Goal: Task Accomplishment & Management: Complete application form

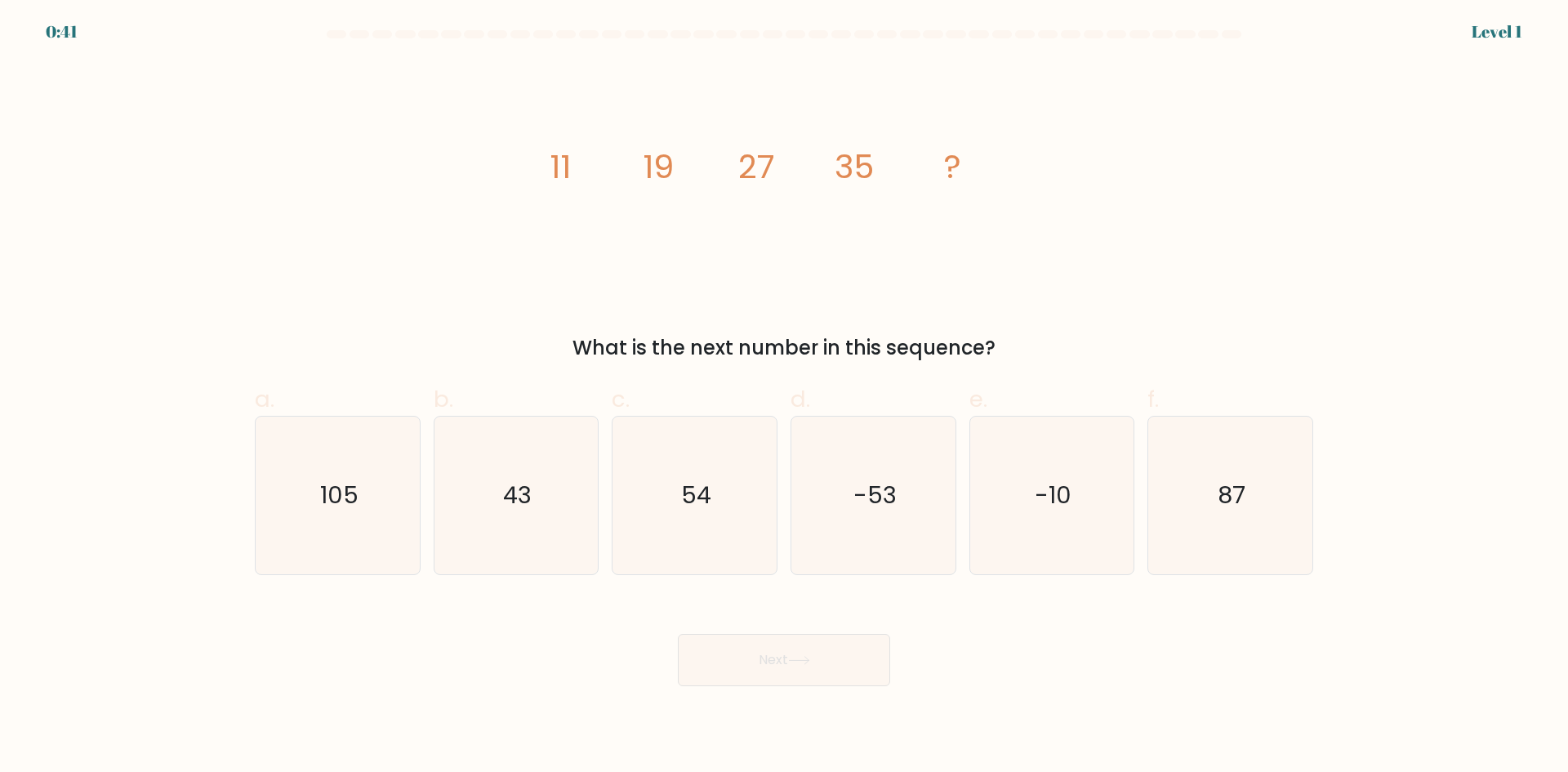
click at [80, 40] on form at bounding box center [784, 358] width 1568 height 657
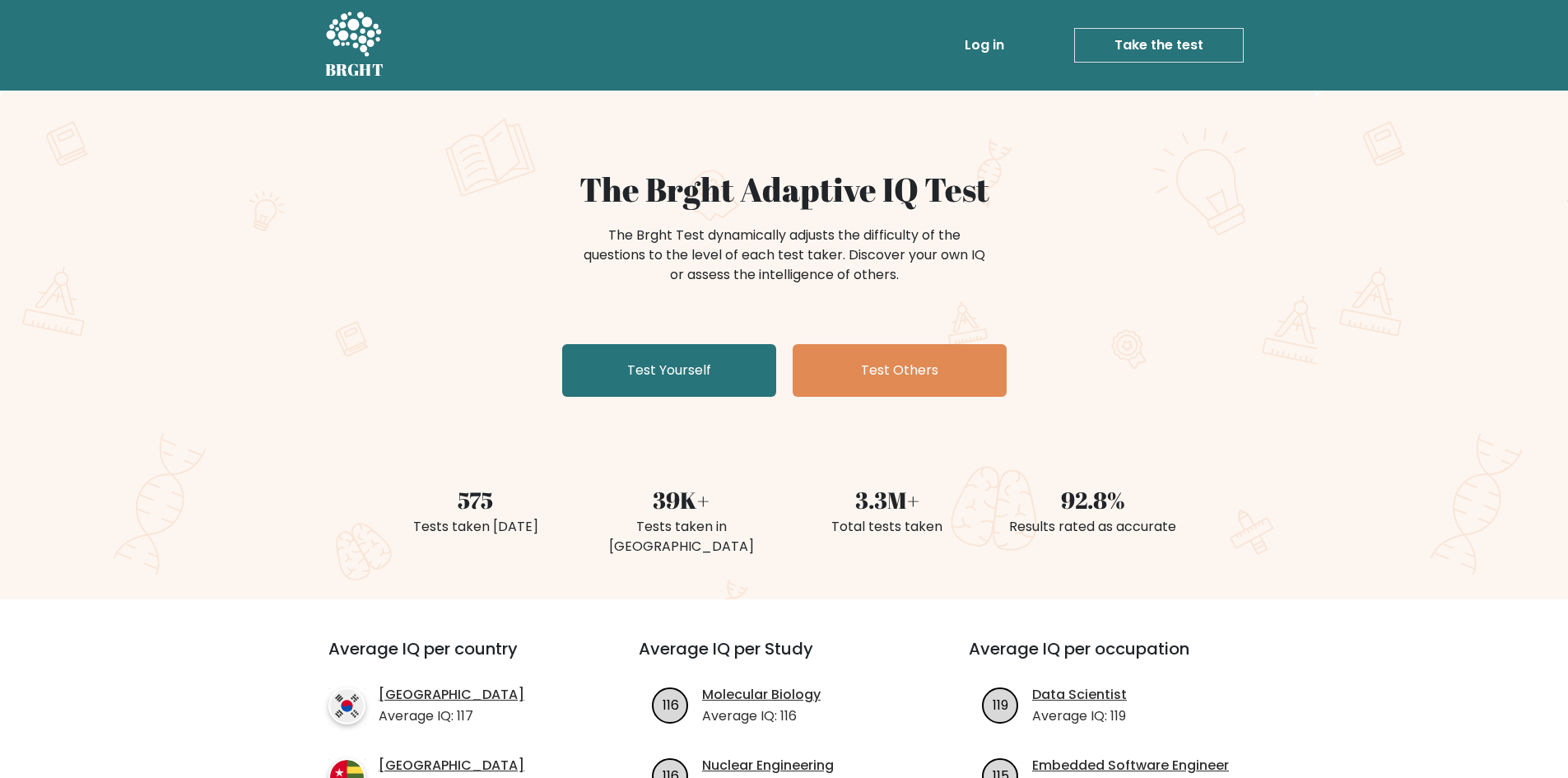
click at [1164, 45] on link "Take the test" at bounding box center [1159, 45] width 170 height 35
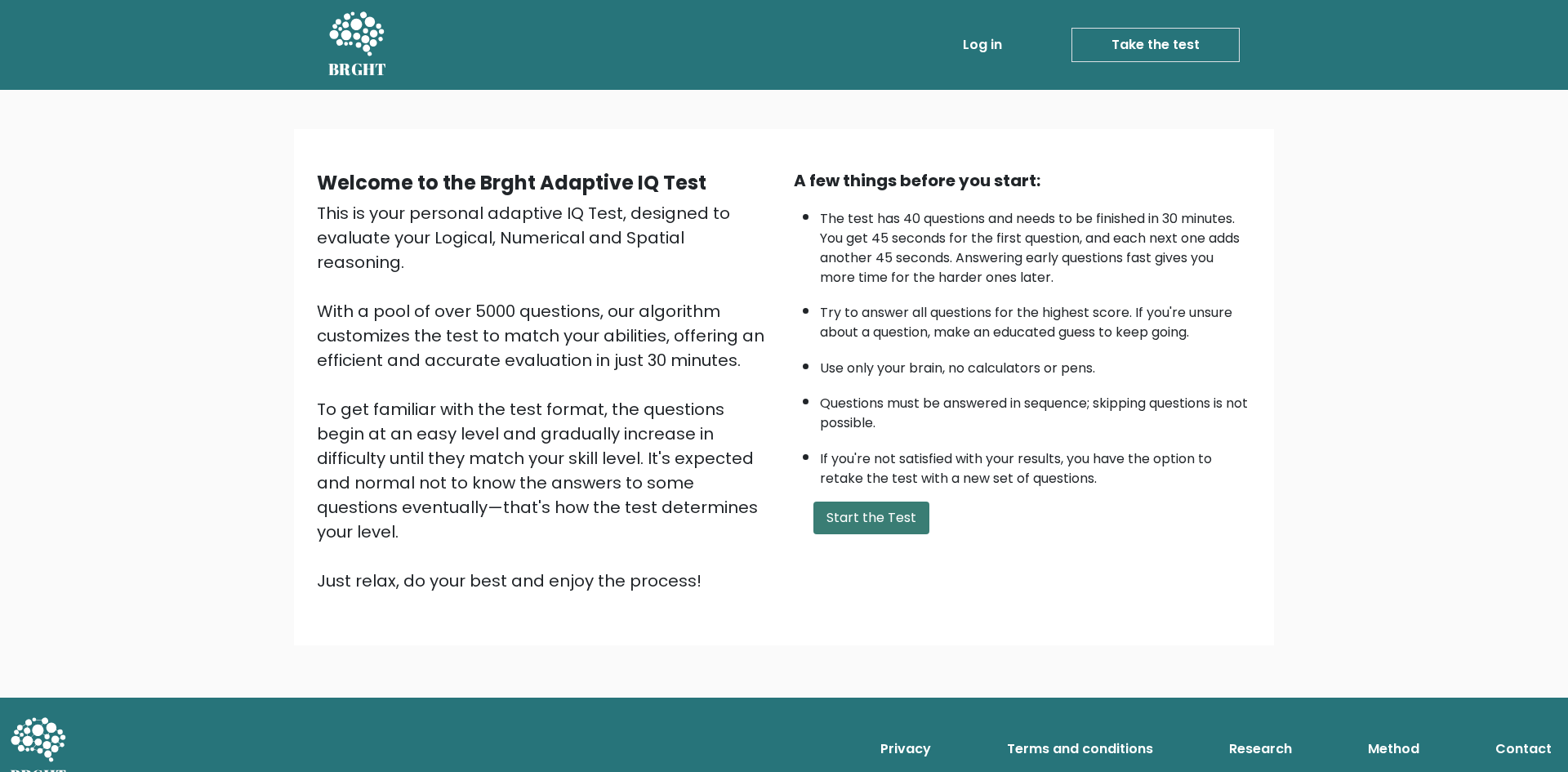
click at [872, 523] on button "Start the Test" at bounding box center [871, 517] width 116 height 33
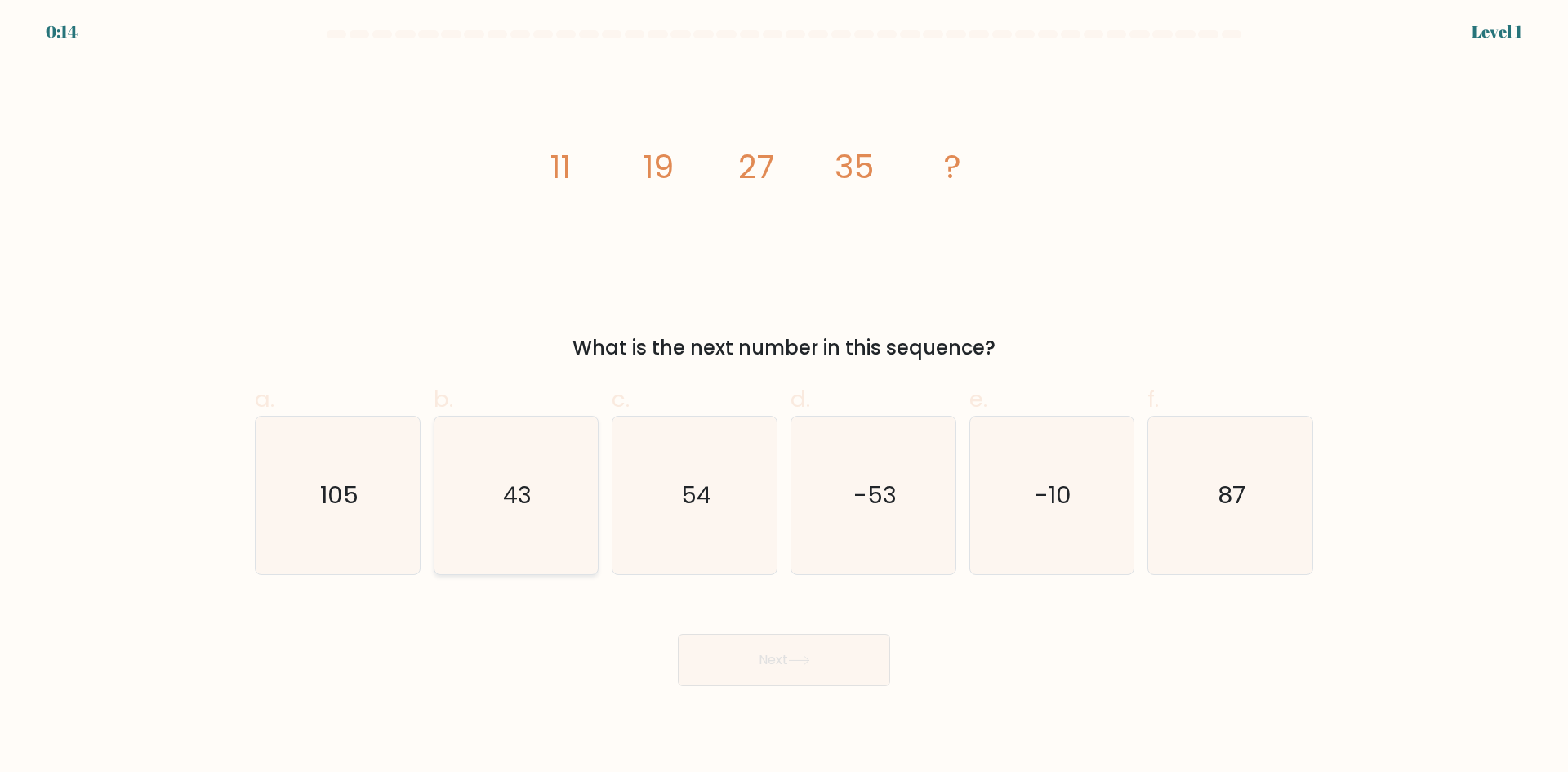
click at [513, 446] on icon "43" at bounding box center [516, 496] width 158 height 158
click at [784, 398] on input "b. 43" at bounding box center [784, 392] width 1 height 11
radio input "true"
click at [819, 669] on button "Next" at bounding box center [783, 660] width 212 height 52
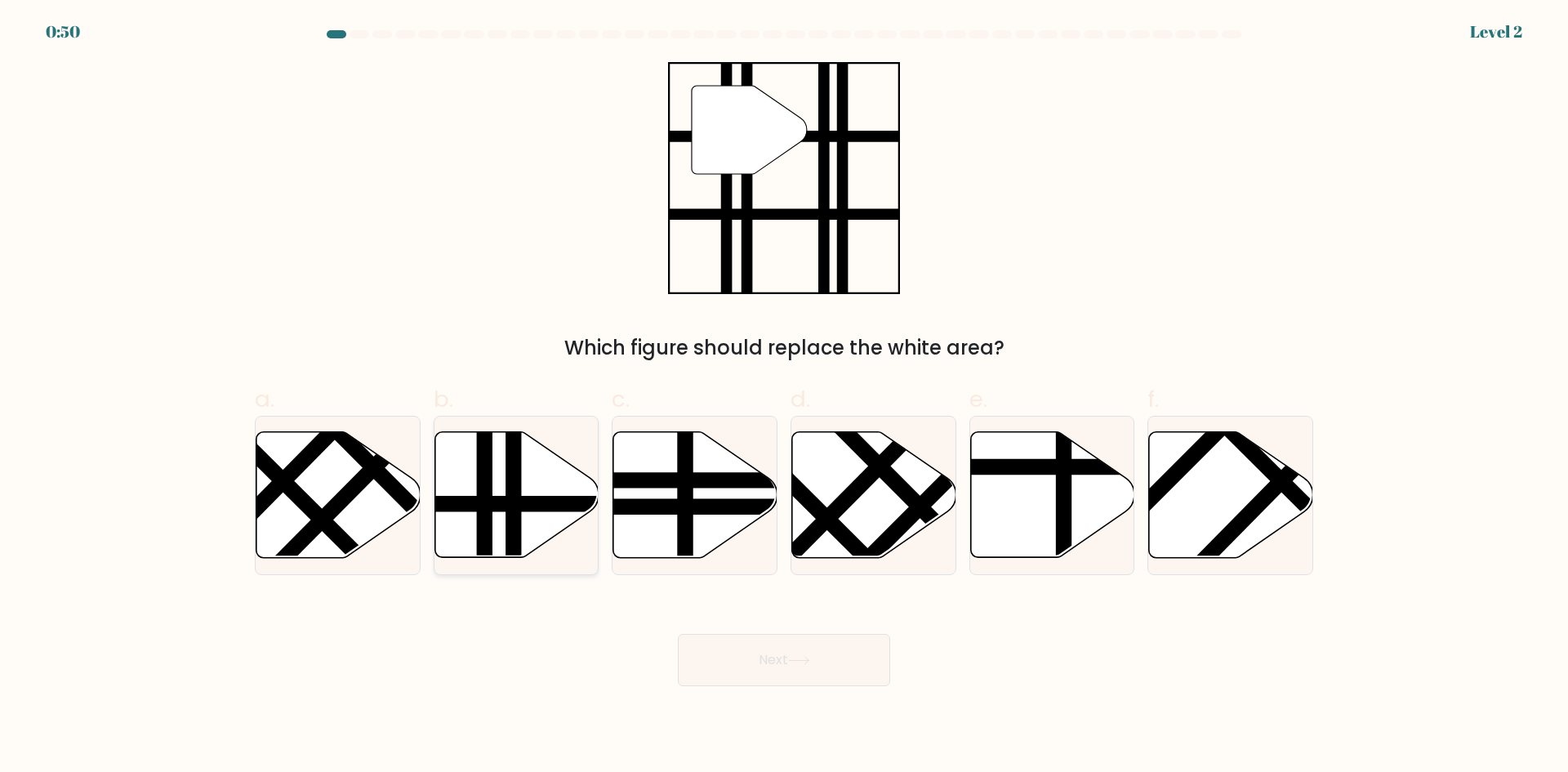
click at [484, 467] on line at bounding box center [484, 563] width 0 height 331
click at [784, 398] on input "b." at bounding box center [784, 392] width 1 height 11
radio input "true"
click at [778, 656] on button "Next" at bounding box center [783, 660] width 212 height 52
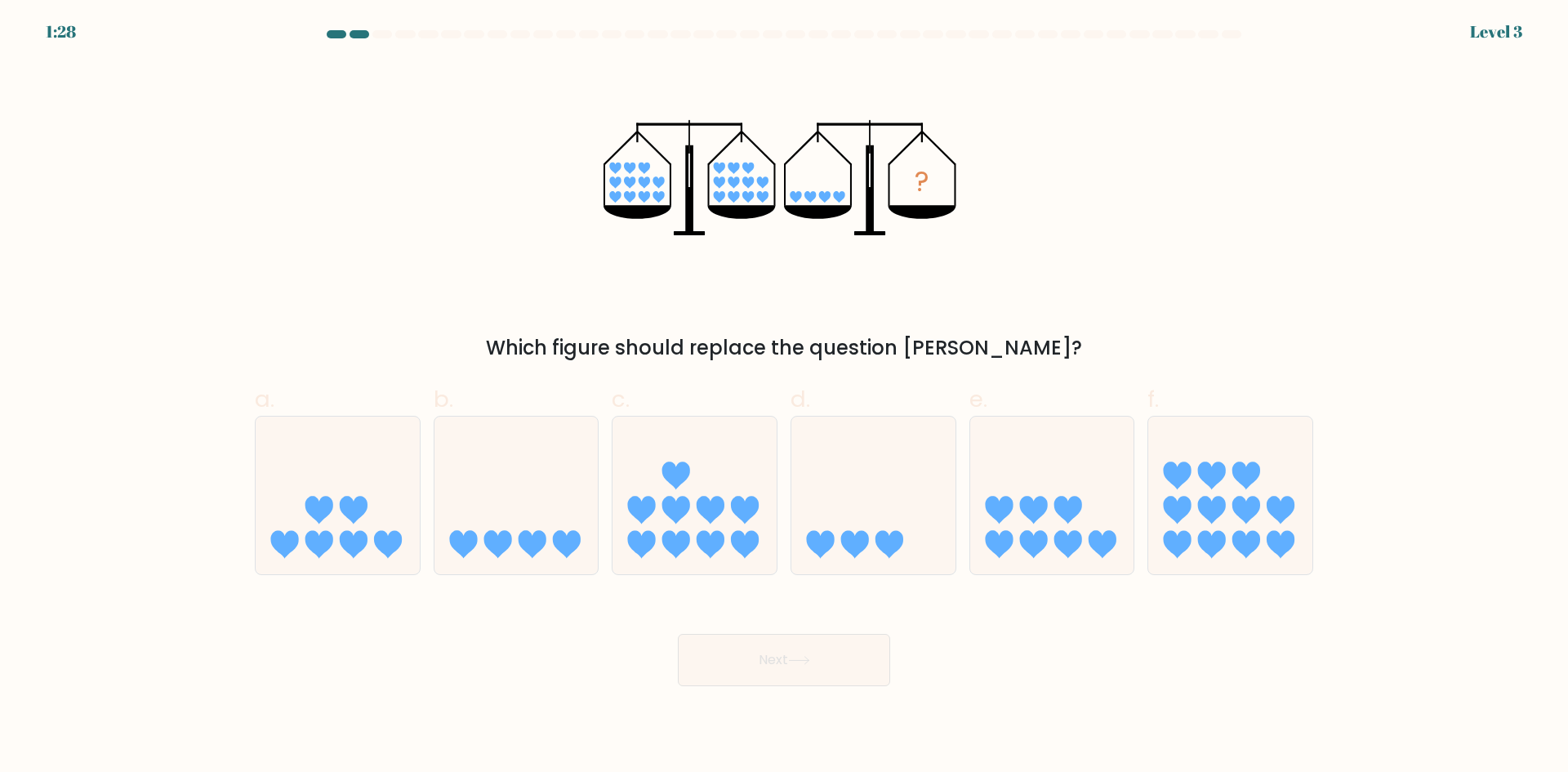
drag, startPoint x: 559, startPoint y: 334, endPoint x: 1104, endPoint y: 352, distance: 545.3
click at [1101, 353] on div "Which figure should replace the question mark?" at bounding box center [783, 348] width 1039 height 29
click at [1059, 273] on div "? Which figure should replace the question mark?" at bounding box center [784, 212] width 1078 height 301
click at [523, 486] on icon at bounding box center [516, 495] width 164 height 136
click at [784, 398] on input "b." at bounding box center [784, 392] width 1 height 11
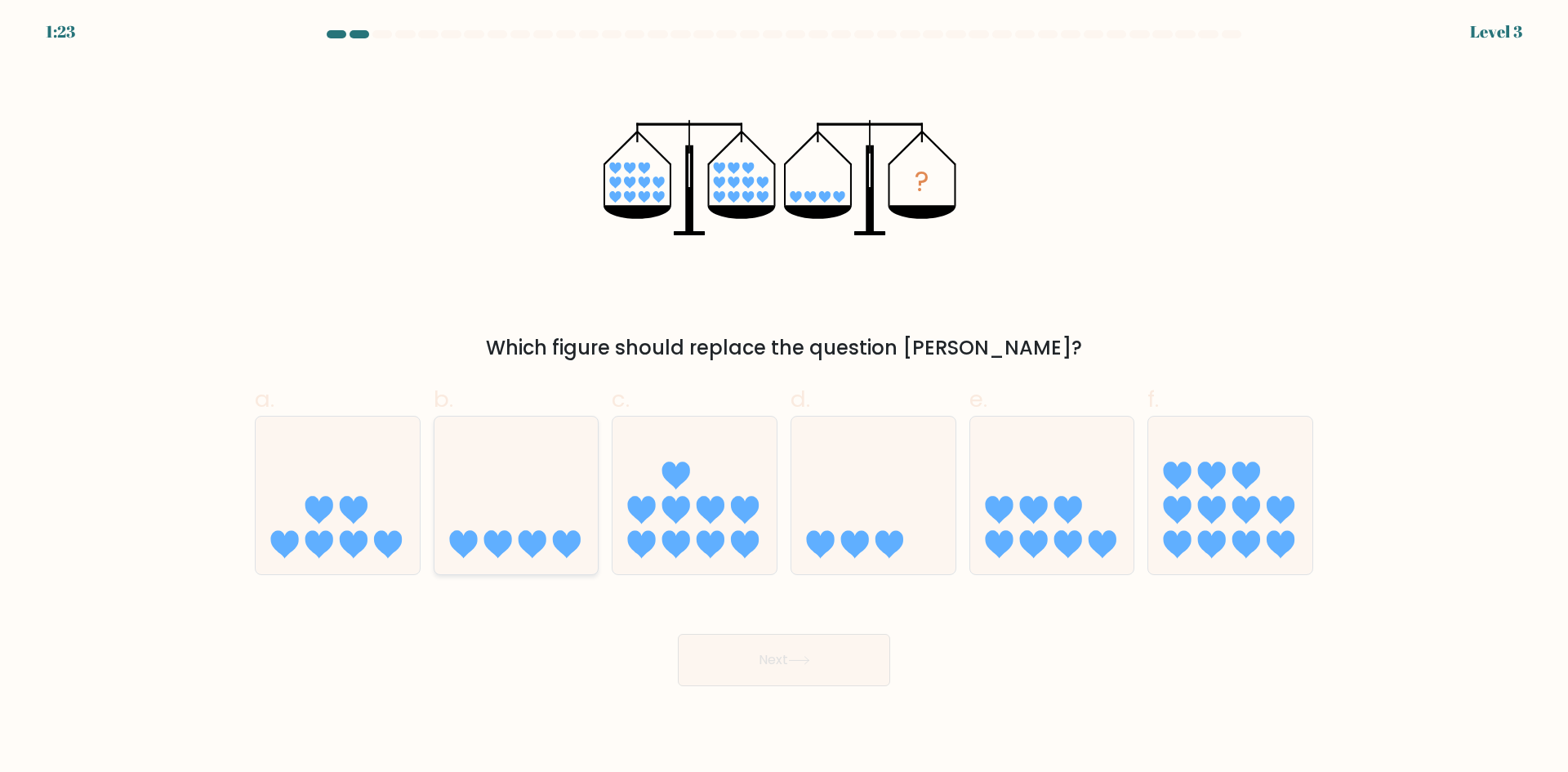
radio input "true"
click at [790, 660] on button "Next" at bounding box center [783, 660] width 212 height 52
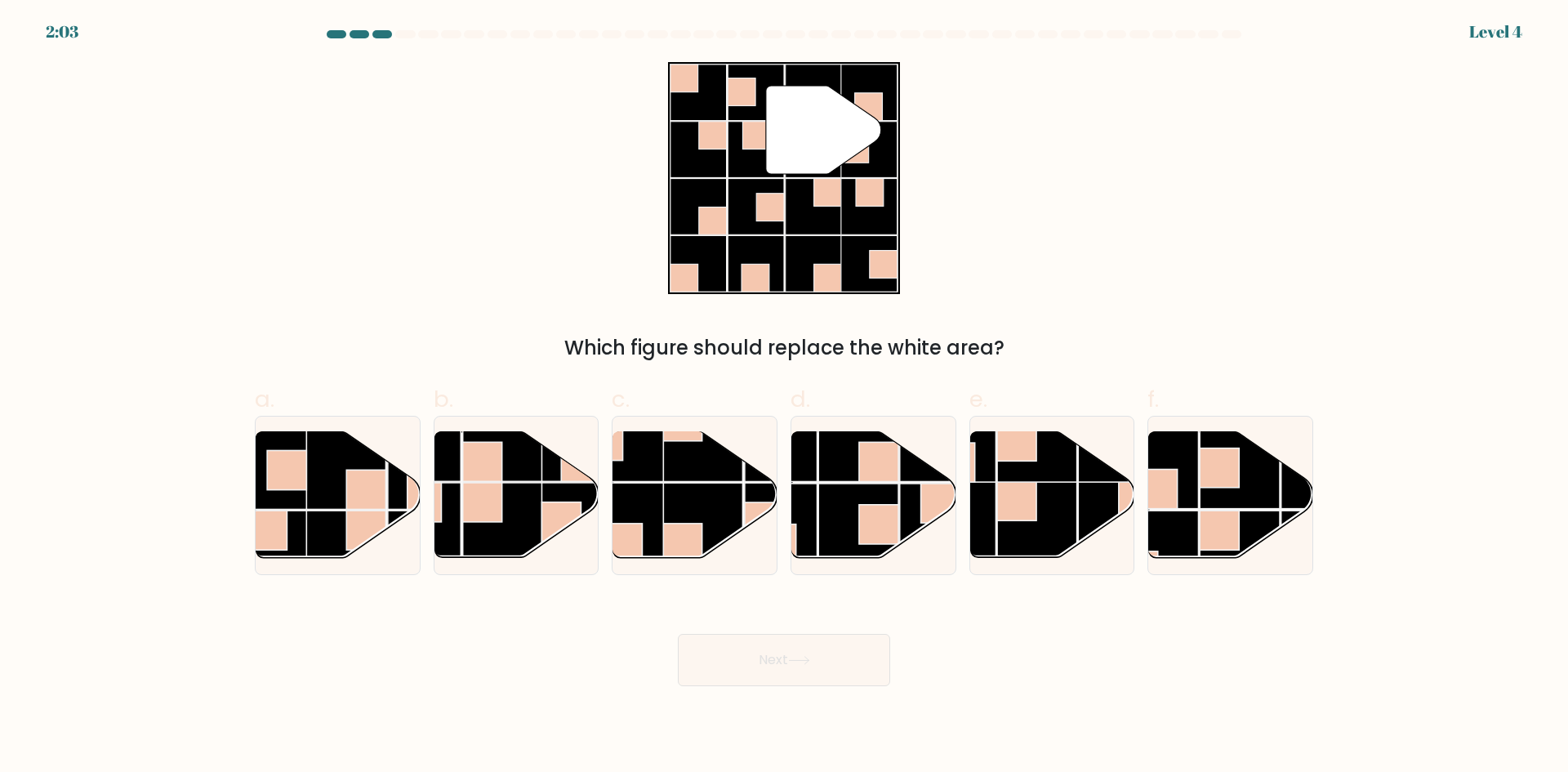
drag, startPoint x: 501, startPoint y: 347, endPoint x: 970, endPoint y: 343, distance: 469.0
click at [906, 345] on div "Which figure should replace the white area?" at bounding box center [783, 348] width 1039 height 29
click at [1165, 299] on div "" Which figure should replace the white area?" at bounding box center [784, 212] width 1078 height 301
click at [482, 476] on rect at bounding box center [482, 461] width 39 height 39
click at [784, 398] on input "b." at bounding box center [784, 392] width 1 height 11
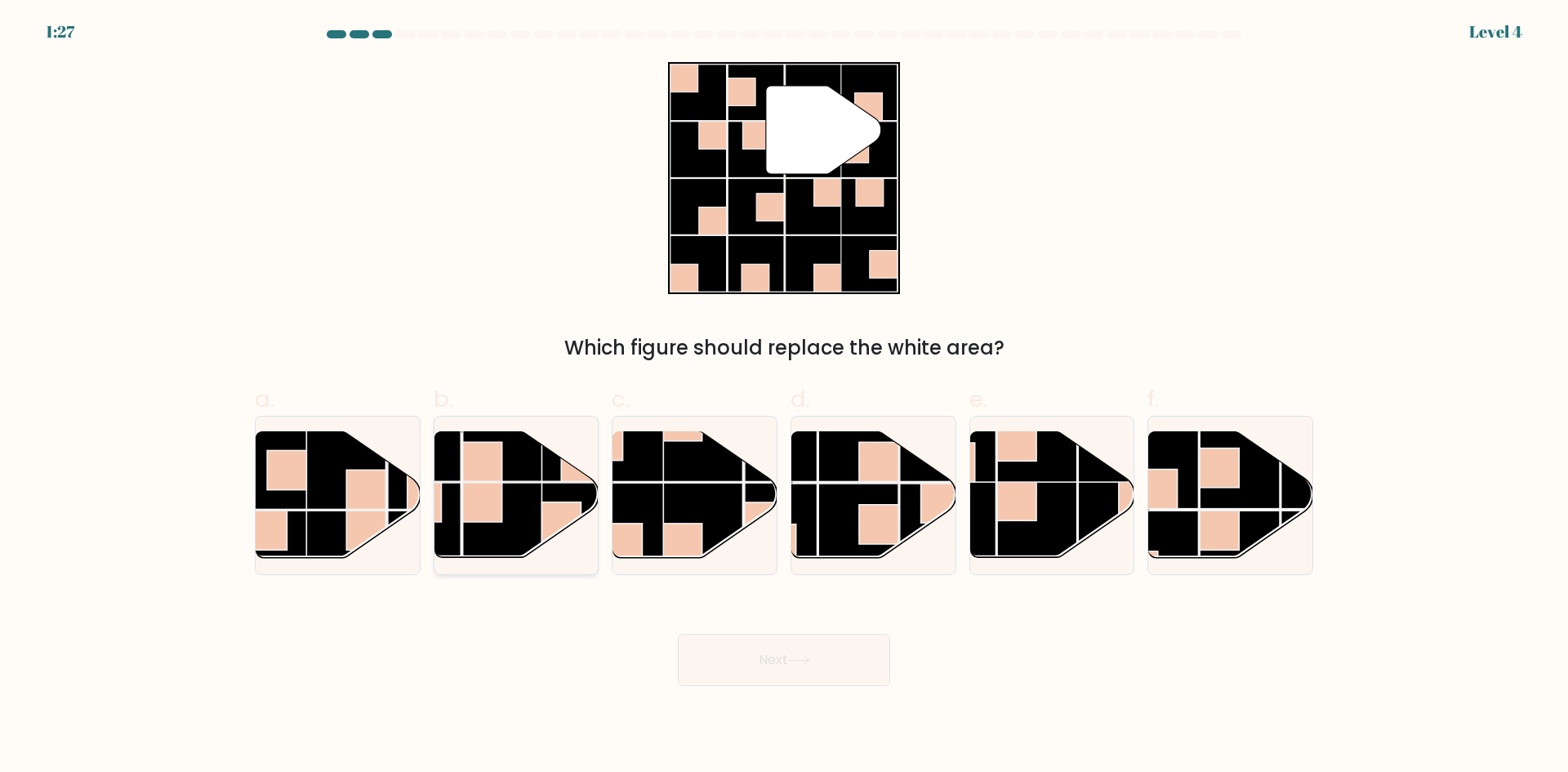
radio input "true"
click at [777, 657] on button "Next" at bounding box center [783, 660] width 212 height 52
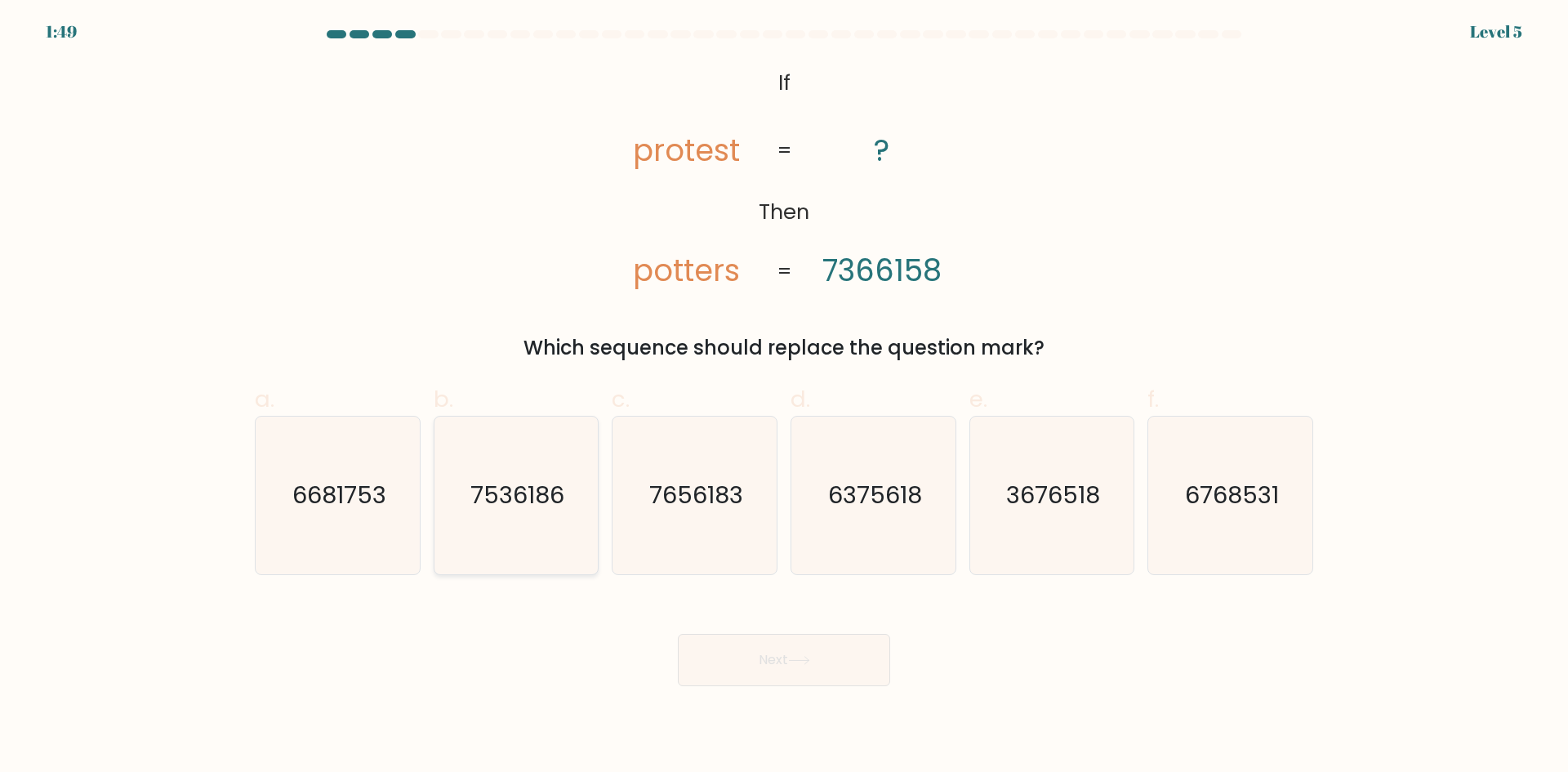
click at [521, 466] on icon "7536186" at bounding box center [516, 496] width 158 height 158
click at [784, 398] on input "b. 7536186" at bounding box center [784, 392] width 1 height 11
radio input "true"
click at [750, 662] on button "Next" at bounding box center [783, 660] width 212 height 52
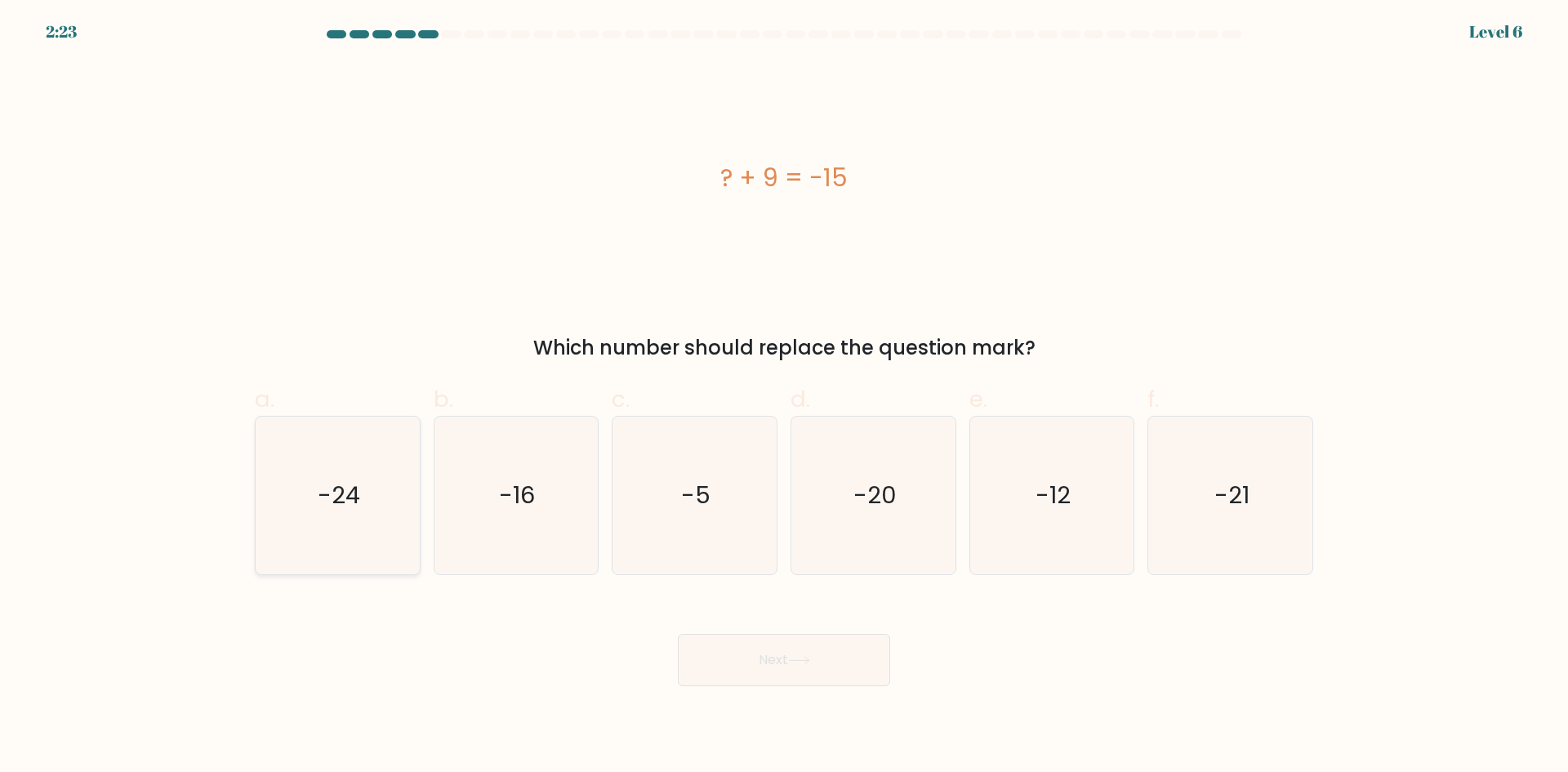
click at [378, 472] on icon "-24" at bounding box center [338, 496] width 158 height 158
click at [784, 398] on input "a. -24" at bounding box center [784, 392] width 1 height 11
radio input "true"
click at [788, 661] on button "Next" at bounding box center [783, 660] width 212 height 52
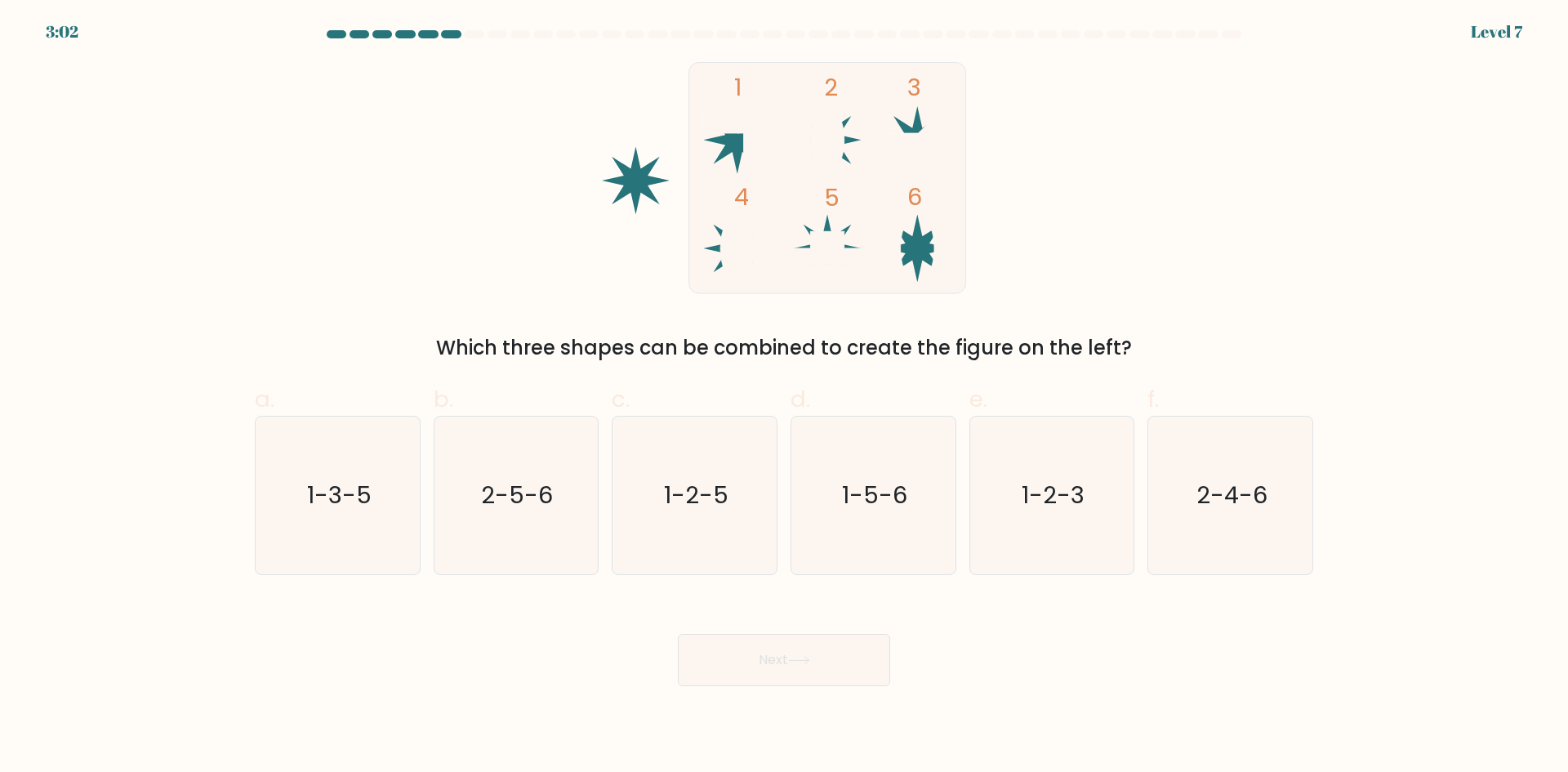
drag, startPoint x: 436, startPoint y: 336, endPoint x: 1166, endPoint y: 355, distance: 730.2
click at [1148, 356] on div "Which three shapes can be combined to create the figure on the left?" at bounding box center [783, 348] width 1039 height 29
click at [1238, 336] on div "Which three shapes can be combined to create the figure on the left?" at bounding box center [783, 348] width 1039 height 29
click at [859, 480] on text "1-5-6" at bounding box center [874, 495] width 66 height 33
click at [785, 398] on input "d. 1-5-6" at bounding box center [784, 392] width 1 height 11
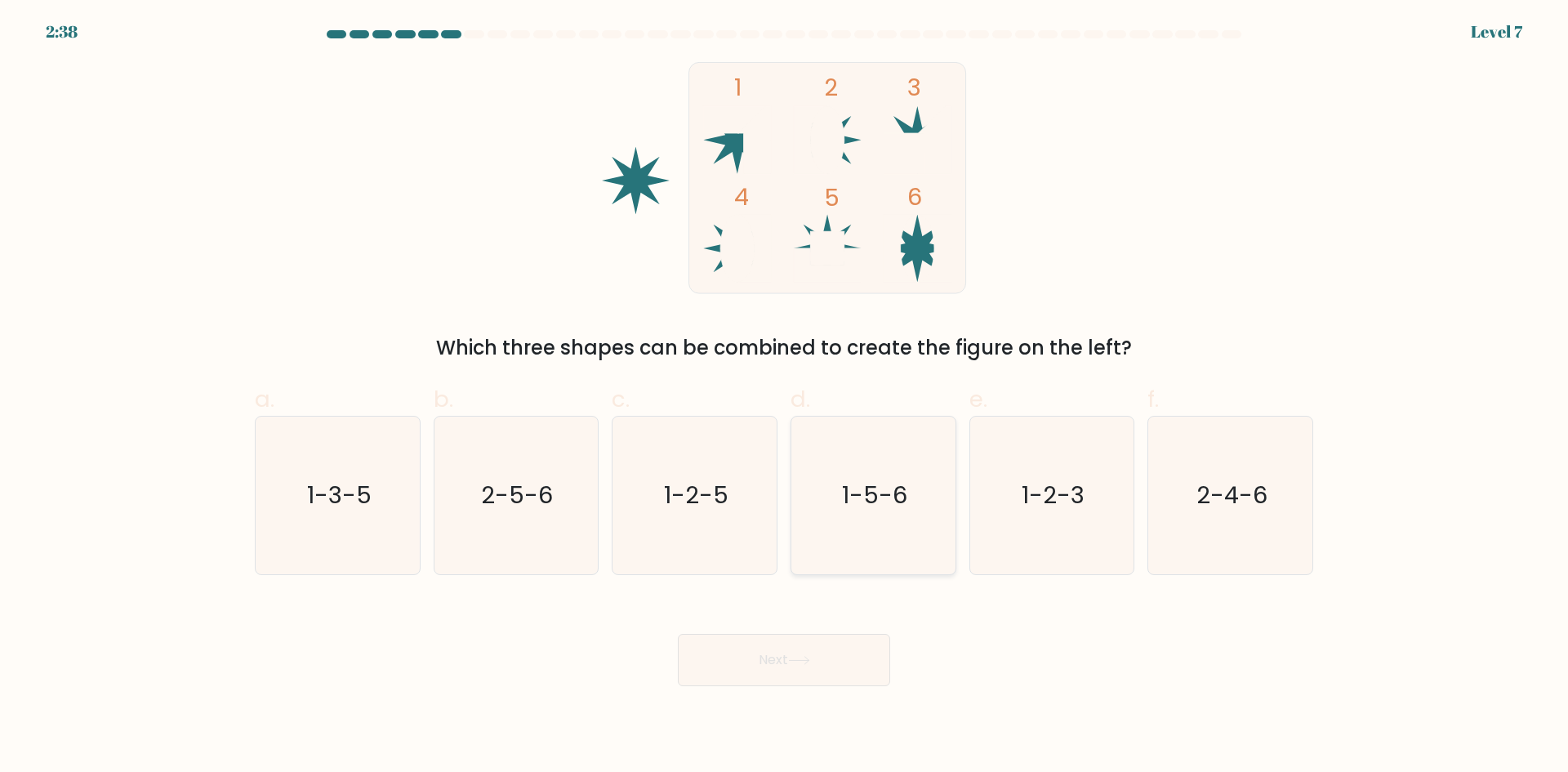
radio input "true"
click at [1174, 474] on icon "2-4-6" at bounding box center [1231, 496] width 158 height 158
click at [785, 398] on input "f. 2-4-6" at bounding box center [784, 392] width 1 height 11
radio input "true"
click at [770, 675] on button "Next" at bounding box center [783, 660] width 212 height 52
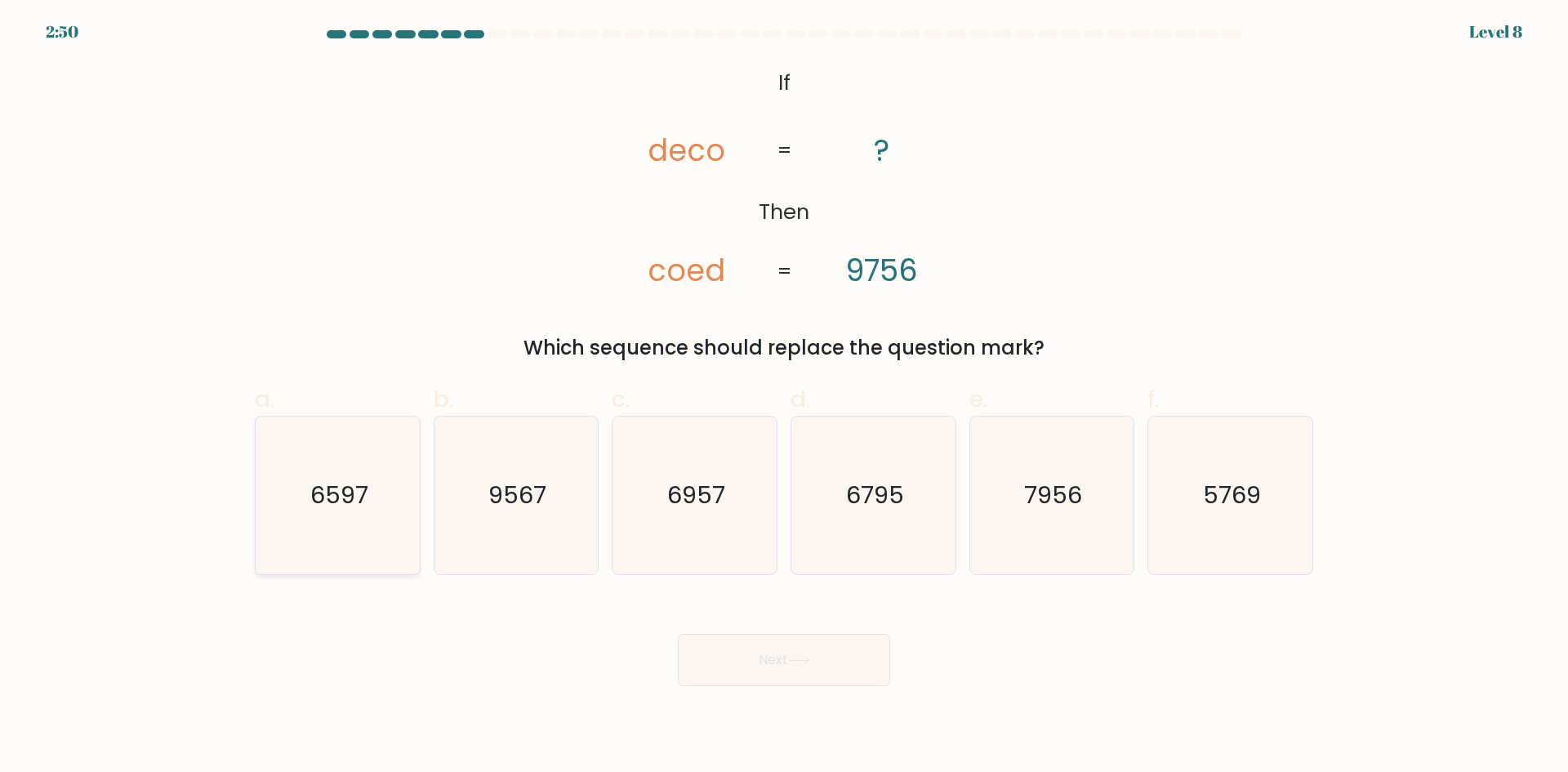
click at [323, 460] on icon "6597" at bounding box center [338, 496] width 158 height 158
click at [784, 398] on input "a. 6597" at bounding box center [784, 392] width 1 height 11
radio input "true"
click at [791, 642] on button "Next" at bounding box center [783, 660] width 212 height 52
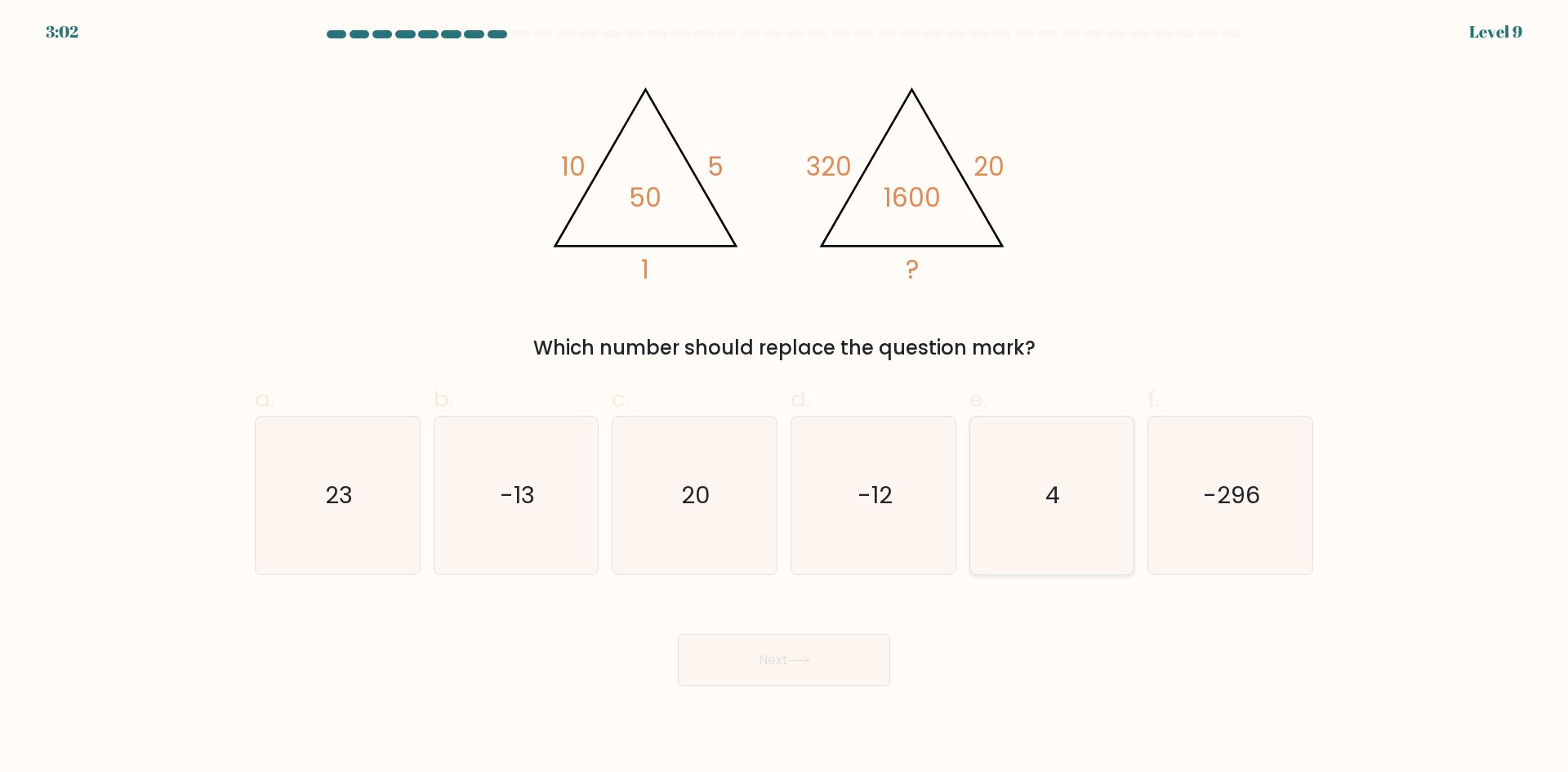
click at [1089, 532] on icon "4" at bounding box center [1052, 496] width 158 height 158
click at [785, 398] on input "e. 4" at bounding box center [784, 392] width 1 height 11
radio input "true"
click at [751, 672] on button "Next" at bounding box center [783, 660] width 212 height 52
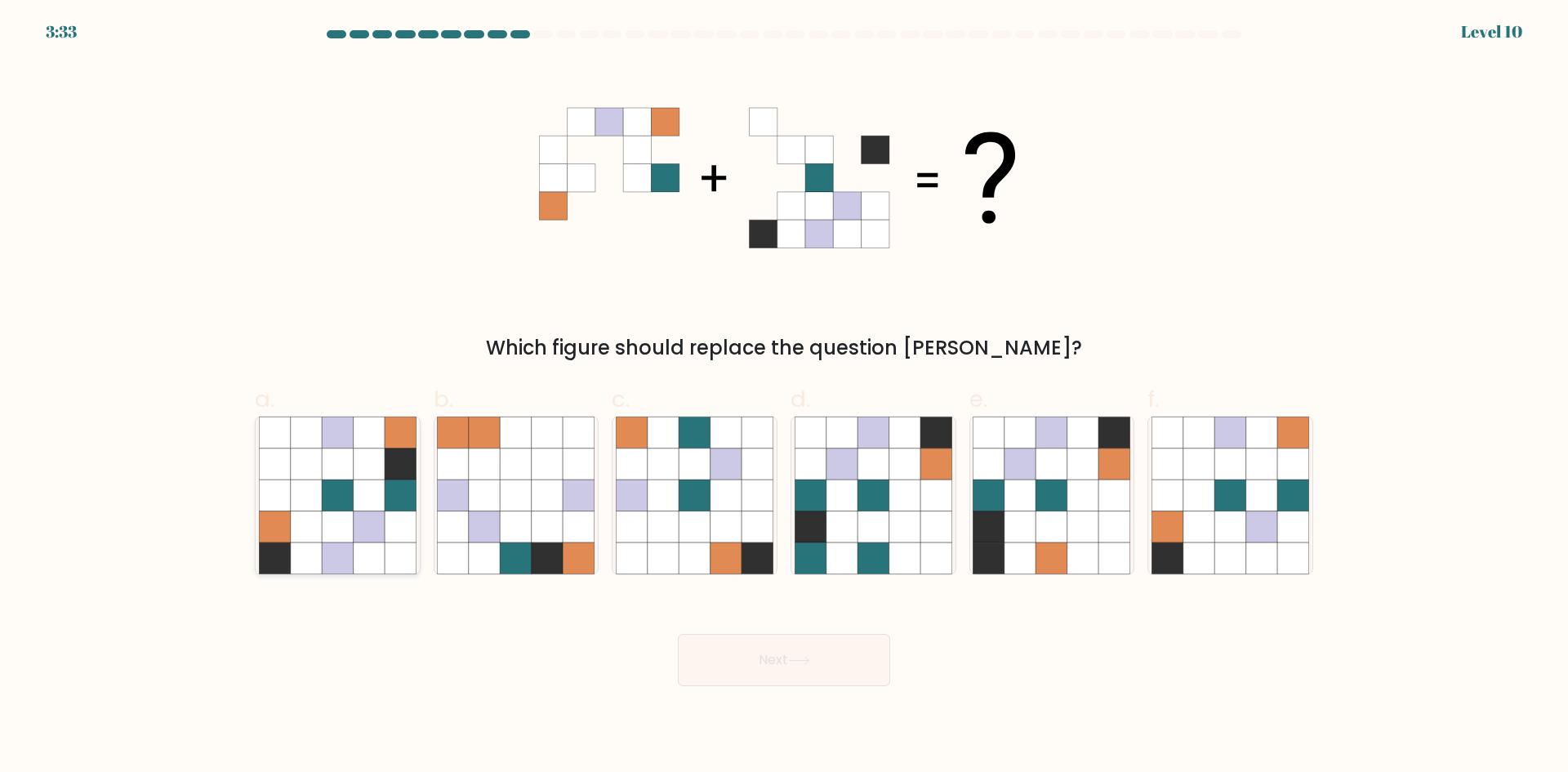
click at [330, 466] on icon at bounding box center [337, 464] width 31 height 31
click at [784, 398] on input "a." at bounding box center [784, 392] width 1 height 11
radio input "true"
click at [756, 646] on button "Next" at bounding box center [783, 660] width 212 height 52
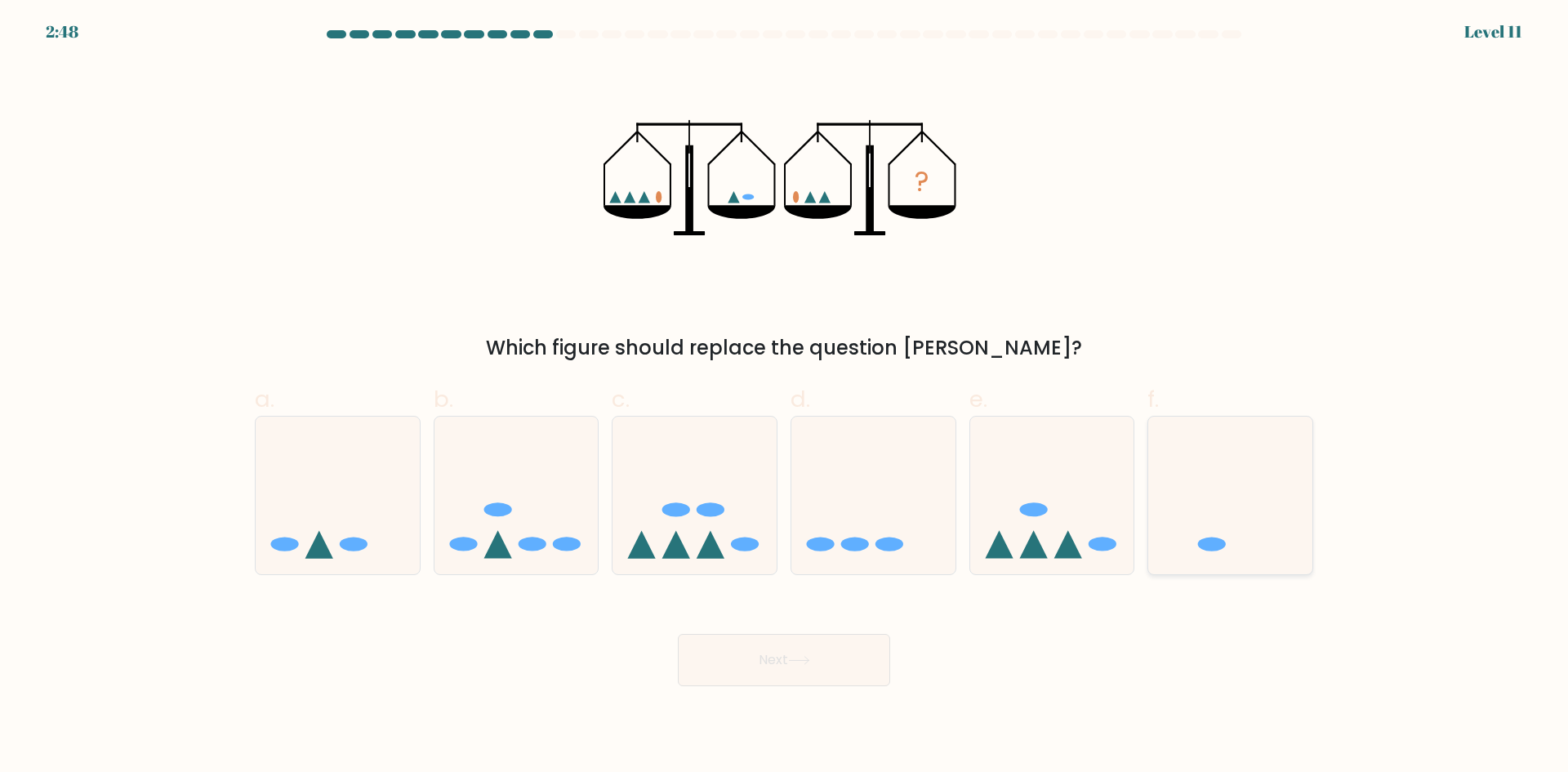
click at [1235, 495] on icon at bounding box center [1230, 495] width 164 height 136
click at [785, 398] on input "f." at bounding box center [784, 392] width 1 height 11
radio input "true"
click at [821, 653] on button "Next" at bounding box center [783, 660] width 212 height 52
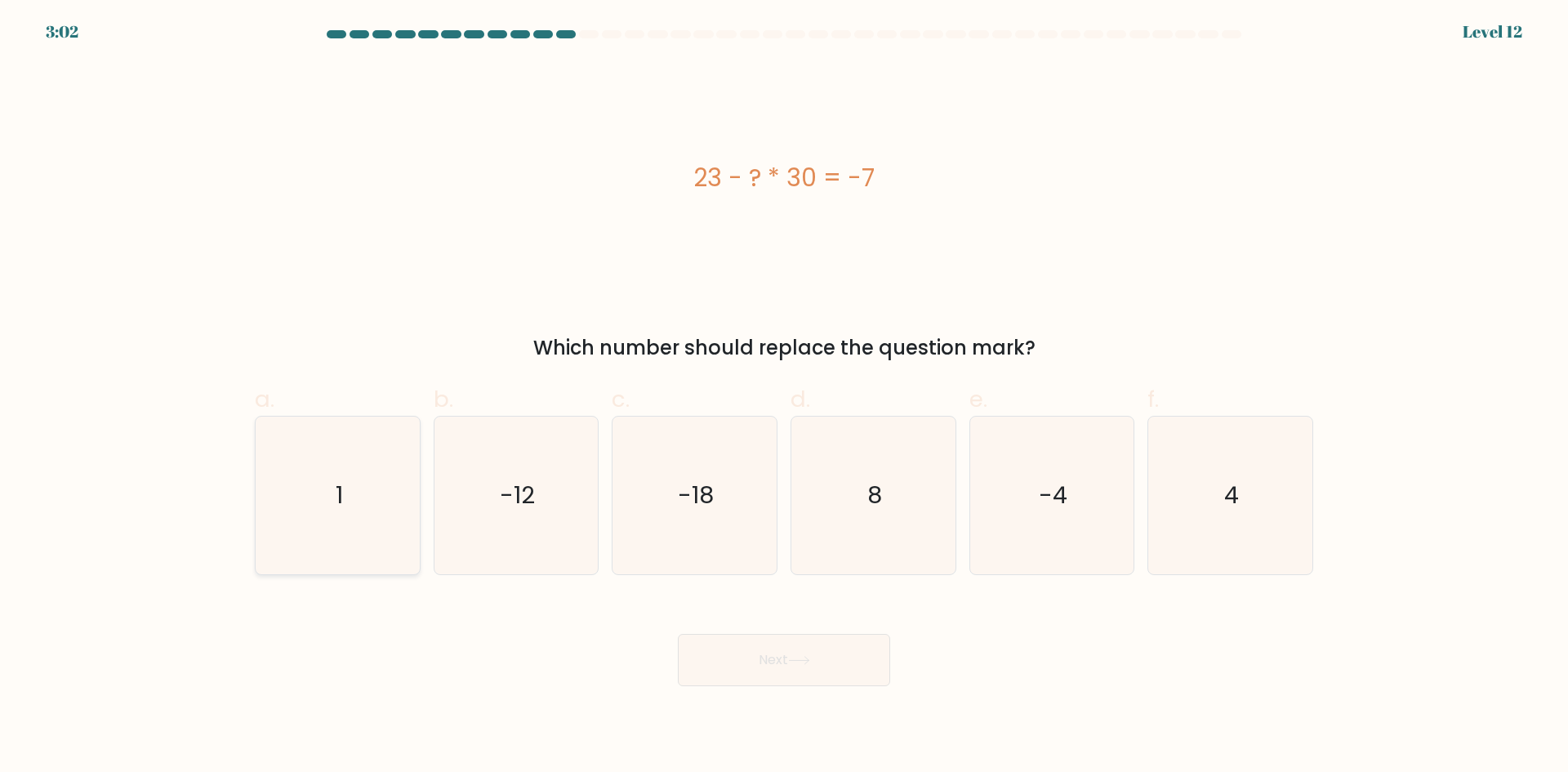
drag, startPoint x: 335, startPoint y: 468, endPoint x: 346, endPoint y: 477, distance: 14.2
click at [334, 468] on icon "1" at bounding box center [338, 496] width 158 height 158
click at [784, 398] on input "a. 1" at bounding box center [784, 392] width 1 height 11
radio input "true"
click at [788, 672] on button "Next" at bounding box center [783, 660] width 212 height 52
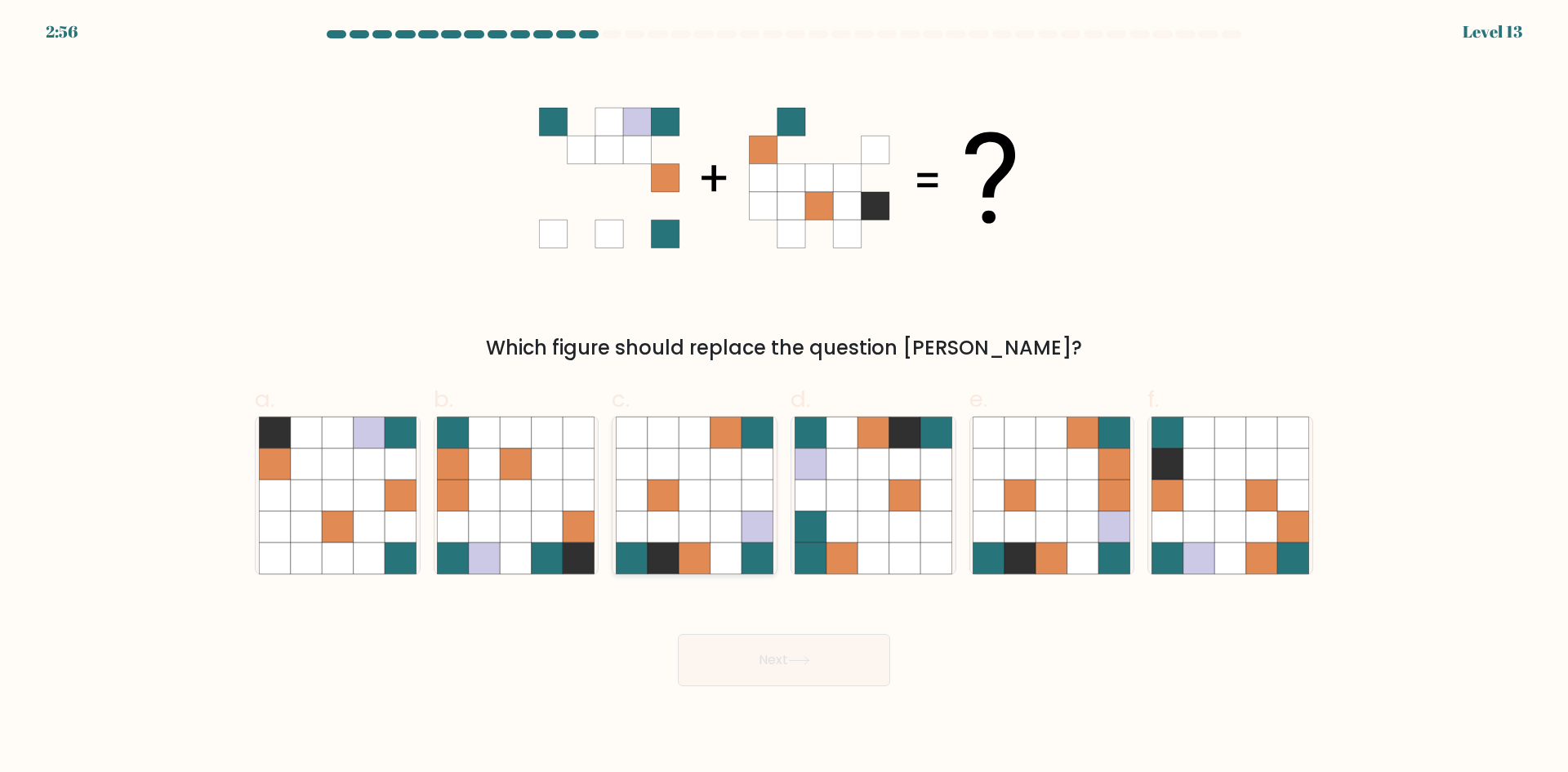
click at [680, 529] on icon at bounding box center [694, 527] width 31 height 31
click at [784, 398] on input "c." at bounding box center [784, 392] width 1 height 11
radio input "true"
click at [1195, 502] on icon at bounding box center [1198, 495] width 31 height 31
click at [785, 398] on input "f." at bounding box center [784, 392] width 1 height 11
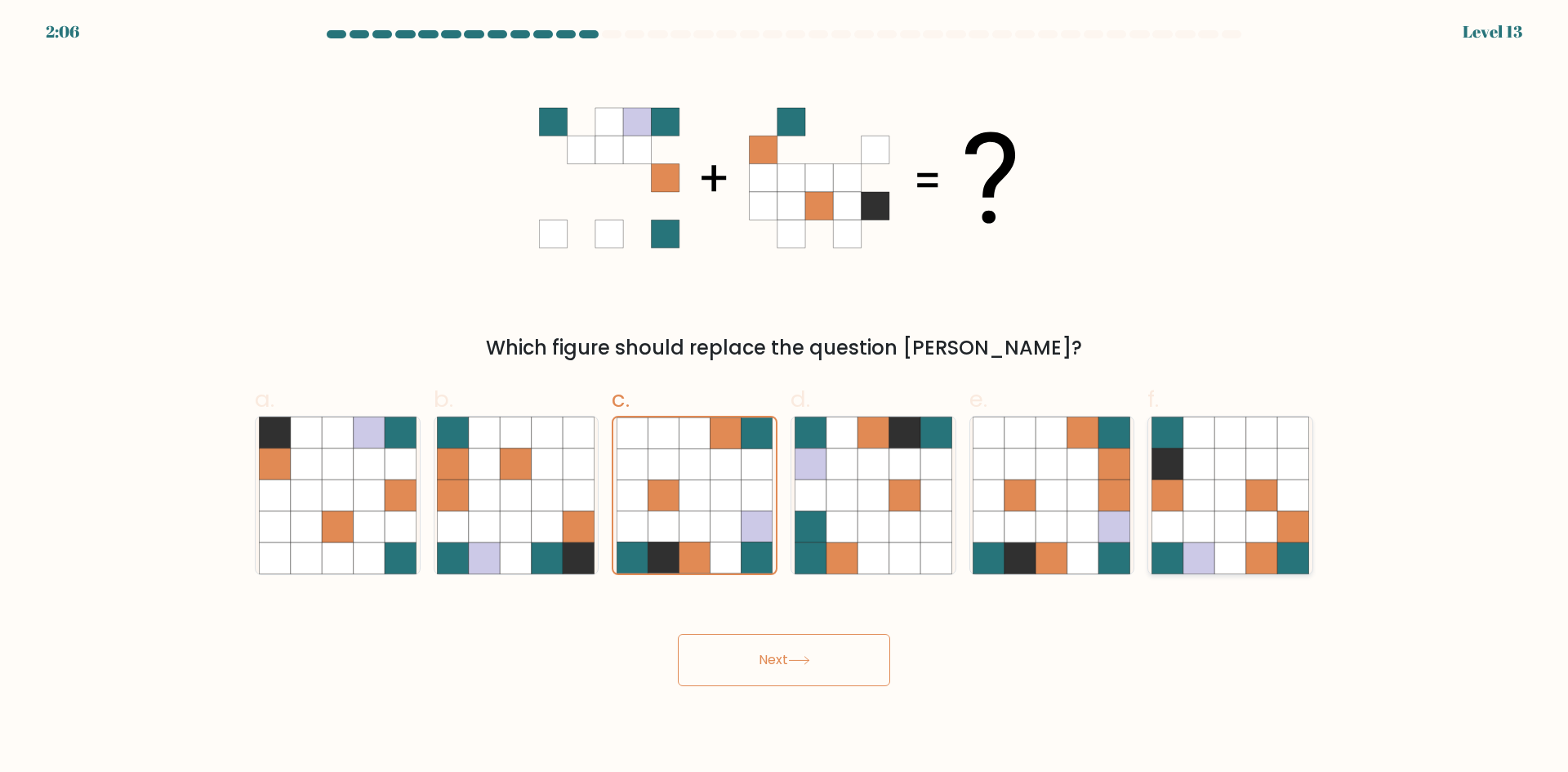
radio input "true"
click at [788, 661] on button "Next" at bounding box center [783, 660] width 212 height 52
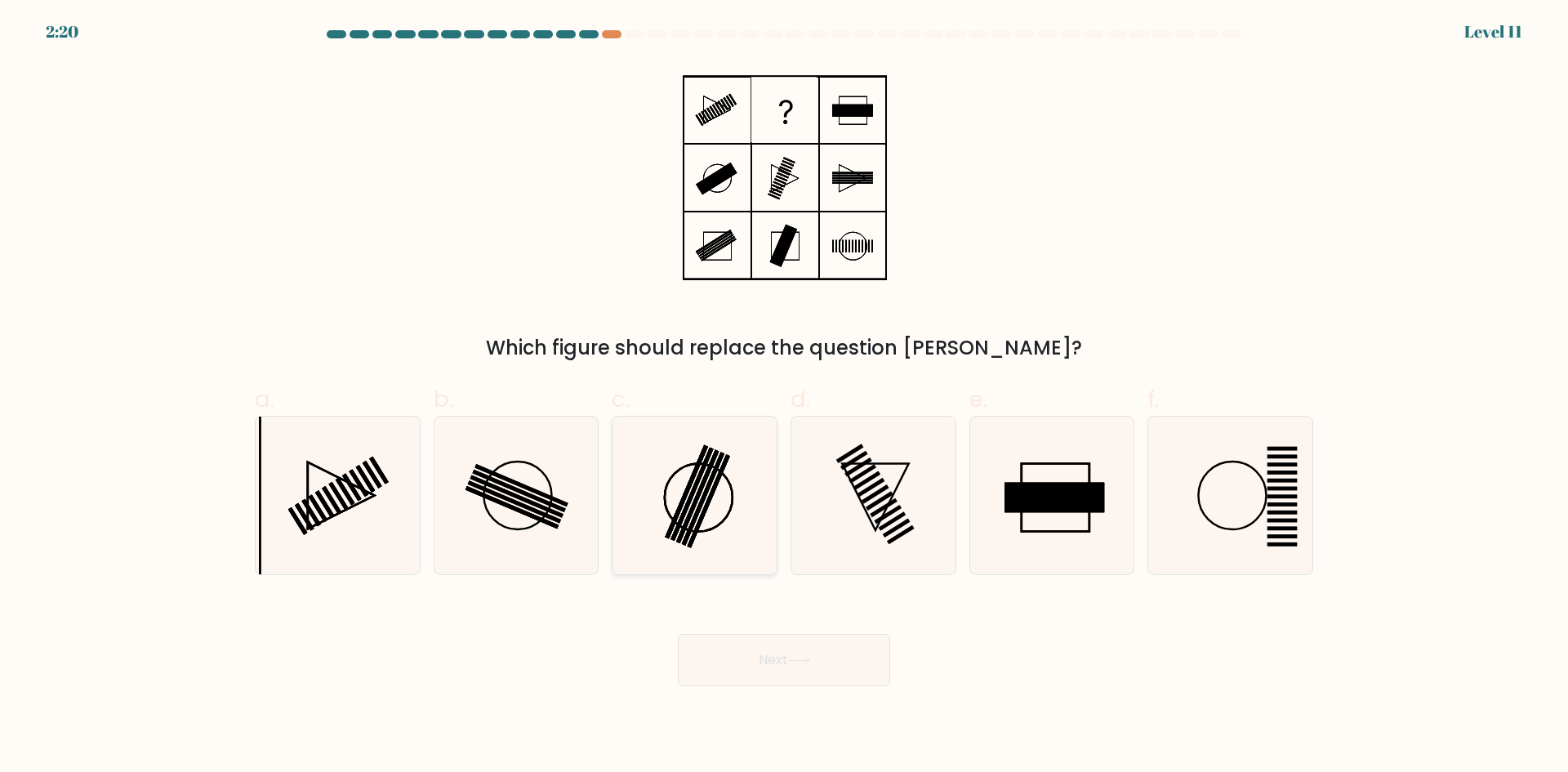
click at [739, 489] on icon at bounding box center [694, 496] width 158 height 158
click at [784, 398] on input "c." at bounding box center [784, 392] width 1 height 11
radio input "true"
click at [816, 658] on button "Next" at bounding box center [783, 660] width 212 height 52
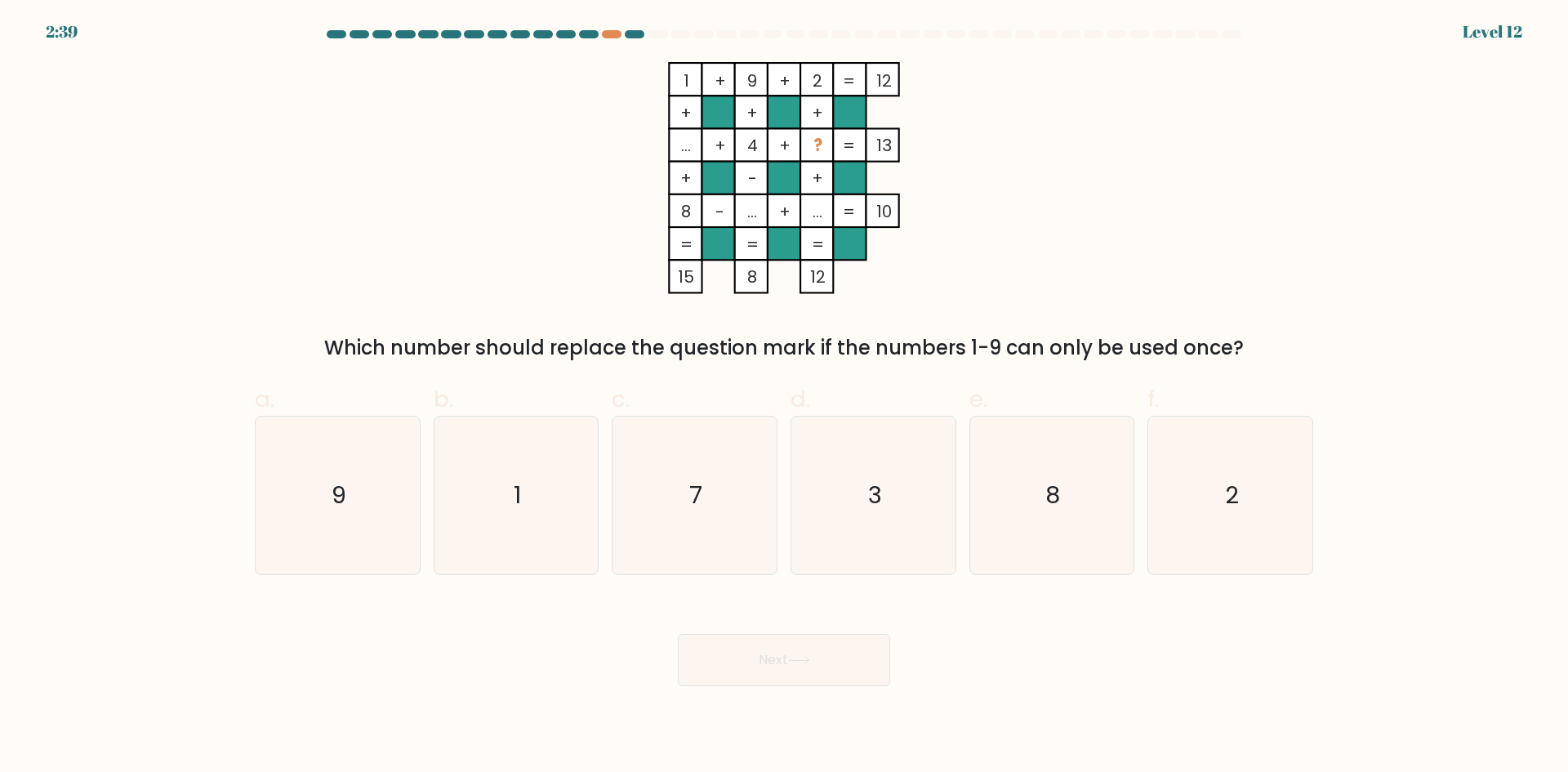
drag, startPoint x: 809, startPoint y: 143, endPoint x: 832, endPoint y: 142, distance: 23.0
click at [832, 142] on rect at bounding box center [817, 145] width 33 height 33
click at [861, 514] on icon "3" at bounding box center [874, 496] width 158 height 158
click at [785, 398] on input "d. 3" at bounding box center [784, 392] width 1 height 11
radio input "true"
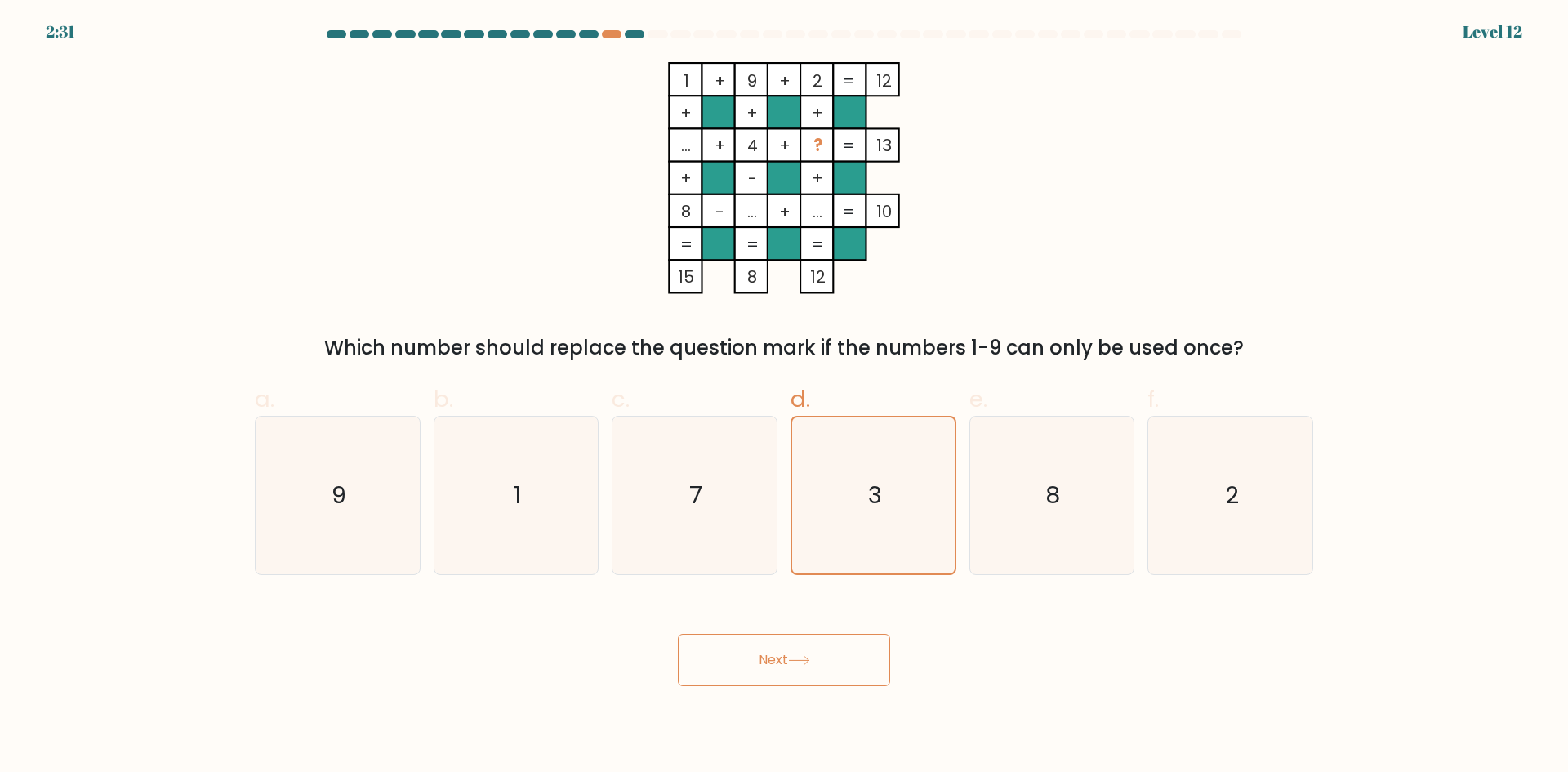
click at [975, 336] on div "Which number should replace the question mark if the numbers 1-9 can only be us…" at bounding box center [783, 348] width 1039 height 29
drag, startPoint x: 960, startPoint y: 343, endPoint x: 1274, endPoint y: 352, distance: 314.1
click at [1274, 352] on div "Which number should replace the question mark if the numbers 1-9 can only be us…" at bounding box center [783, 348] width 1039 height 29
click at [1164, 280] on div "1 + 9 + 2 12 + + + ... + 4 + ? 13 + - + 8 - ... + ... = 10 = = = = 15 8 12 = Wh…" at bounding box center [784, 212] width 1078 height 301
click at [804, 670] on button "Next" at bounding box center [783, 660] width 212 height 52
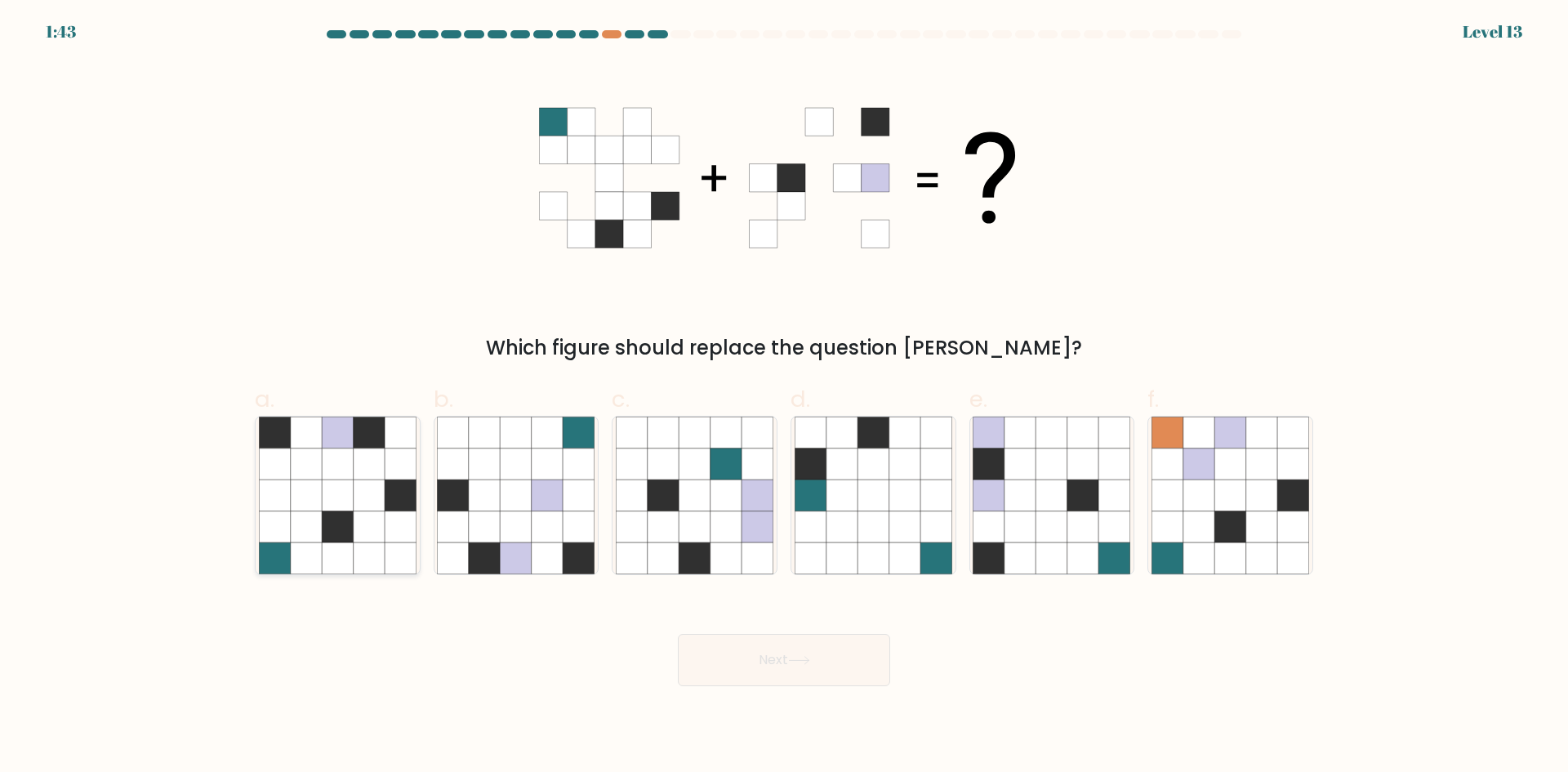
click at [298, 482] on icon at bounding box center [306, 495] width 31 height 31
click at [784, 398] on input "a." at bounding box center [784, 392] width 1 height 11
radio input "true"
click at [739, 674] on button "Next" at bounding box center [783, 660] width 212 height 52
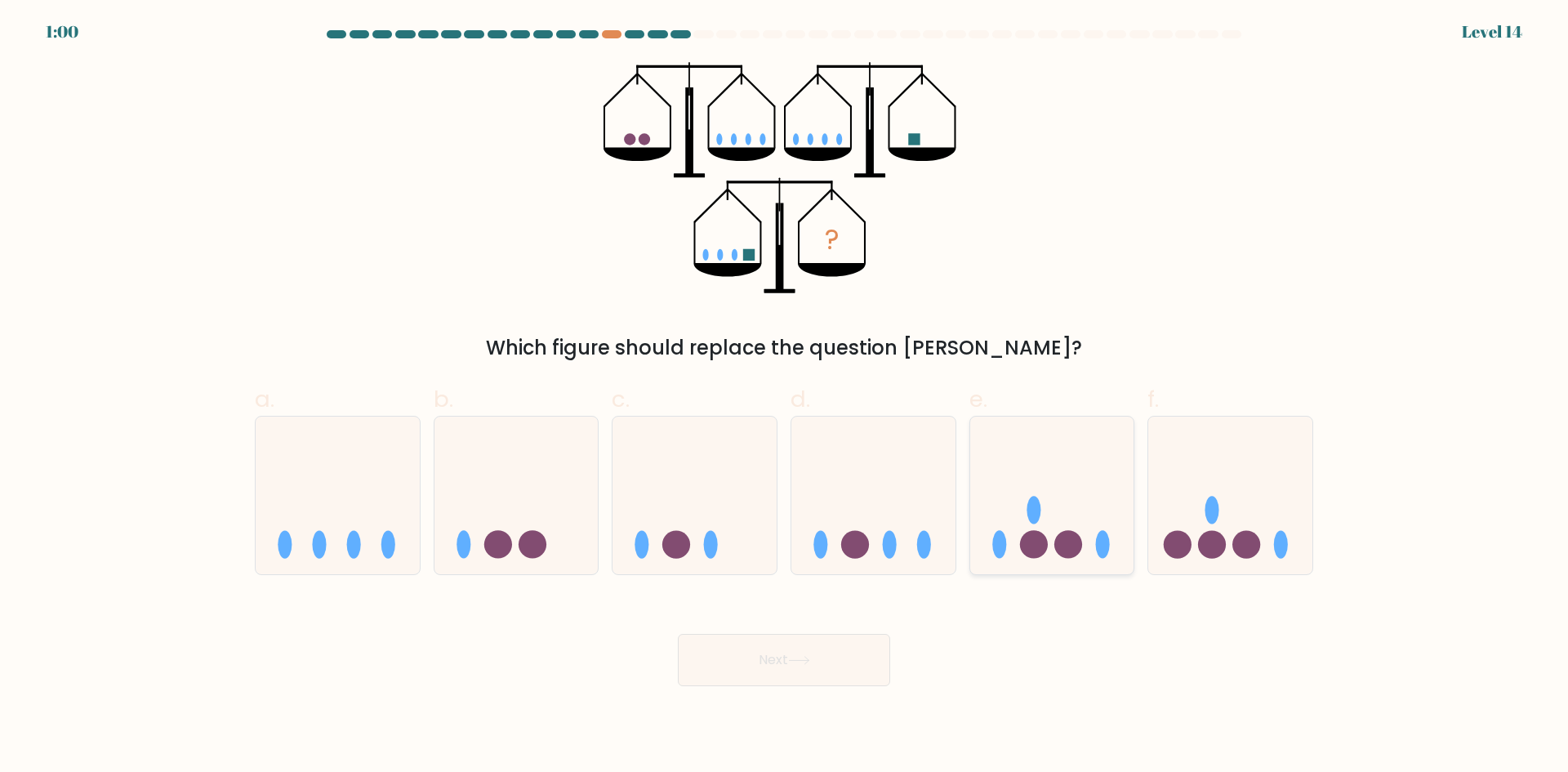
click at [1045, 498] on icon at bounding box center [1052, 495] width 164 height 136
click at [785, 398] on input "e." at bounding box center [784, 392] width 1 height 11
radio input "true"
click at [787, 684] on button "Next" at bounding box center [783, 660] width 212 height 52
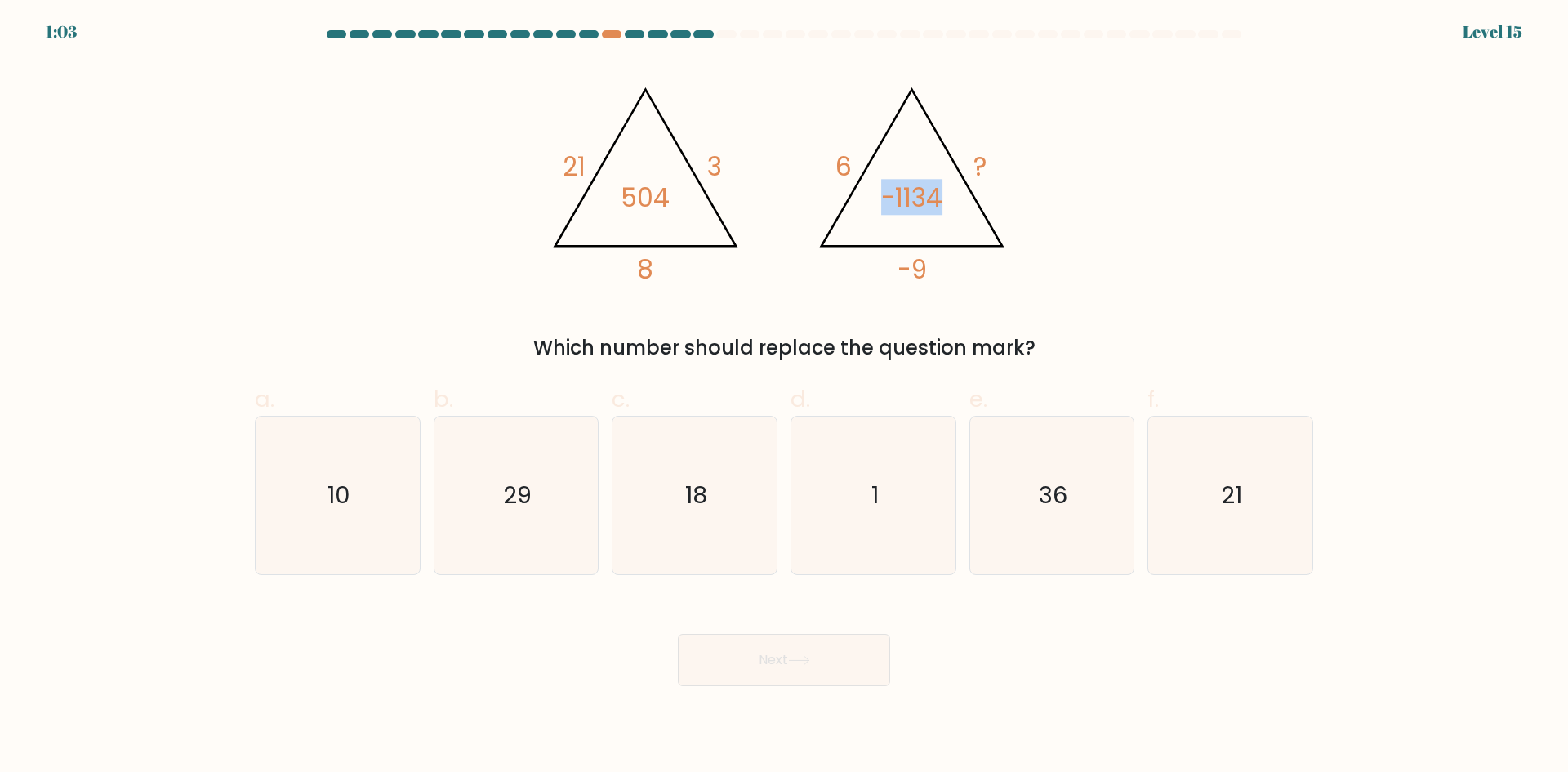
drag, startPoint x: 884, startPoint y: 193, endPoint x: 956, endPoint y: 201, distance: 72.4
click at [956, 201] on icon "@import url('https://fonts.googleapis.com/css?family=Abril+Fatface:400,100,100i…" at bounding box center [784, 178] width 490 height 232
click at [1131, 201] on div "@import url('https://fonts.googleapis.com/css?family=Abril+Fatface:400,100,100i…" at bounding box center [784, 212] width 1078 height 301
click at [862, 447] on icon "1" at bounding box center [874, 496] width 158 height 158
click at [785, 398] on input "d. 1" at bounding box center [784, 392] width 1 height 11
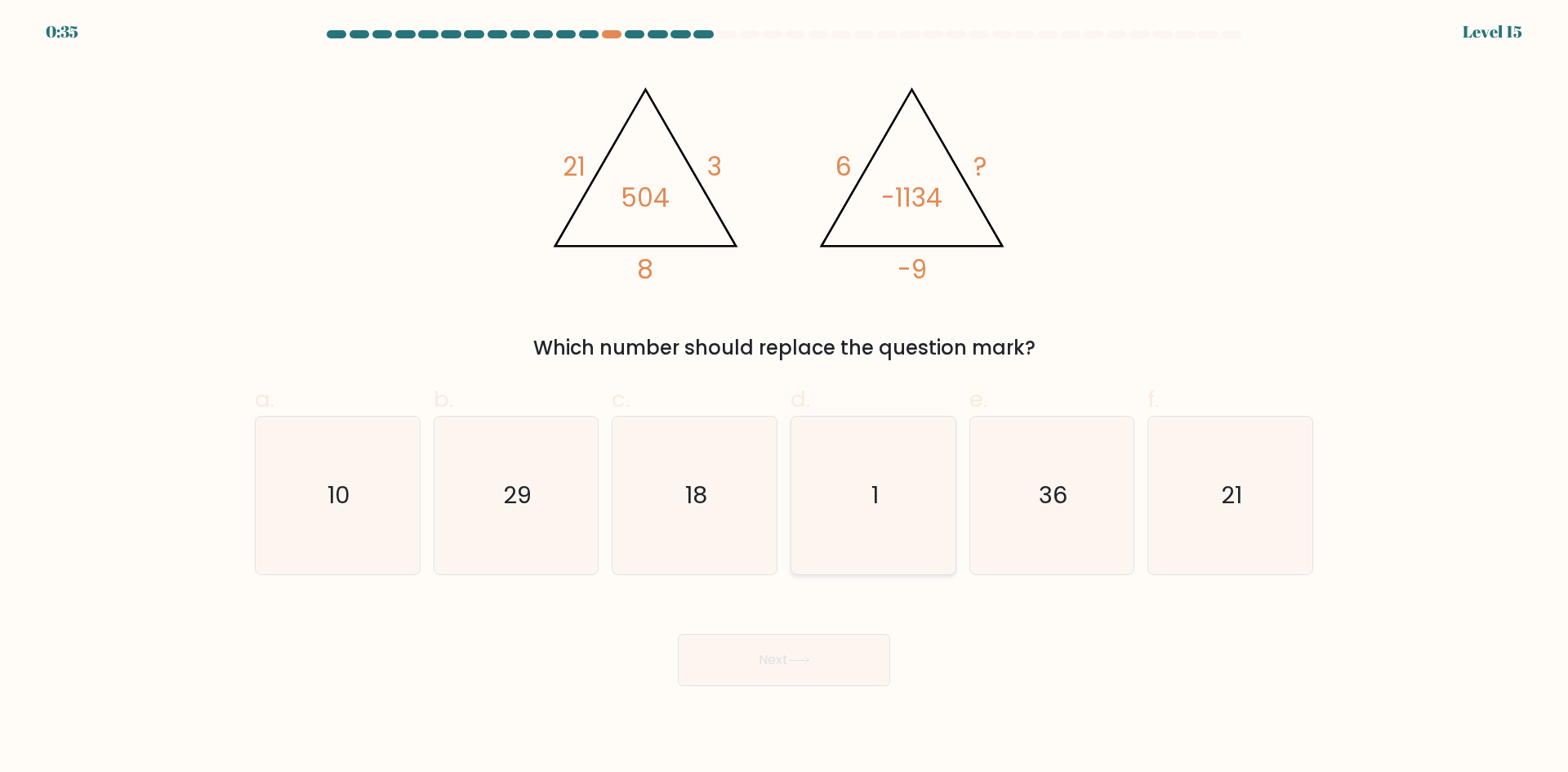
radio input "true"
click at [781, 675] on button "Next" at bounding box center [783, 660] width 212 height 52
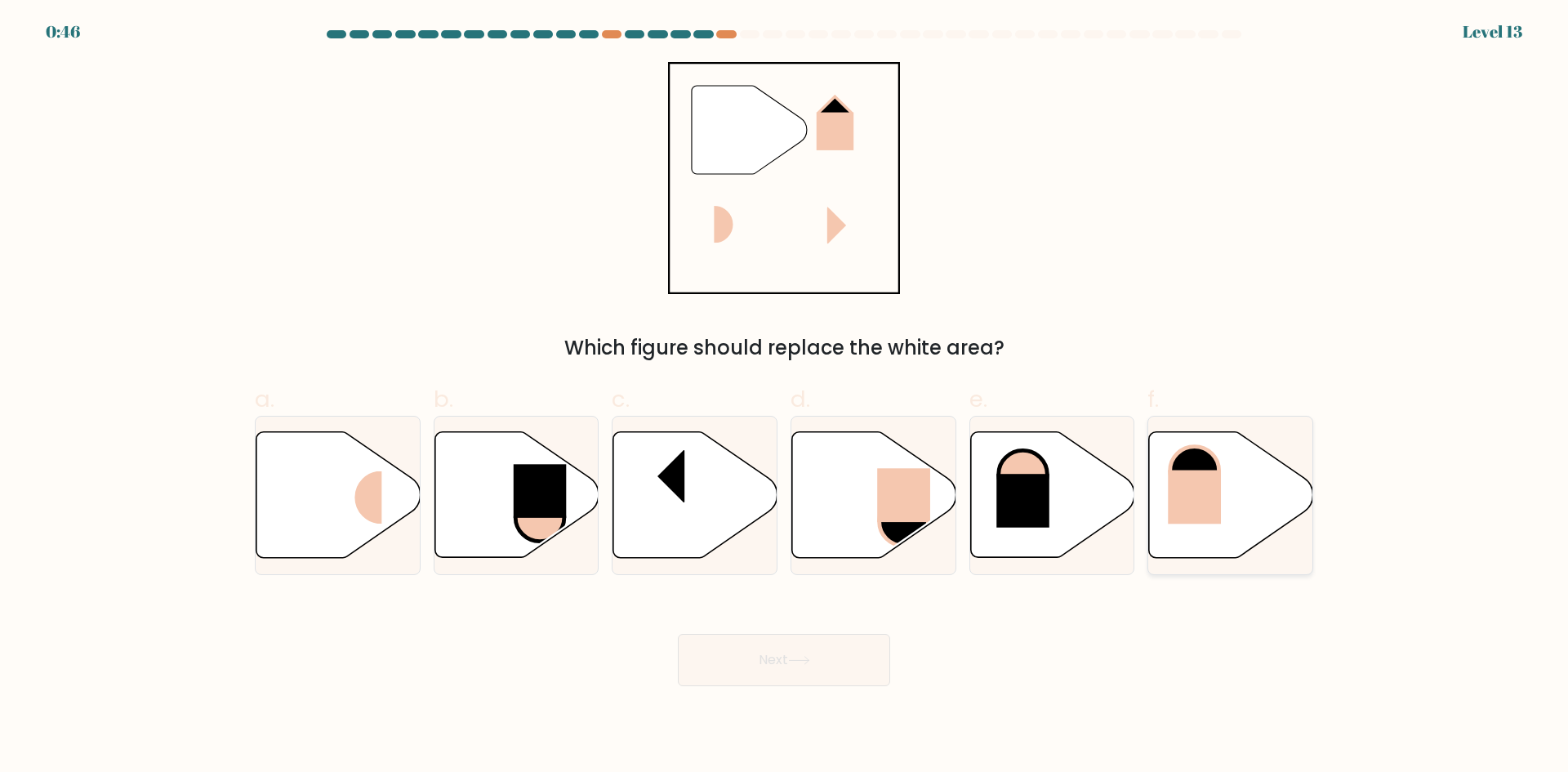
click at [1243, 491] on icon at bounding box center [1231, 495] width 164 height 126
click at [785, 398] on input "f." at bounding box center [784, 392] width 1 height 11
radio input "true"
click at [806, 672] on button "Next" at bounding box center [783, 660] width 212 height 52
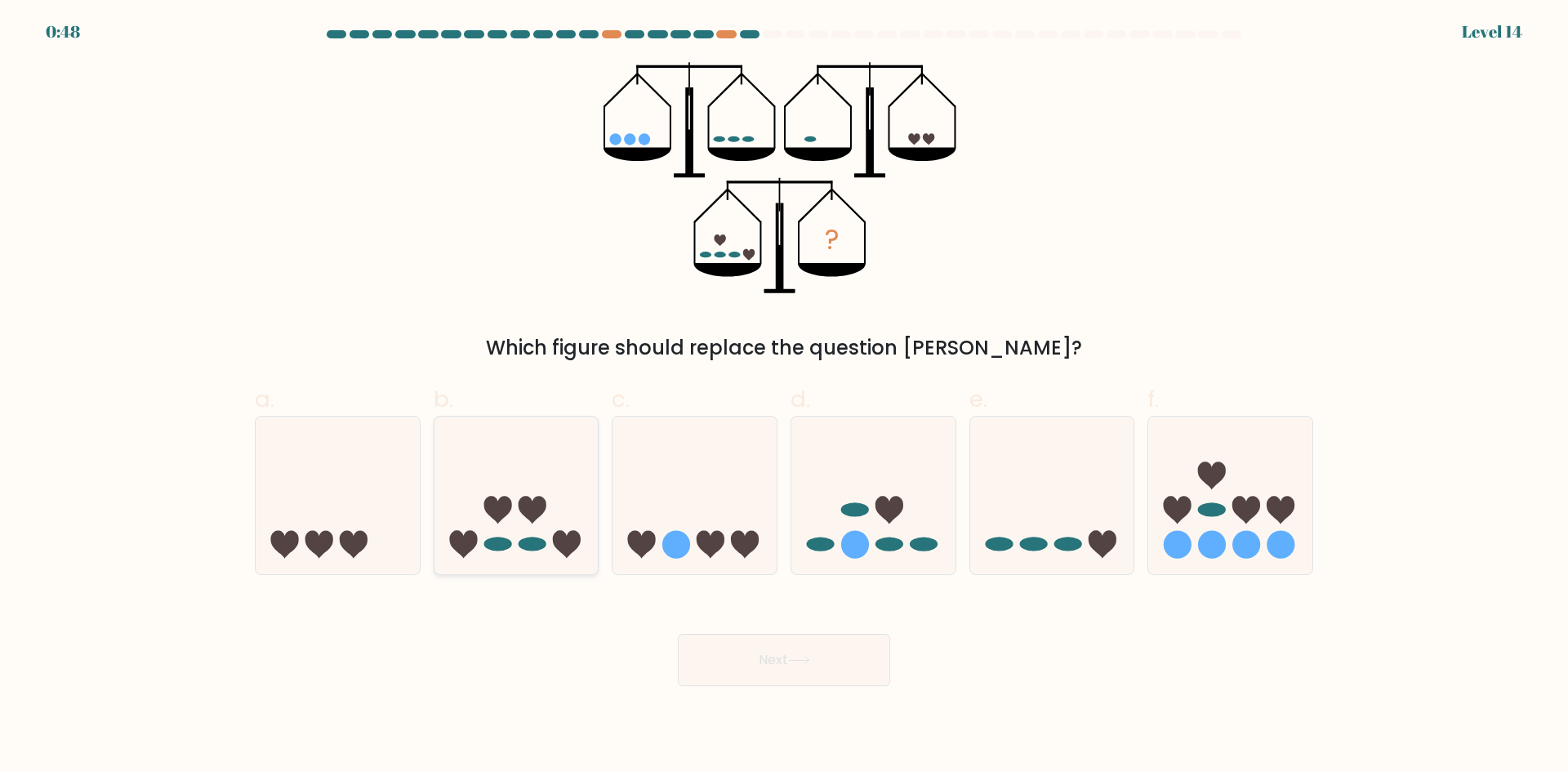
click at [499, 534] on icon at bounding box center [516, 495] width 164 height 136
click at [784, 398] on input "b." at bounding box center [784, 392] width 1 height 11
radio input "true"
click at [778, 658] on button "Next" at bounding box center [783, 660] width 212 height 52
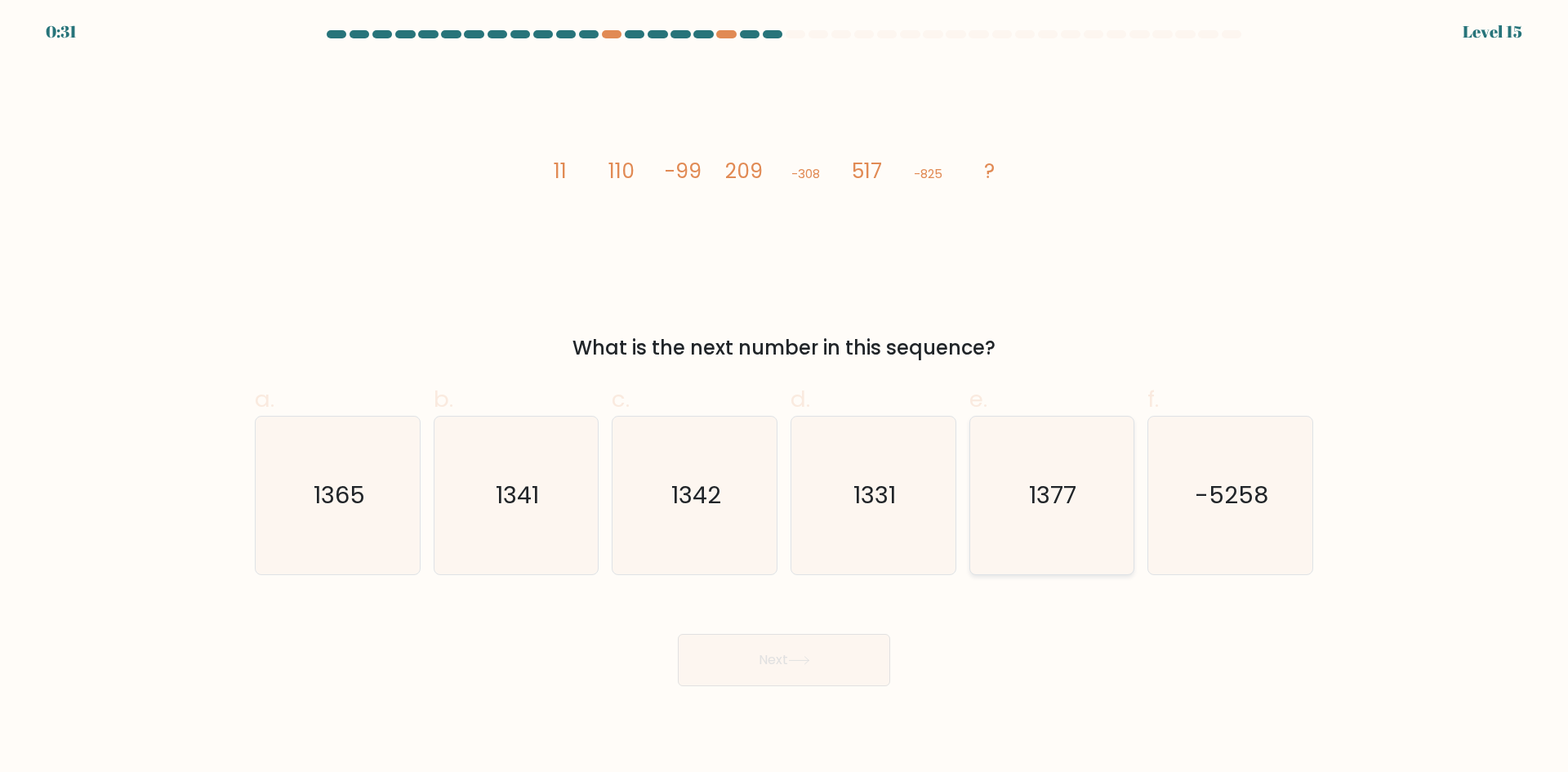
click at [969, 474] on div "1377" at bounding box center [1052, 496] width 166 height 160
click at [785, 398] on input "e. 1377" at bounding box center [784, 392] width 1 height 11
radio input "true"
click at [852, 659] on button "Next" at bounding box center [783, 660] width 212 height 52
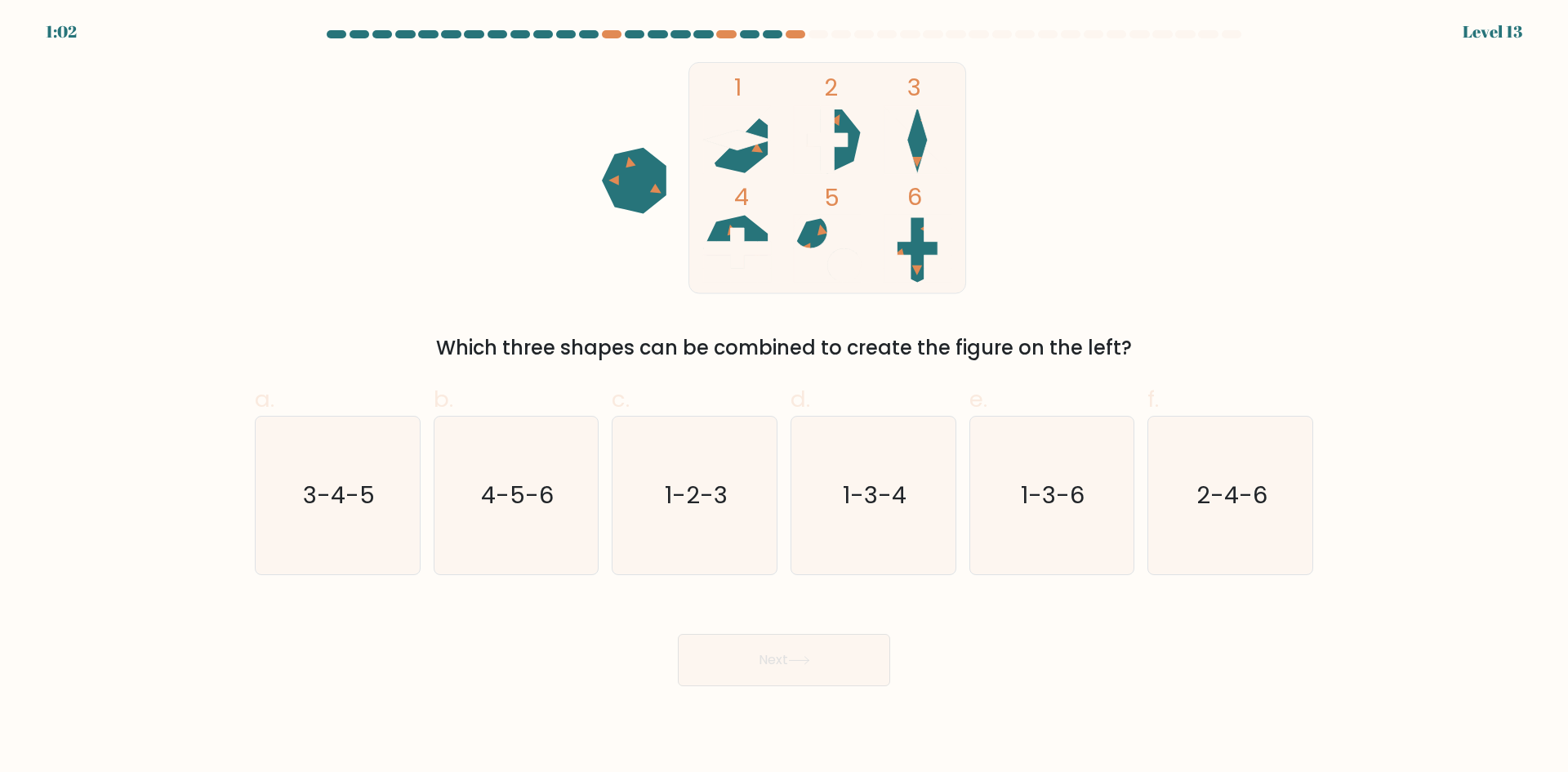
click at [1209, 37] on div at bounding box center [1208, 34] width 20 height 8
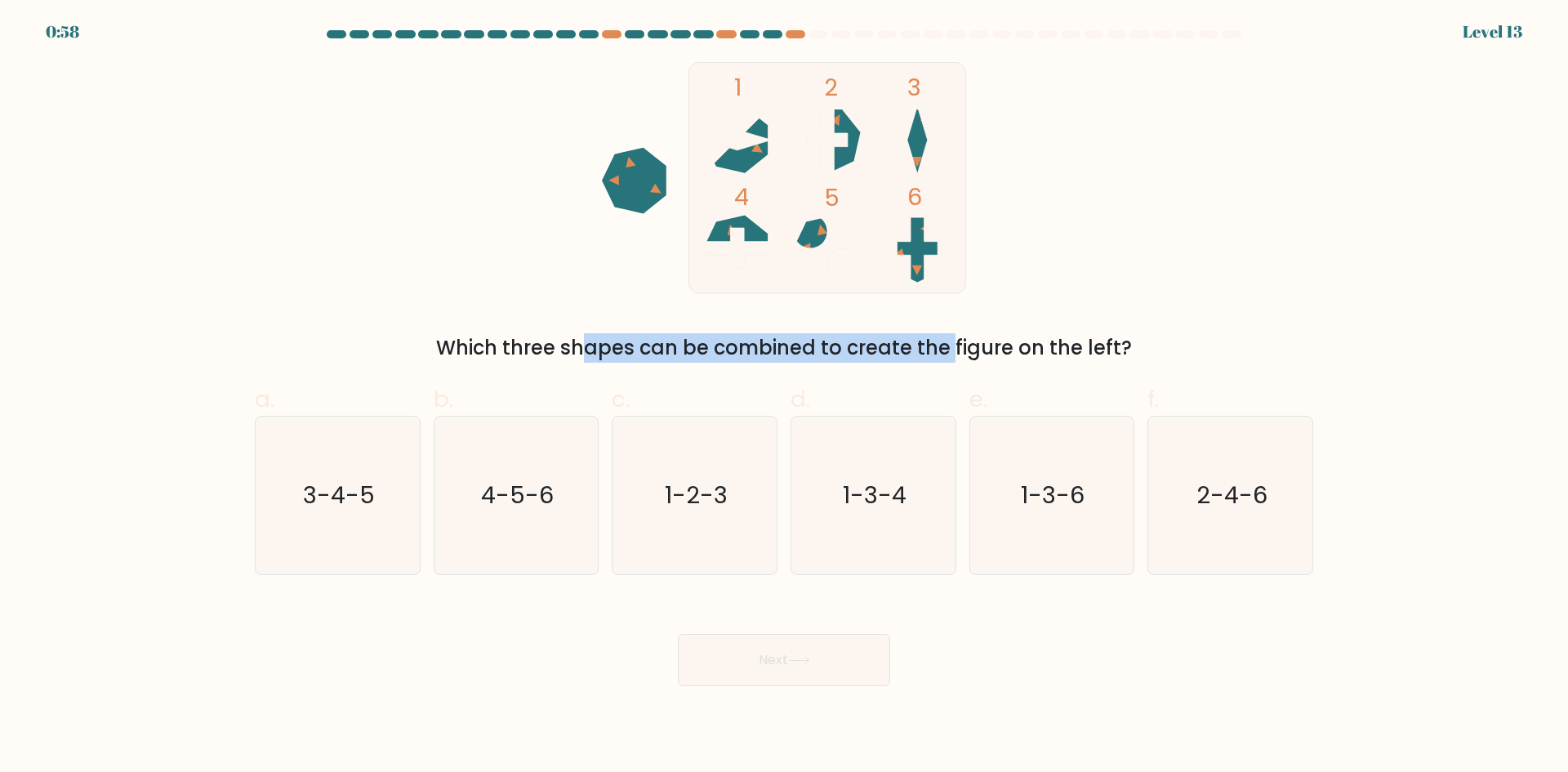
drag, startPoint x: 430, startPoint y: 340, endPoint x: 822, endPoint y: 349, distance: 392.1
click at [822, 349] on div "Which three shapes can be combined to create the figure on the left?" at bounding box center [783, 348] width 1039 height 29
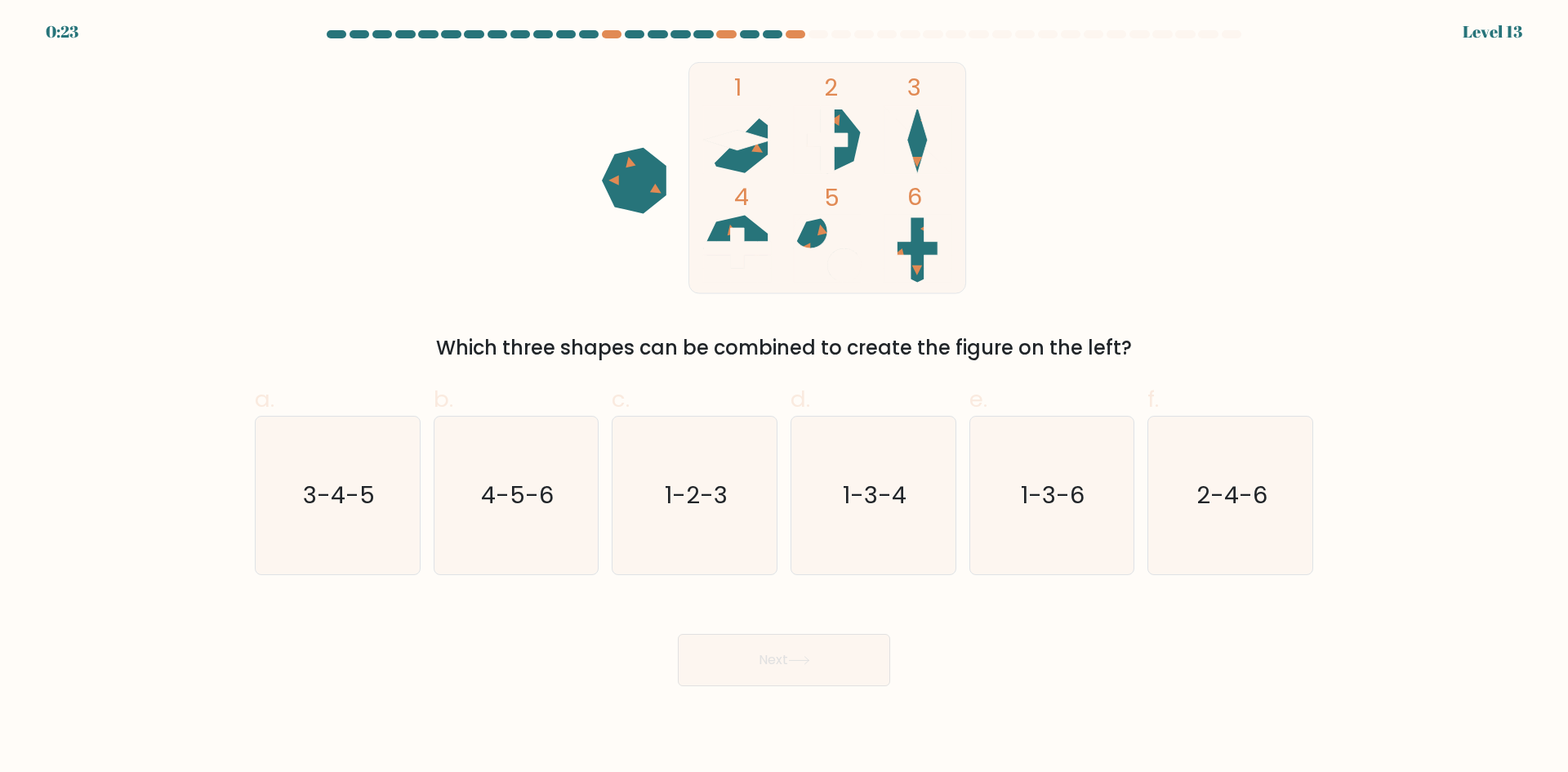
click at [1208, 280] on div "1 2 3 4 5 6 Which three shapes can be combined to create the figure on the left?" at bounding box center [784, 212] width 1078 height 301
click at [682, 504] on text "1-2-3" at bounding box center [696, 495] width 63 height 33
click at [784, 398] on input "c. 1-2-3" at bounding box center [784, 392] width 1 height 11
radio input "true"
click at [790, 675] on button "Next" at bounding box center [783, 660] width 212 height 52
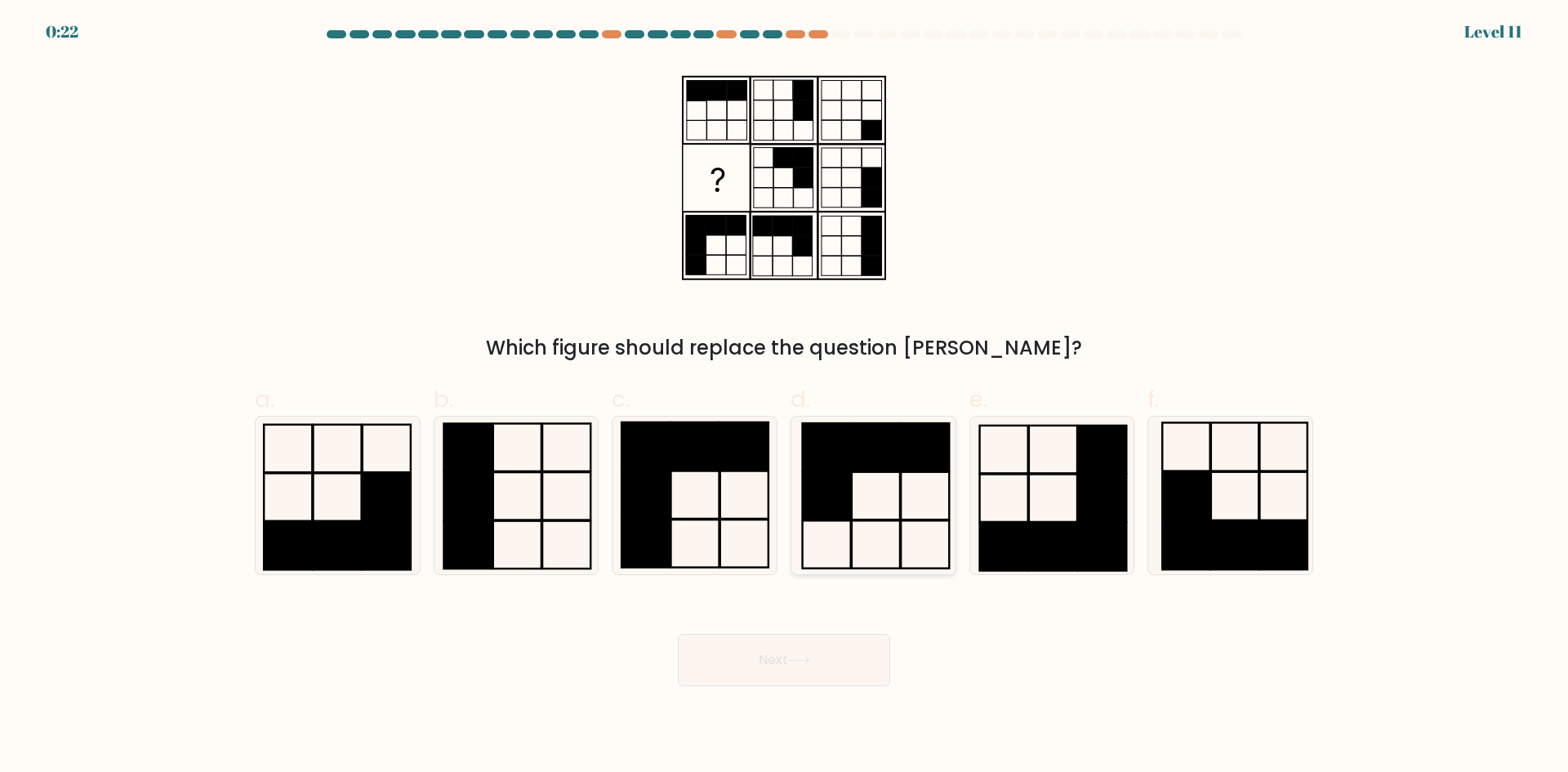
click at [887, 500] on icon at bounding box center [874, 496] width 158 height 158
click at [785, 398] on input "d." at bounding box center [784, 392] width 1 height 11
radio input "true"
click at [811, 658] on icon at bounding box center [799, 661] width 22 height 9
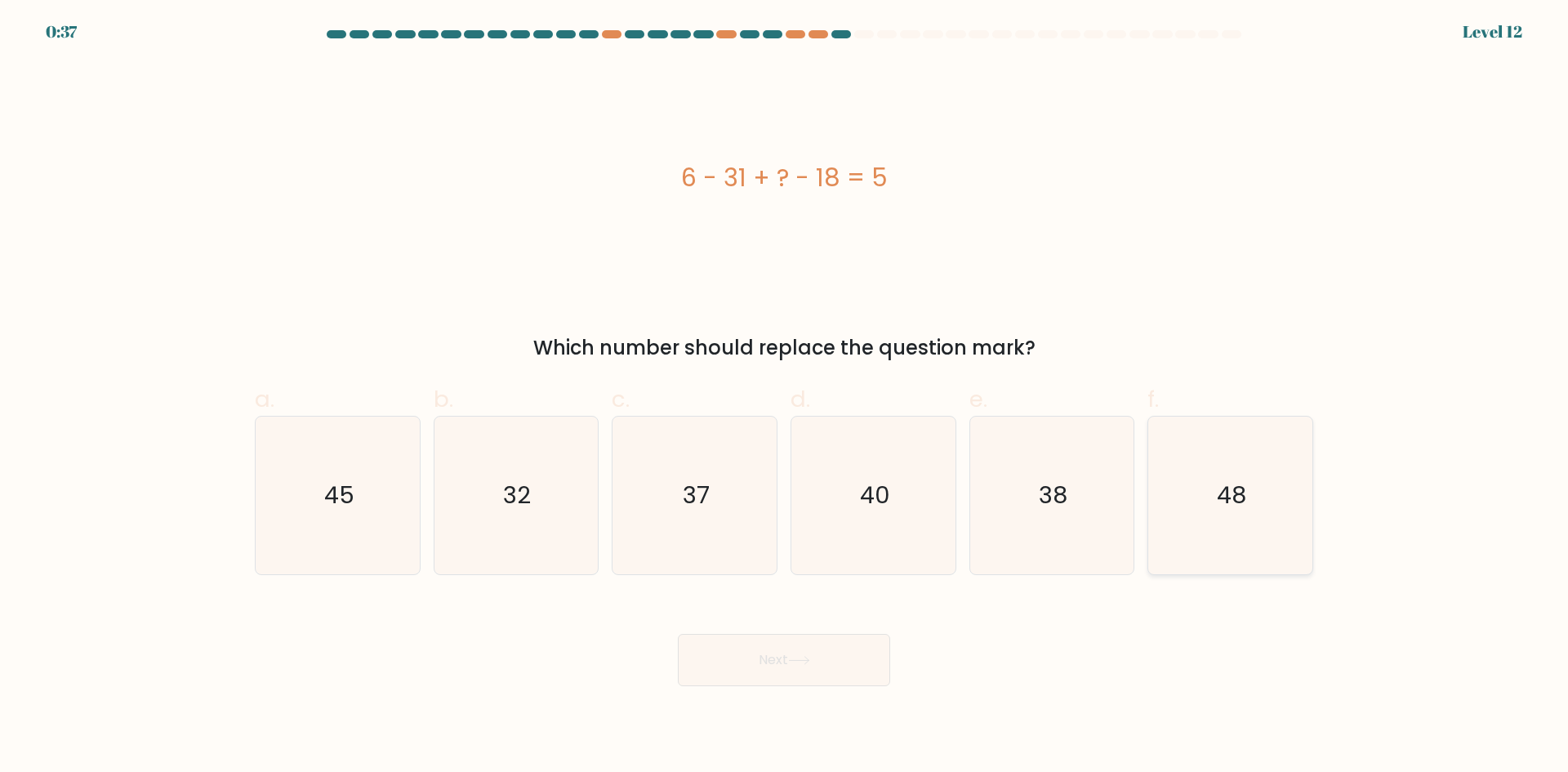
click at [1230, 509] on text "48" at bounding box center [1232, 495] width 29 height 33
click at [785, 398] on input "f. 48" at bounding box center [784, 392] width 1 height 11
radio input "true"
click at [855, 661] on button "Next" at bounding box center [783, 660] width 212 height 52
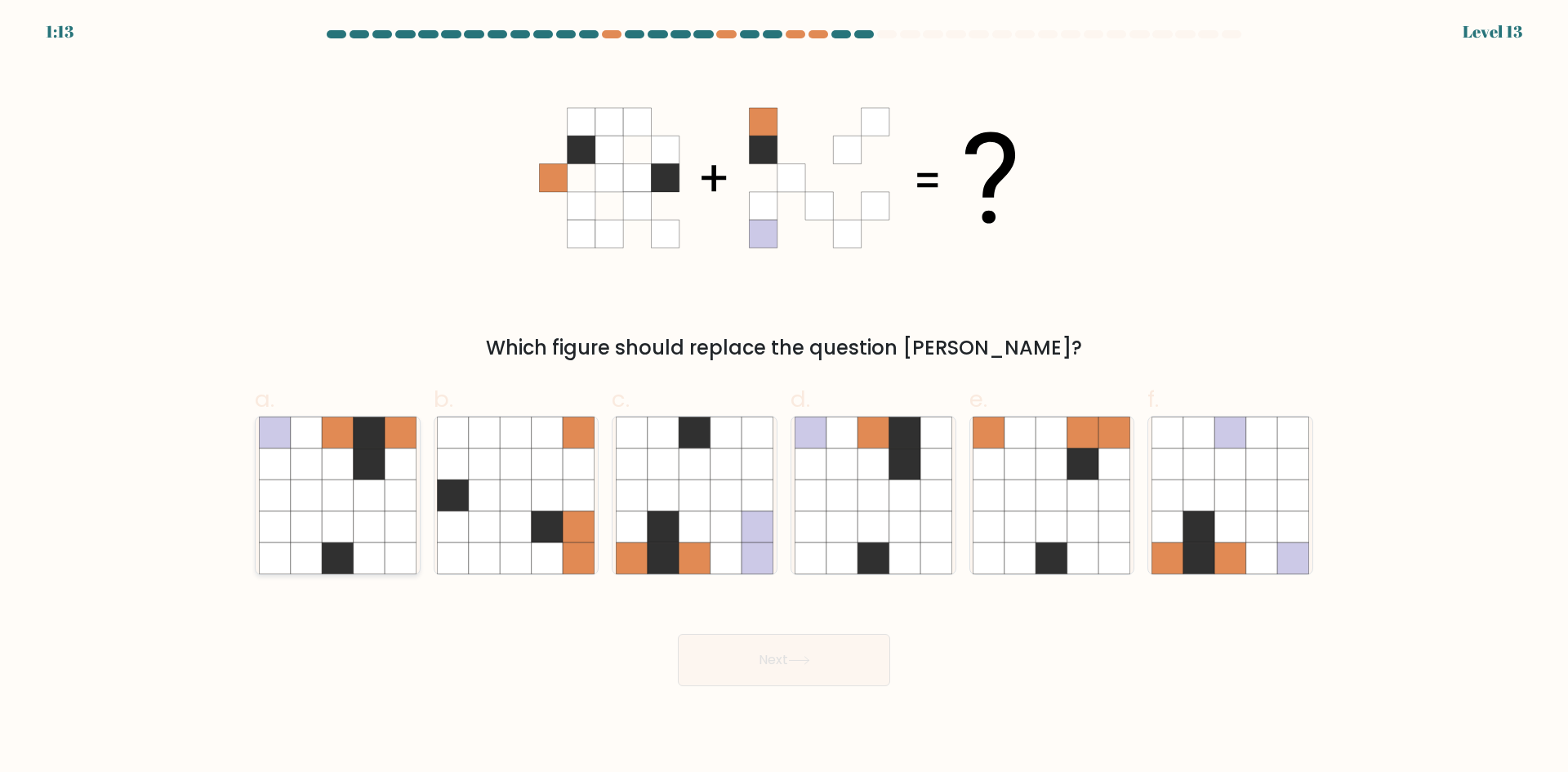
click at [366, 439] on icon at bounding box center [369, 432] width 31 height 31
click at [784, 398] on input "a." at bounding box center [784, 392] width 1 height 11
radio input "true"
click at [811, 665] on icon at bounding box center [799, 661] width 22 height 9
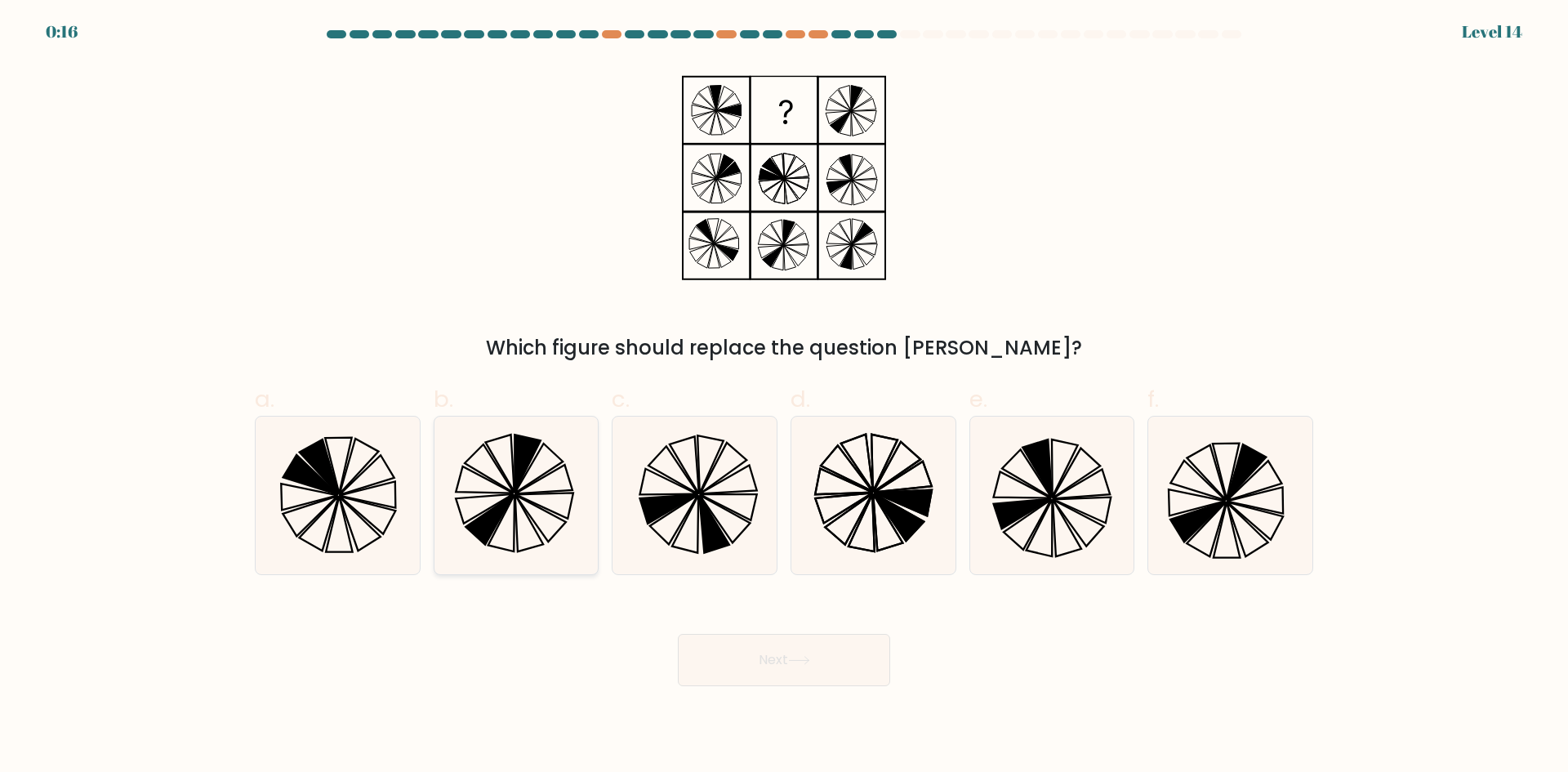
click at [508, 496] on icon at bounding box center [516, 496] width 158 height 158
click at [784, 398] on input "b." at bounding box center [784, 392] width 1 height 11
radio input "true"
click at [819, 657] on button "Next" at bounding box center [783, 660] width 212 height 52
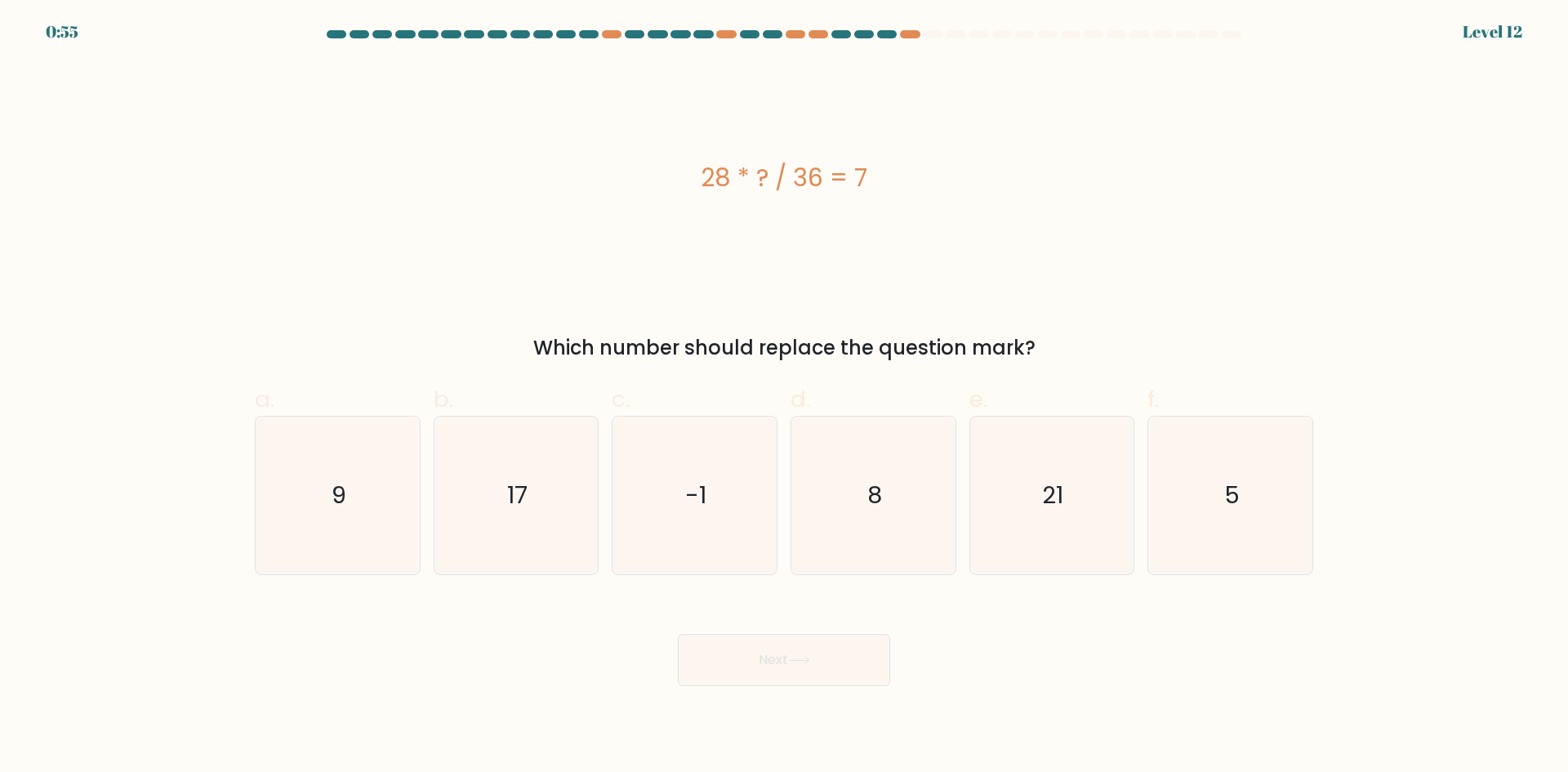
drag, startPoint x: 531, startPoint y: 338, endPoint x: 1249, endPoint y: 328, distance: 718.1
click at [1248, 331] on div "28 * ? / 36 = 7 Which number should replace the question mark?" at bounding box center [784, 212] width 1078 height 301
click at [1203, 299] on div "28 * ? / 36 = 7 Which number should replace the question mark?" at bounding box center [784, 212] width 1078 height 301
click at [305, 524] on icon "9" at bounding box center [338, 496] width 158 height 158
click at [784, 398] on input "a. 9" at bounding box center [784, 392] width 1 height 11
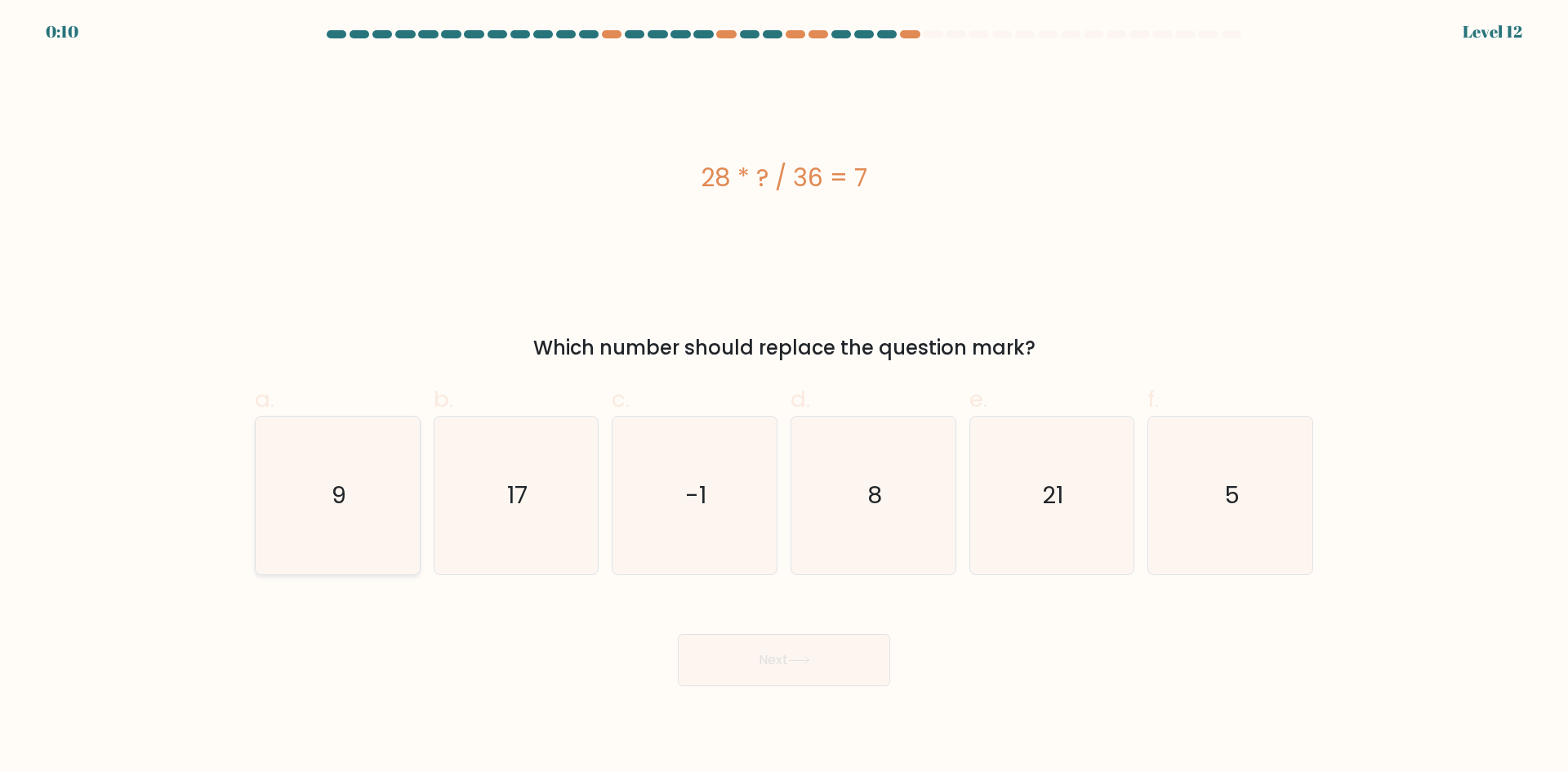
radio input "true"
click at [788, 651] on button "Next" at bounding box center [783, 660] width 212 height 52
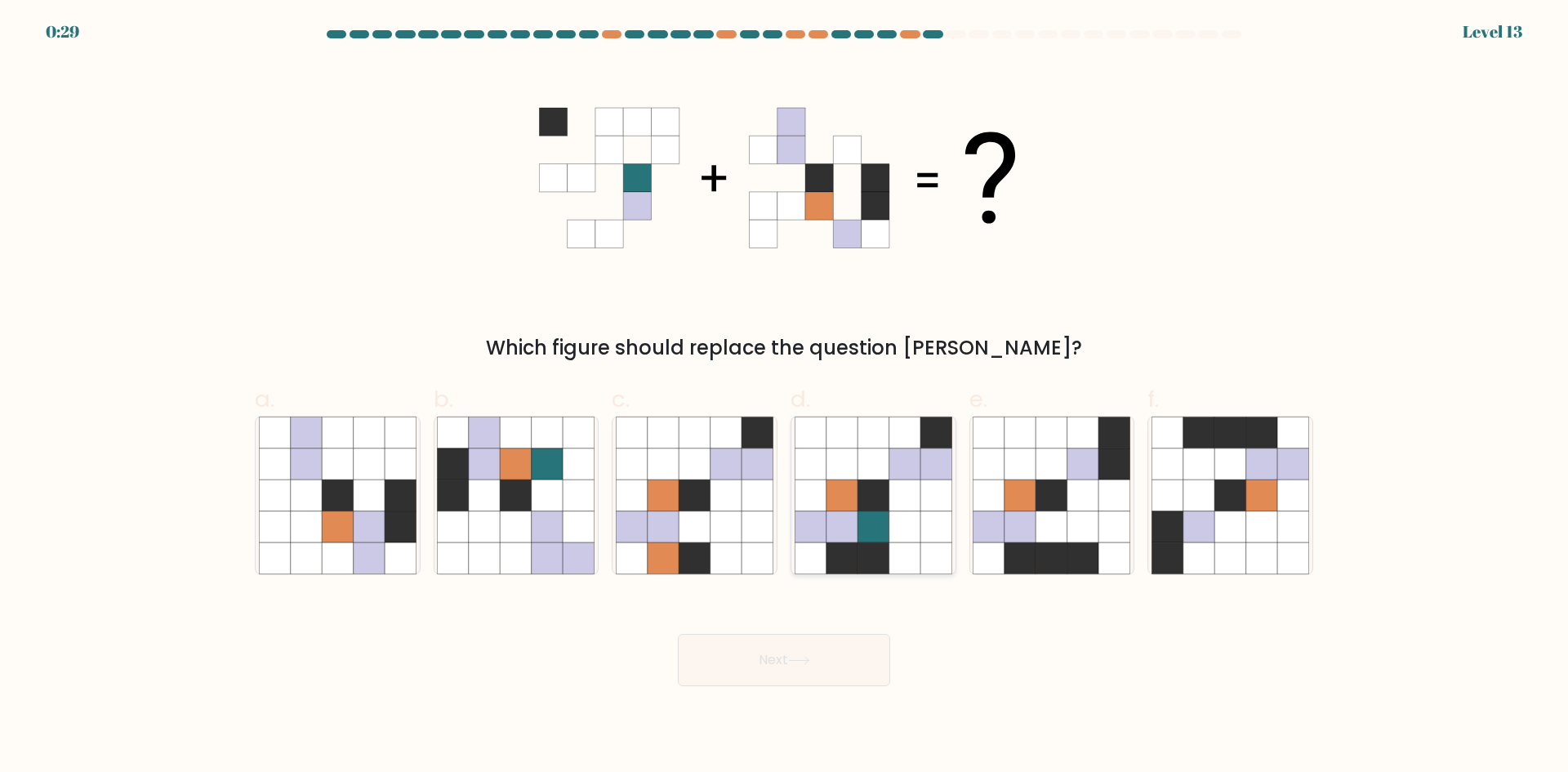
click at [832, 520] on icon at bounding box center [842, 527] width 31 height 31
click at [785, 398] on input "d." at bounding box center [784, 392] width 1 height 11
radio input "true"
click at [788, 669] on button "Next" at bounding box center [783, 660] width 212 height 52
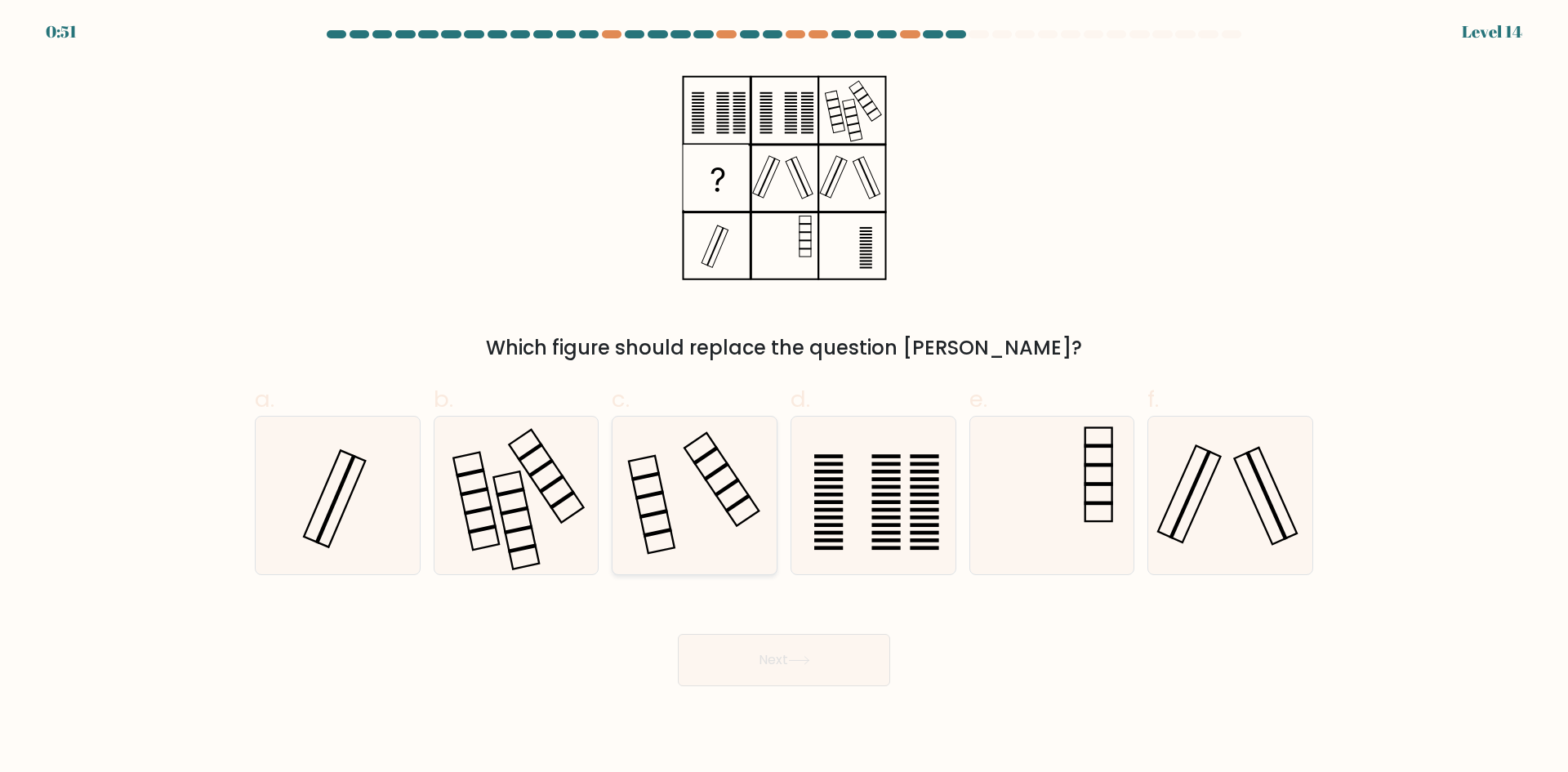
click at [677, 522] on icon at bounding box center [694, 496] width 158 height 158
click at [784, 398] on input "c." at bounding box center [784, 392] width 1 height 11
radio input "true"
click at [819, 670] on button "Next" at bounding box center [783, 660] width 212 height 52
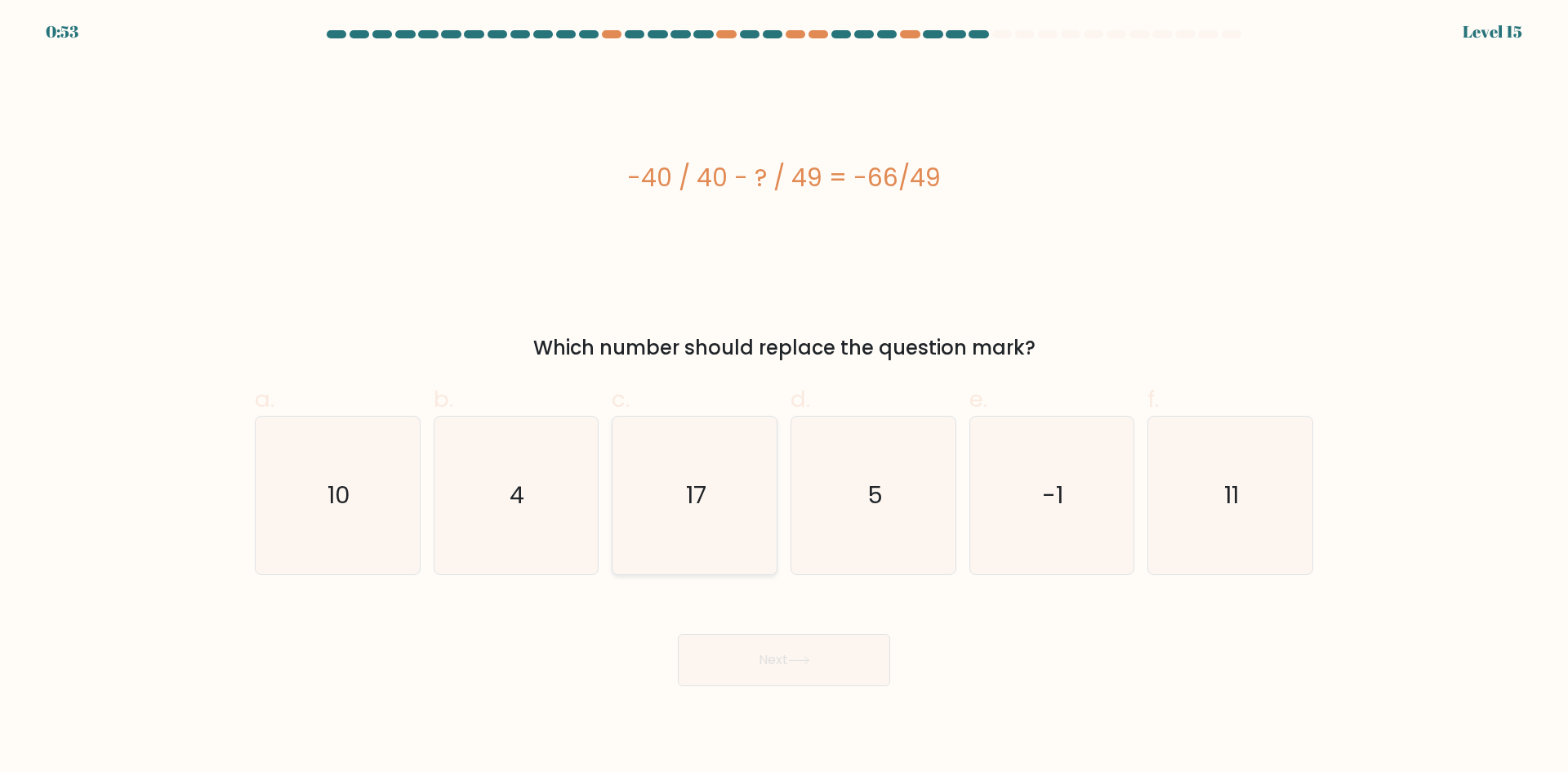
click at [714, 508] on icon "17" at bounding box center [694, 496] width 158 height 158
click at [784, 398] on input "c. 17" at bounding box center [784, 392] width 1 height 11
radio input "true"
click at [755, 650] on button "Next" at bounding box center [783, 660] width 212 height 52
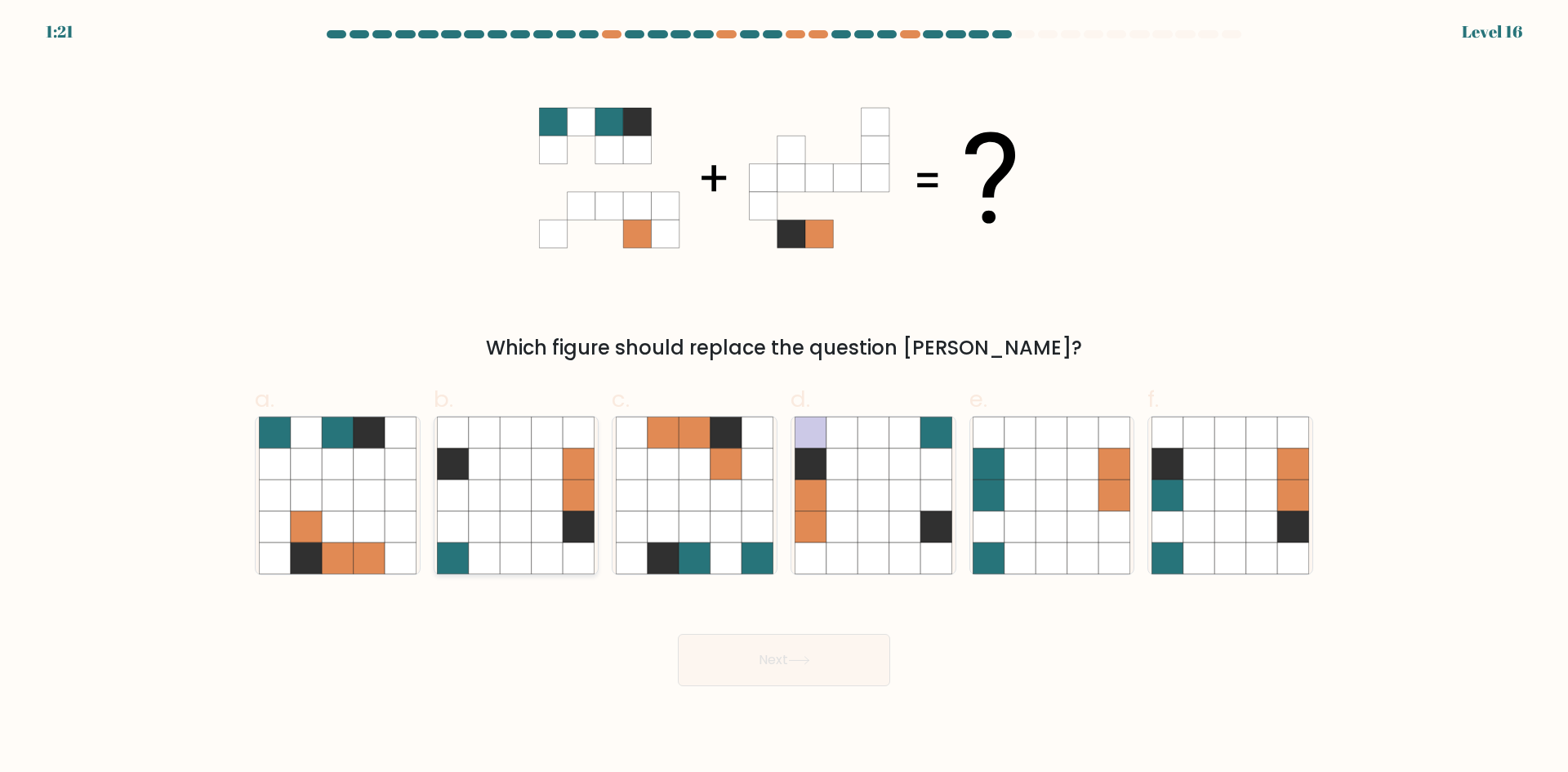
click at [535, 481] on icon at bounding box center [547, 495] width 31 height 31
click at [784, 398] on input "b." at bounding box center [784, 392] width 1 height 11
radio input "true"
click at [1251, 490] on icon at bounding box center [1261, 495] width 31 height 31
click at [785, 398] on input "f." at bounding box center [784, 392] width 1 height 11
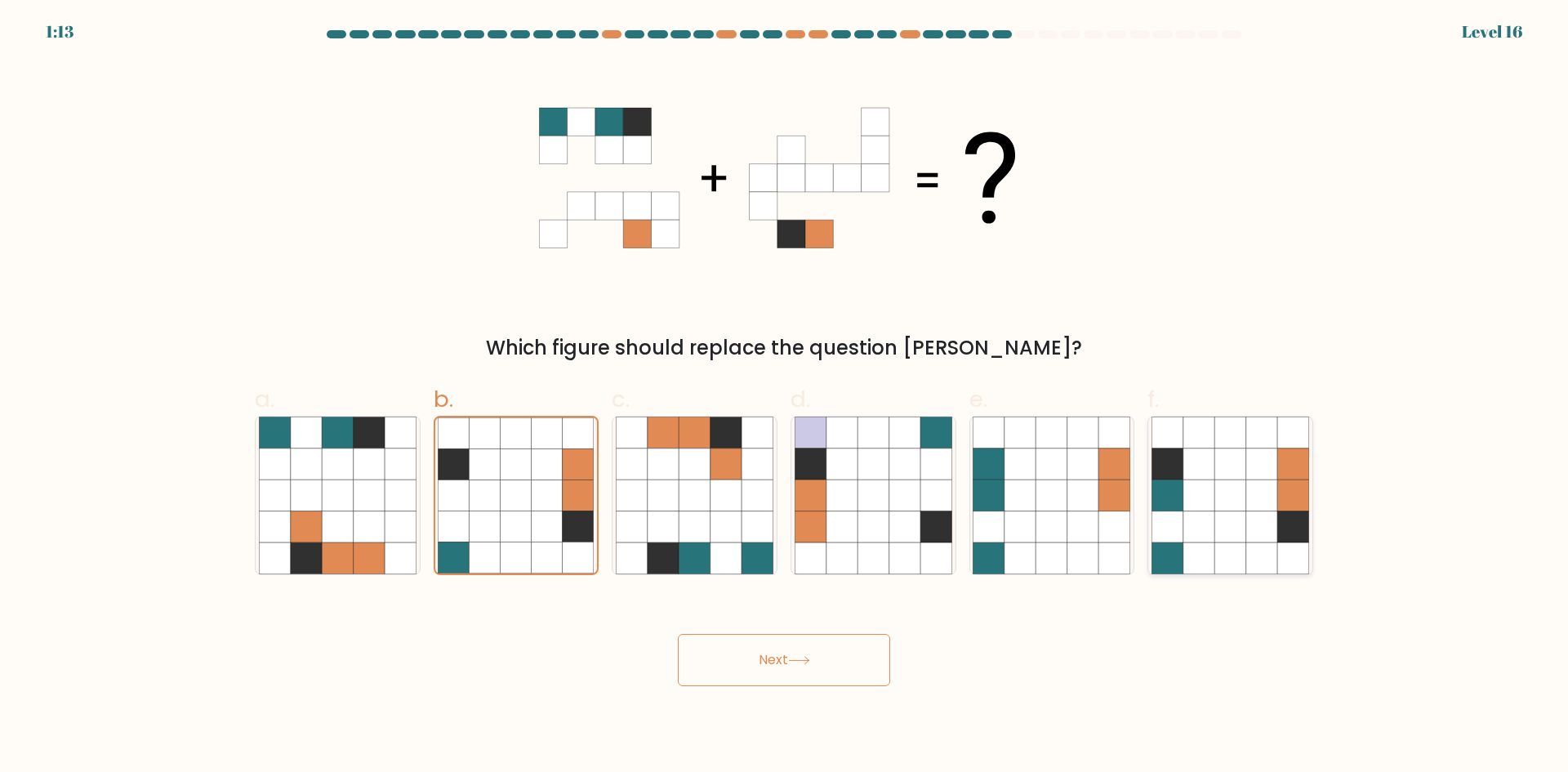
radio input "true"
click at [811, 659] on icon at bounding box center [799, 661] width 22 height 9
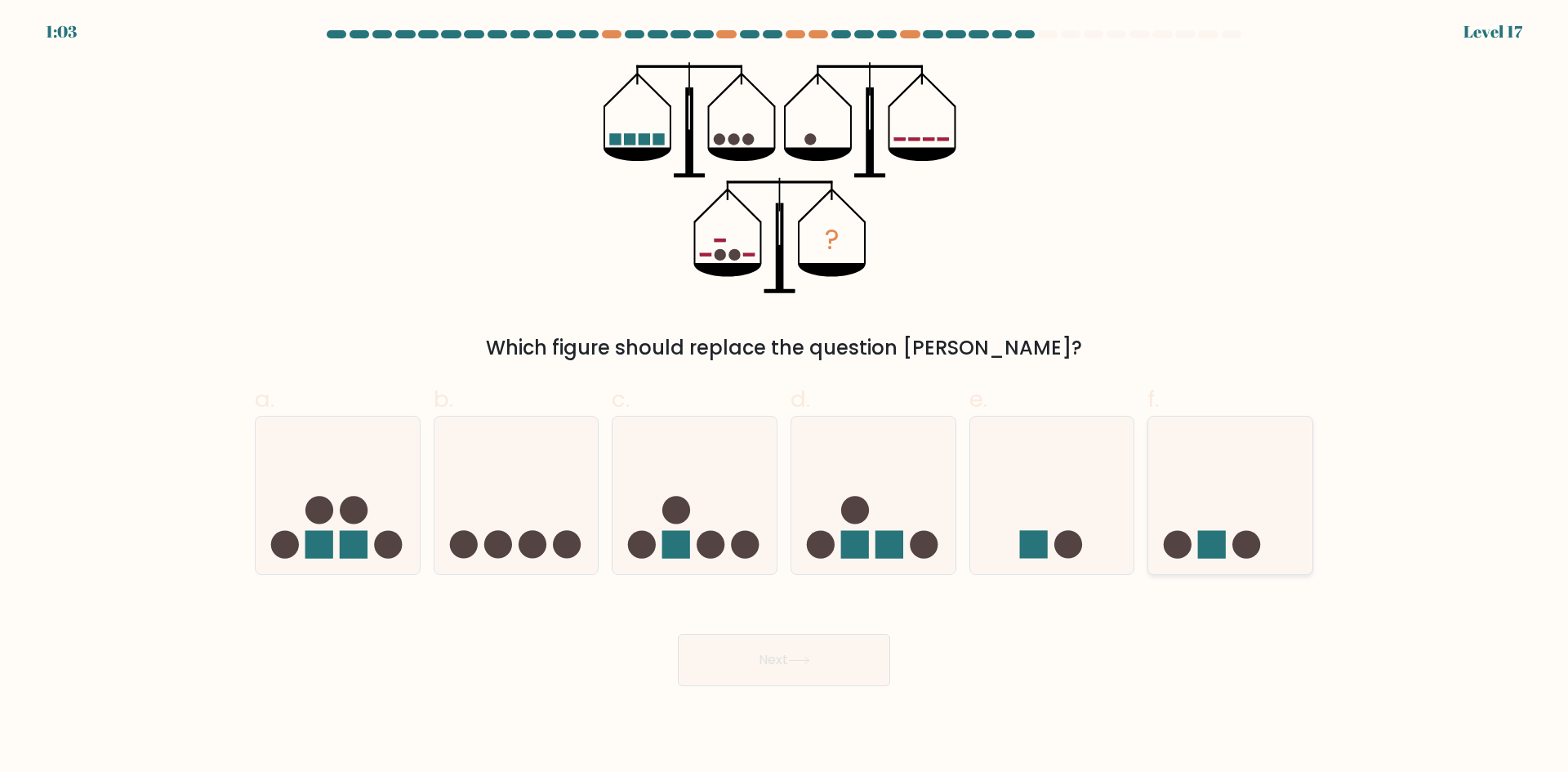
click at [1200, 548] on rect at bounding box center [1211, 545] width 27 height 28
click at [785, 398] on input "f." at bounding box center [784, 392] width 1 height 11
radio input "true"
click at [814, 657] on button "Next" at bounding box center [783, 660] width 212 height 52
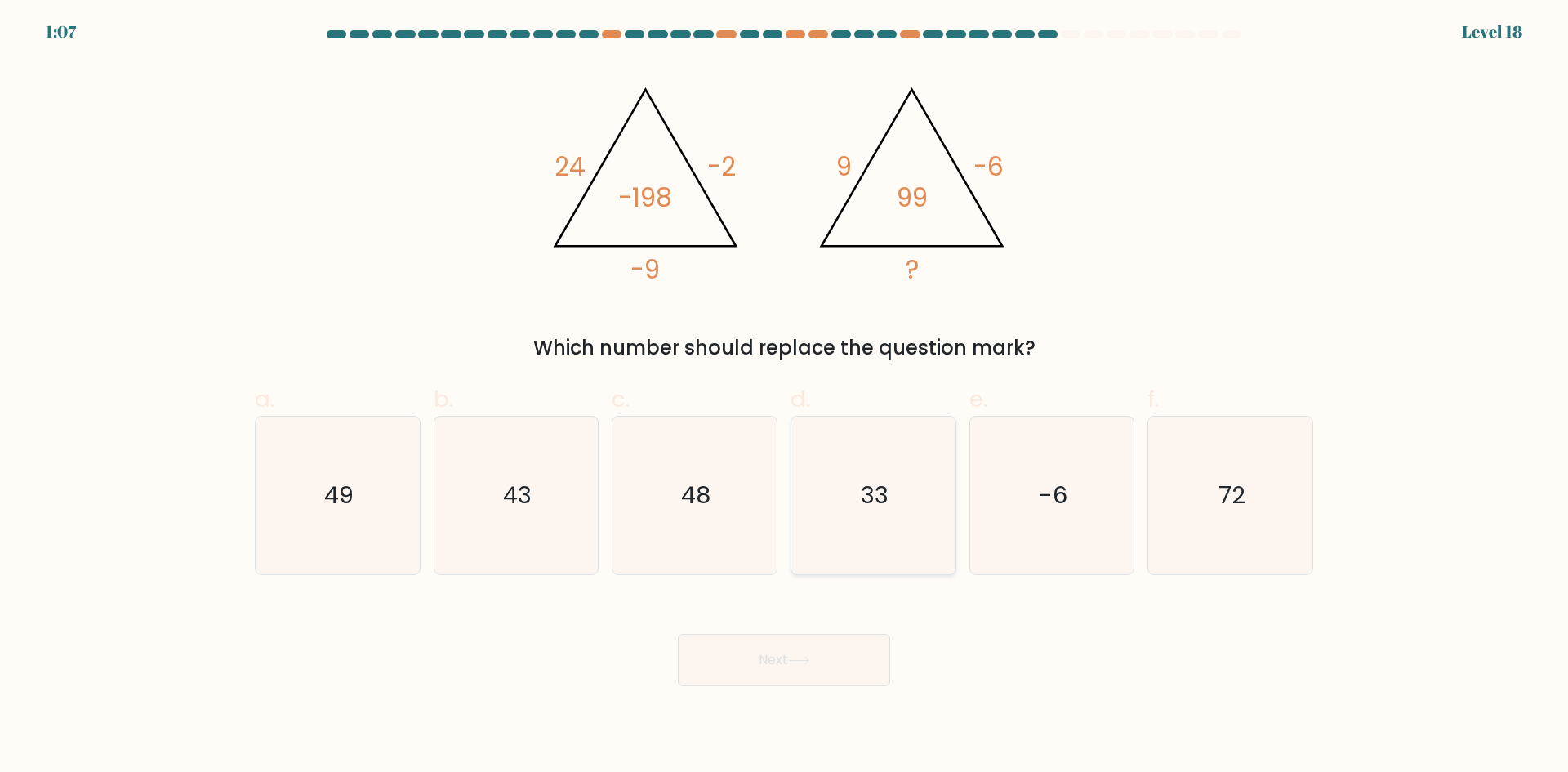
click at [858, 484] on icon "33" at bounding box center [874, 496] width 158 height 158
click at [785, 398] on input "d. 33" at bounding box center [784, 392] width 1 height 11
radio input "true"
click at [779, 678] on button "Next" at bounding box center [783, 660] width 212 height 52
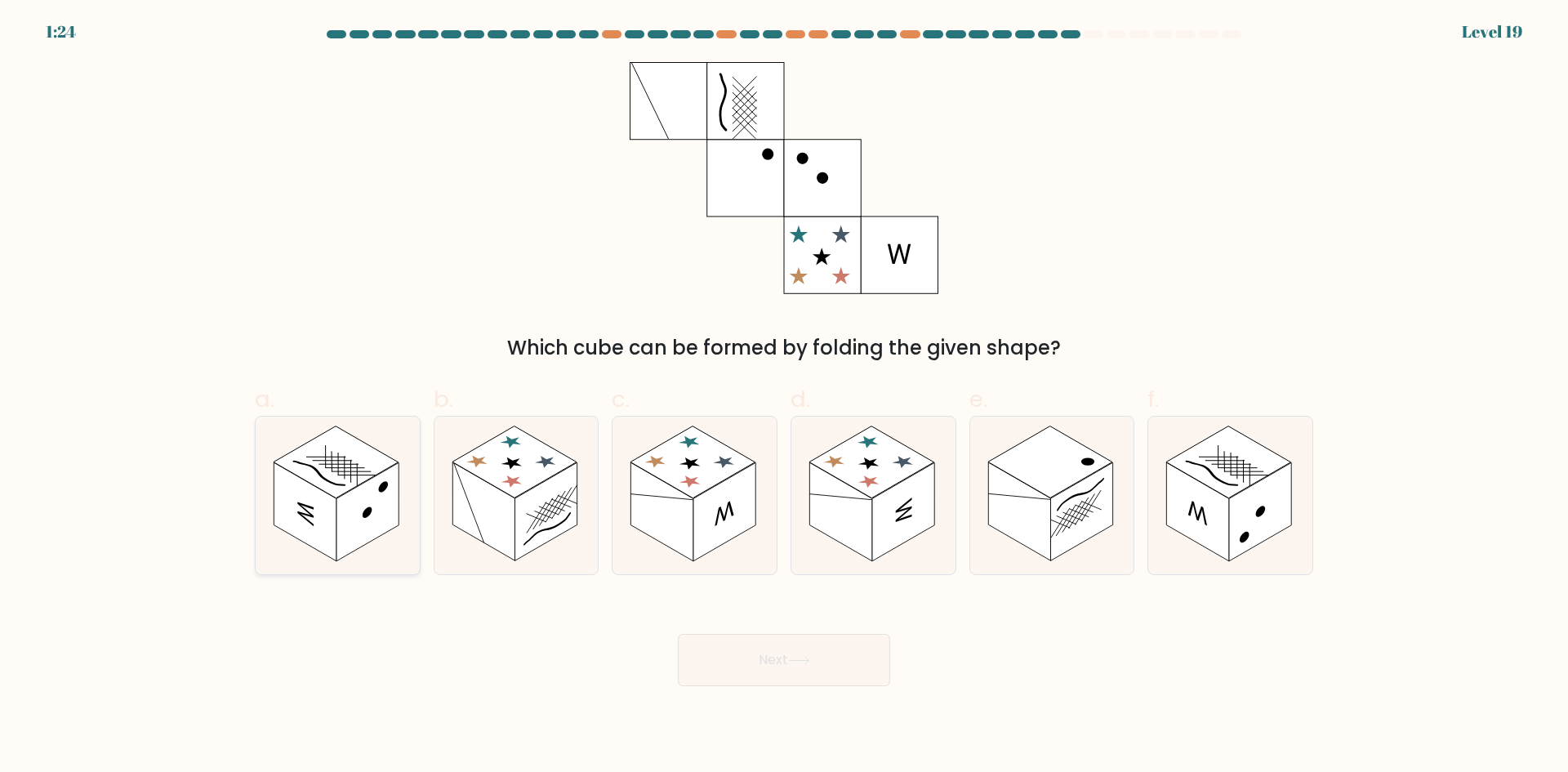
click at [335, 453] on rect at bounding box center [336, 461] width 125 height 72
click at [784, 398] on input "a." at bounding box center [784, 392] width 1 height 11
radio input "true"
click at [794, 665] on icon at bounding box center [799, 661] width 22 height 9
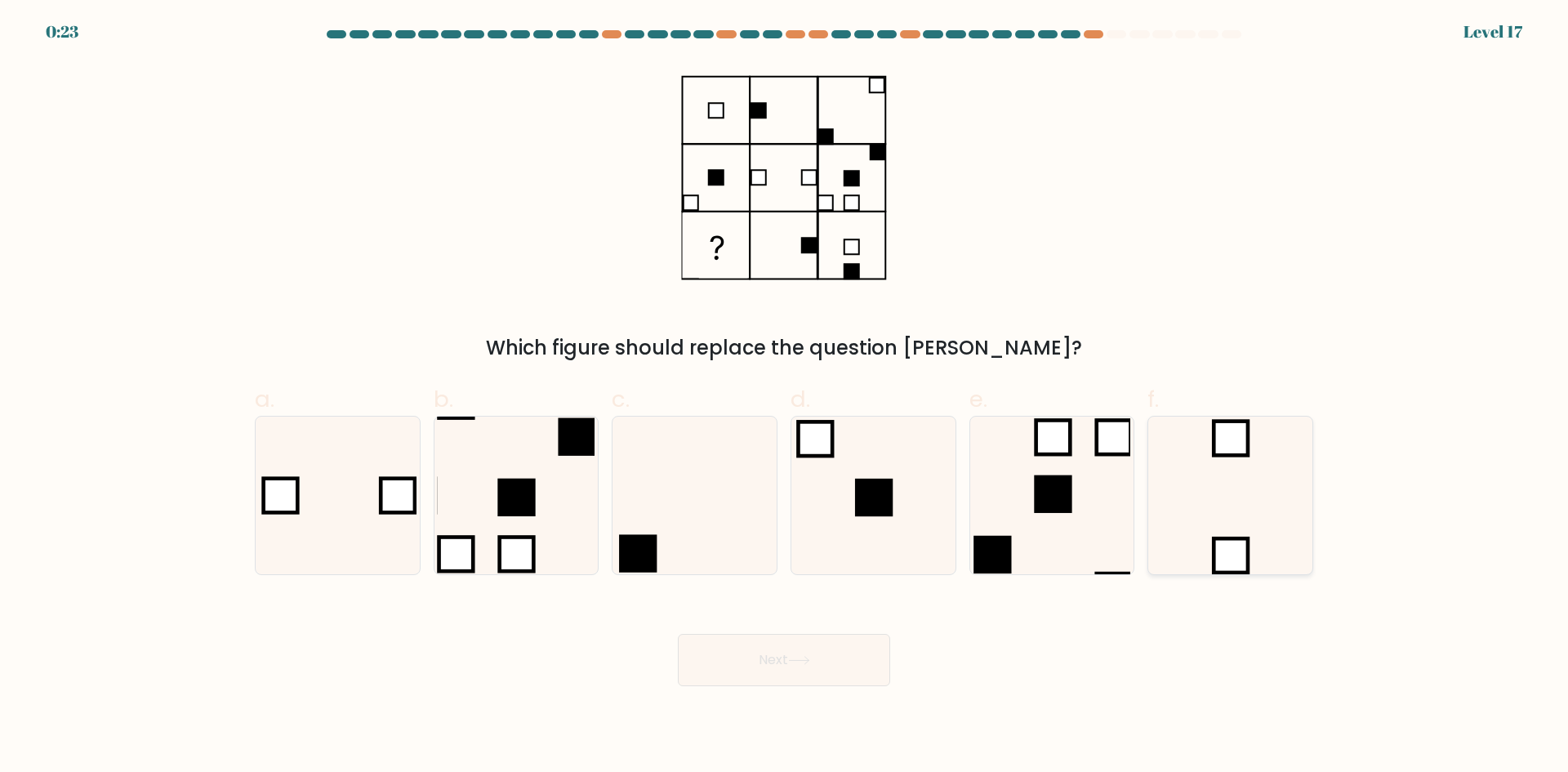
click at [1204, 470] on icon at bounding box center [1231, 496] width 158 height 158
click at [785, 398] on input "f." at bounding box center [784, 392] width 1 height 11
radio input "true"
click at [867, 658] on button "Next" at bounding box center [783, 660] width 212 height 52
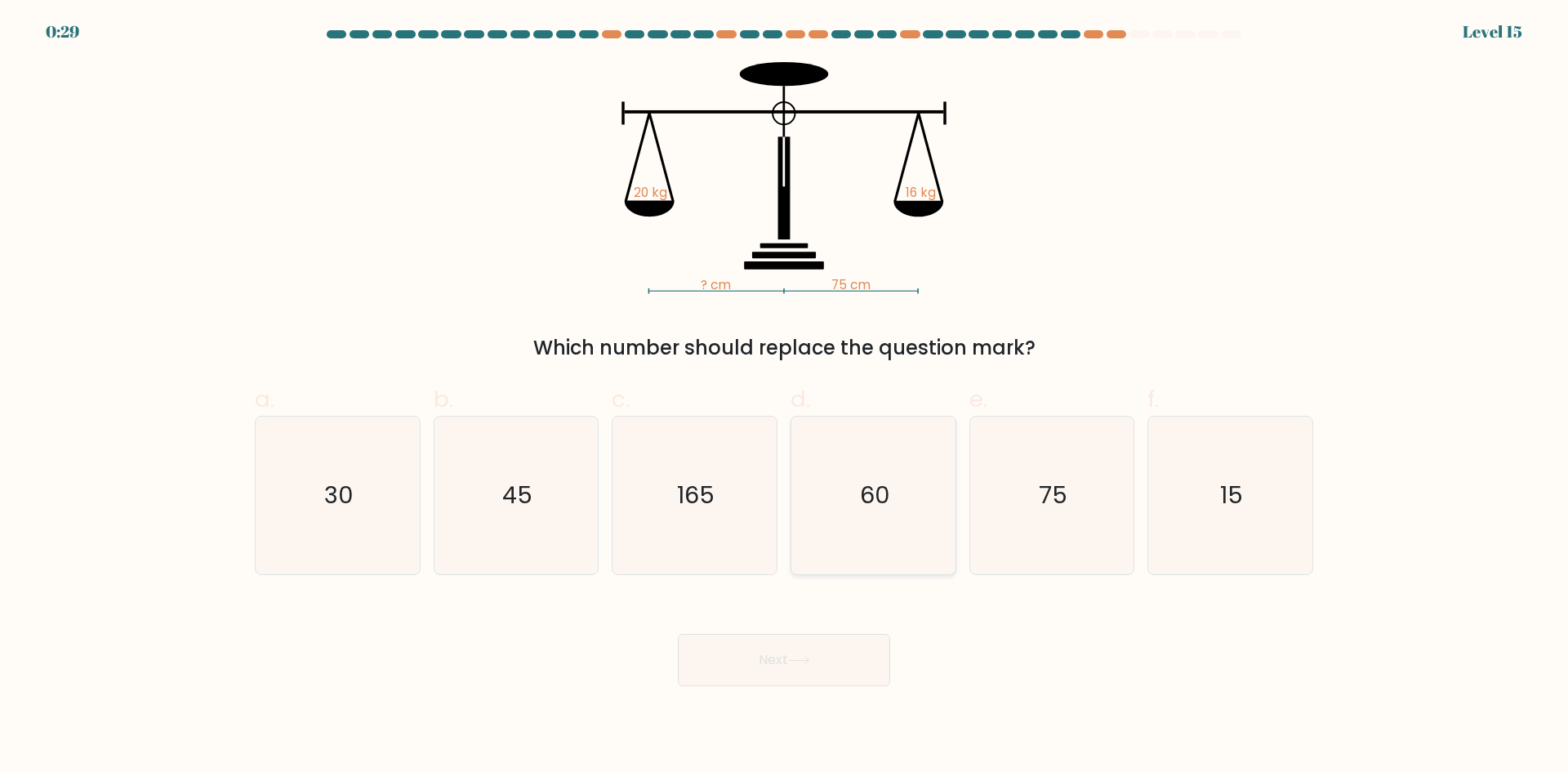
click at [867, 532] on icon "60" at bounding box center [874, 496] width 158 height 158
click at [785, 398] on input "d. 60" at bounding box center [784, 392] width 1 height 11
radio input "true"
click at [776, 668] on button "Next" at bounding box center [783, 660] width 212 height 52
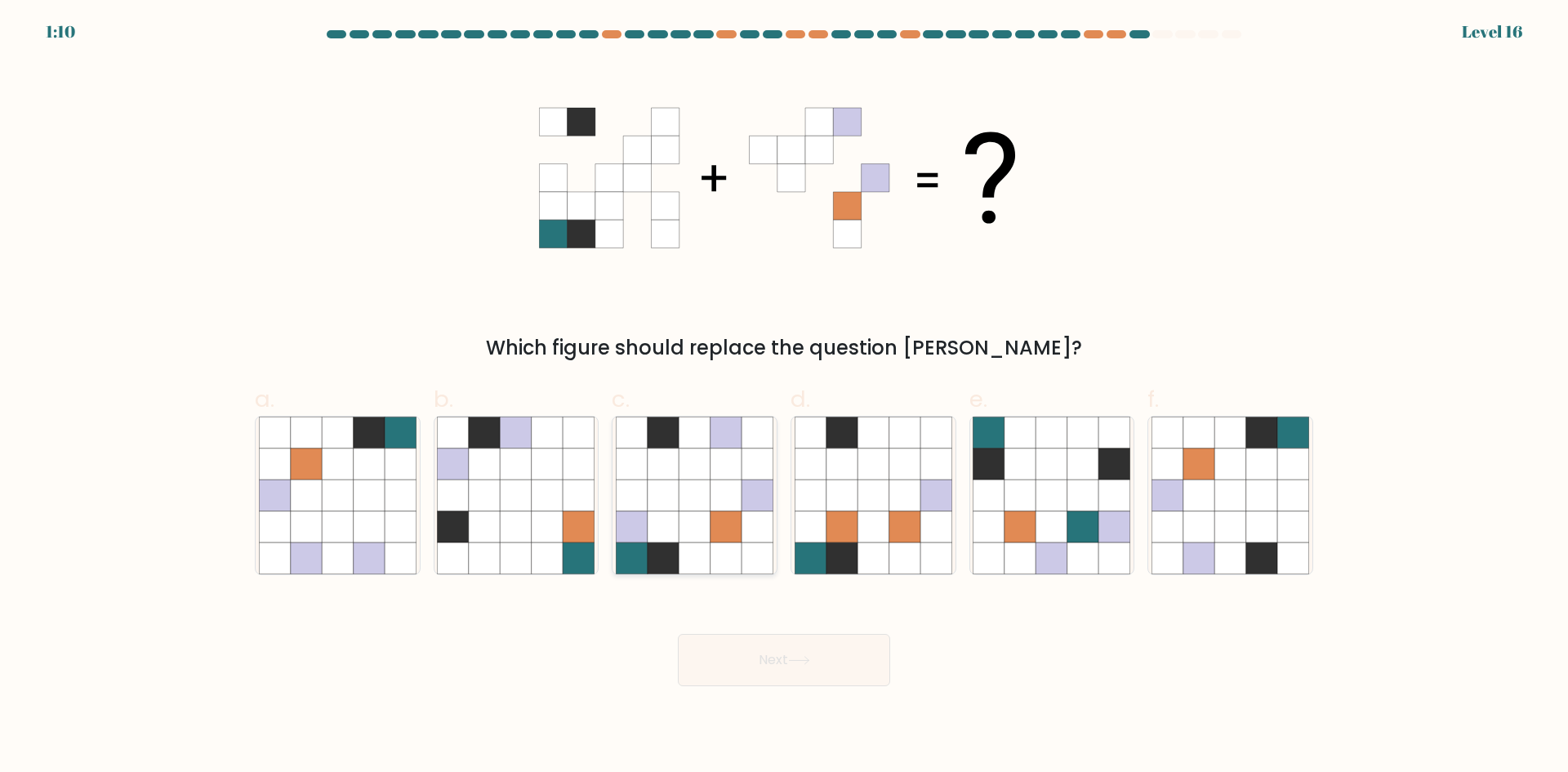
click at [658, 555] on icon at bounding box center [662, 557] width 31 height 31
click at [784, 398] on input "c." at bounding box center [784, 392] width 1 height 11
radio input "true"
click at [756, 677] on button "Next" at bounding box center [783, 660] width 212 height 52
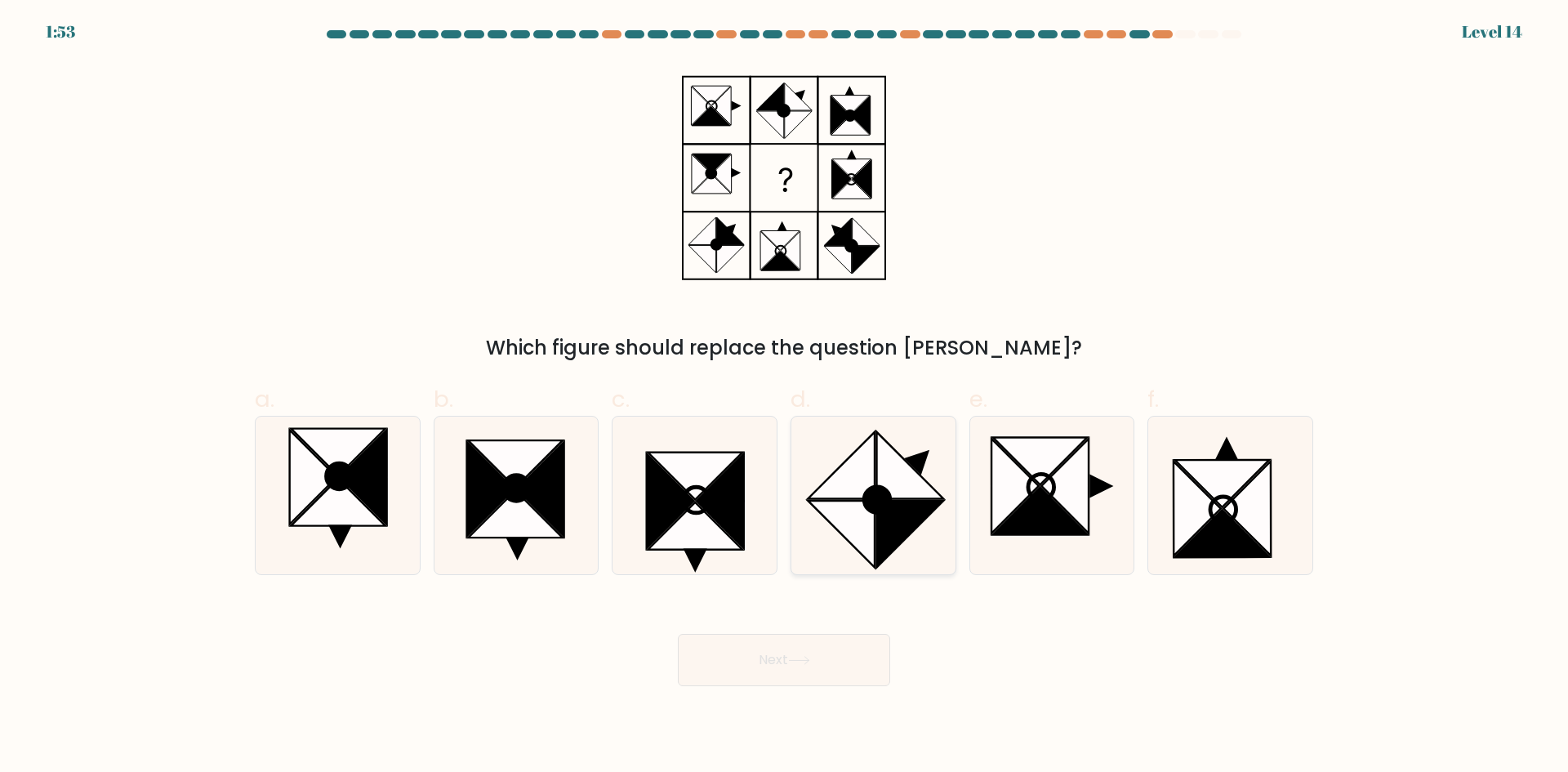
click at [867, 487] on icon at bounding box center [842, 466] width 67 height 67
click at [785, 398] on input "d." at bounding box center [784, 392] width 1 height 11
radio input "true"
click at [797, 686] on button "Next" at bounding box center [783, 660] width 212 height 52
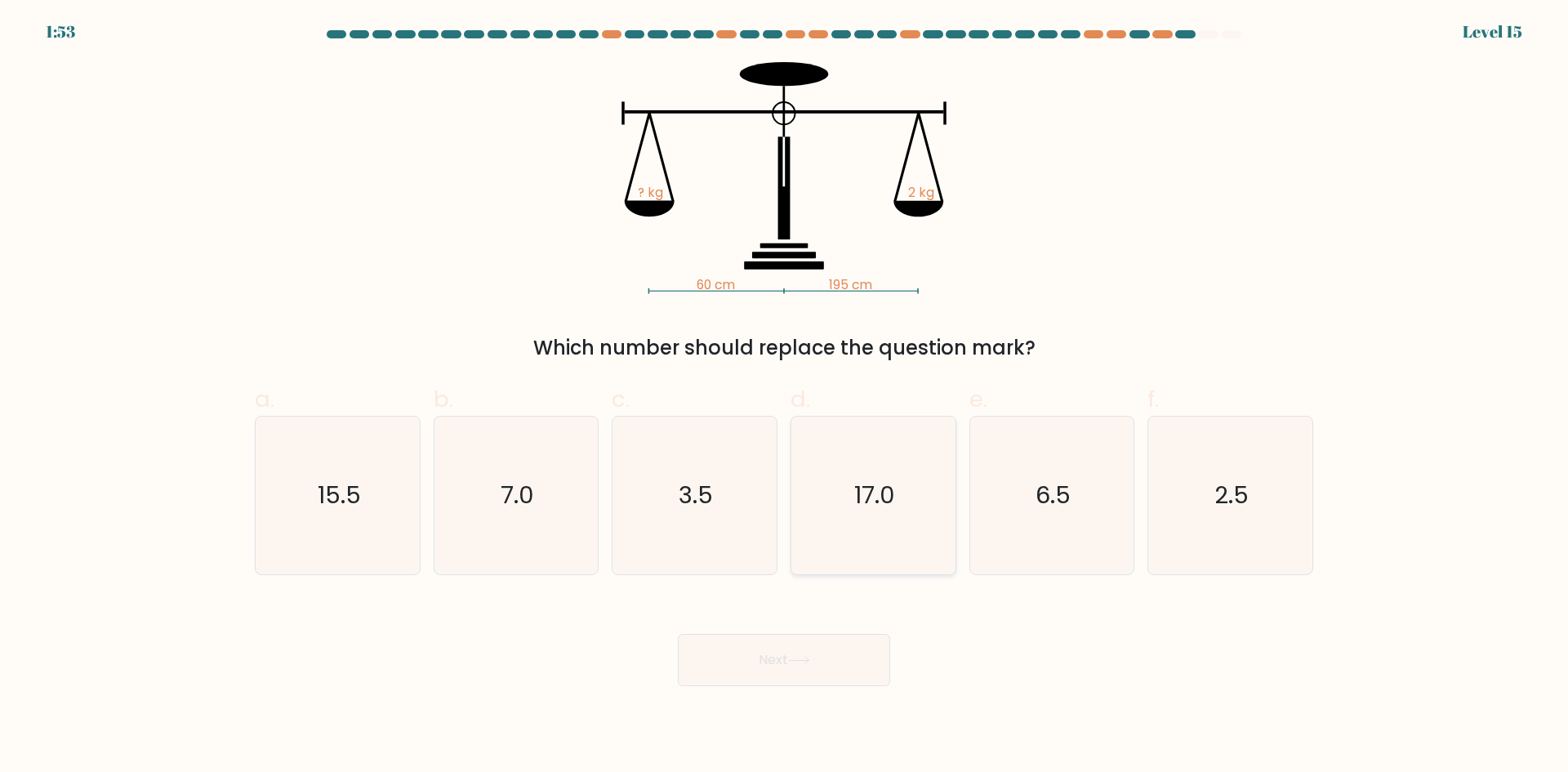
click at [896, 513] on icon "17.0" at bounding box center [874, 496] width 158 height 158
click at [785, 398] on input "d. 17.0" at bounding box center [784, 392] width 1 height 11
radio input "true"
click at [800, 654] on button "Next" at bounding box center [783, 660] width 212 height 52
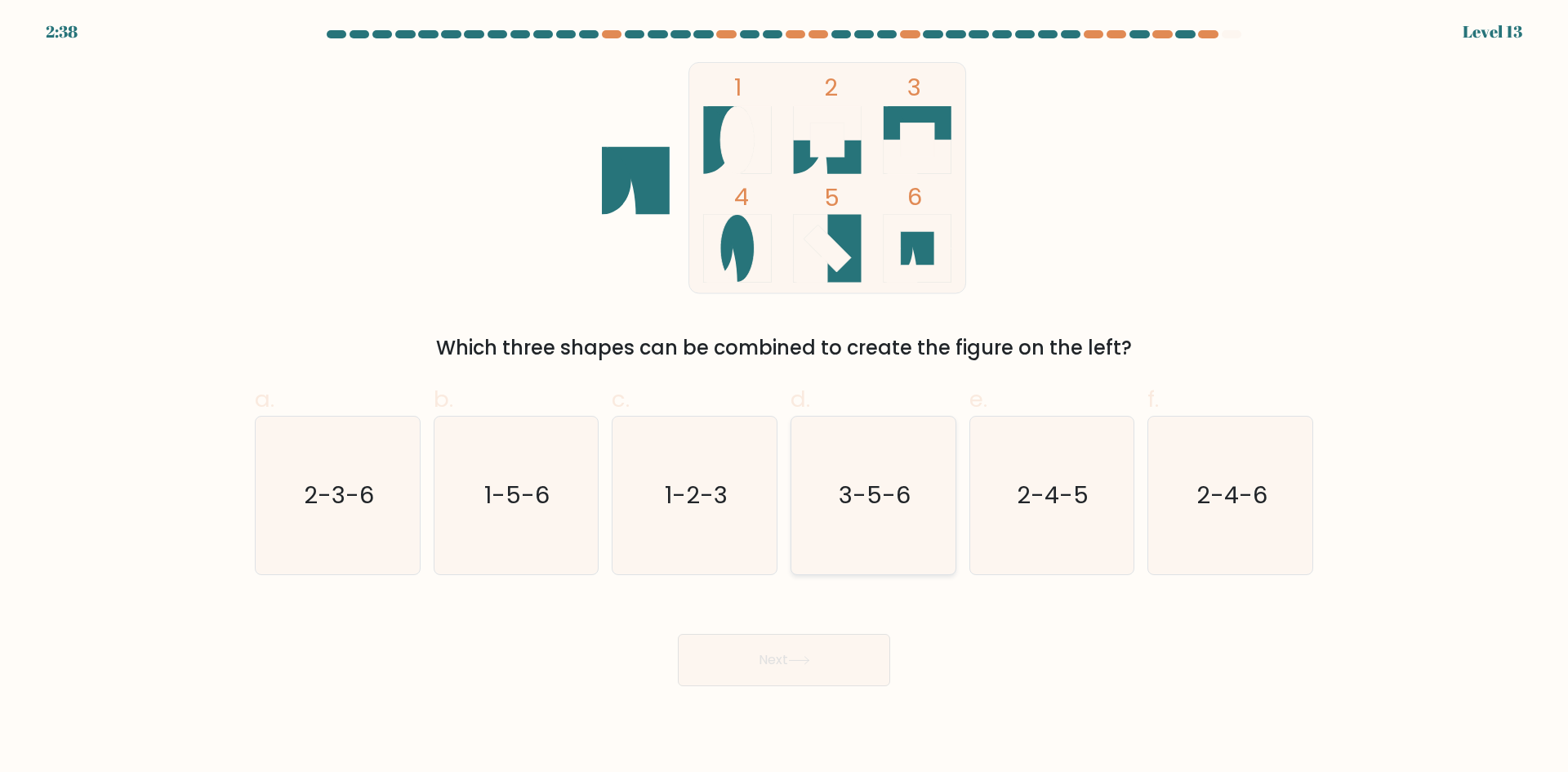
click at [911, 512] on icon "3-5-6" at bounding box center [874, 496] width 158 height 158
click at [785, 398] on input "d. 3-5-6" at bounding box center [784, 392] width 1 height 11
radio input "true"
click at [843, 650] on button "Next" at bounding box center [783, 660] width 212 height 52
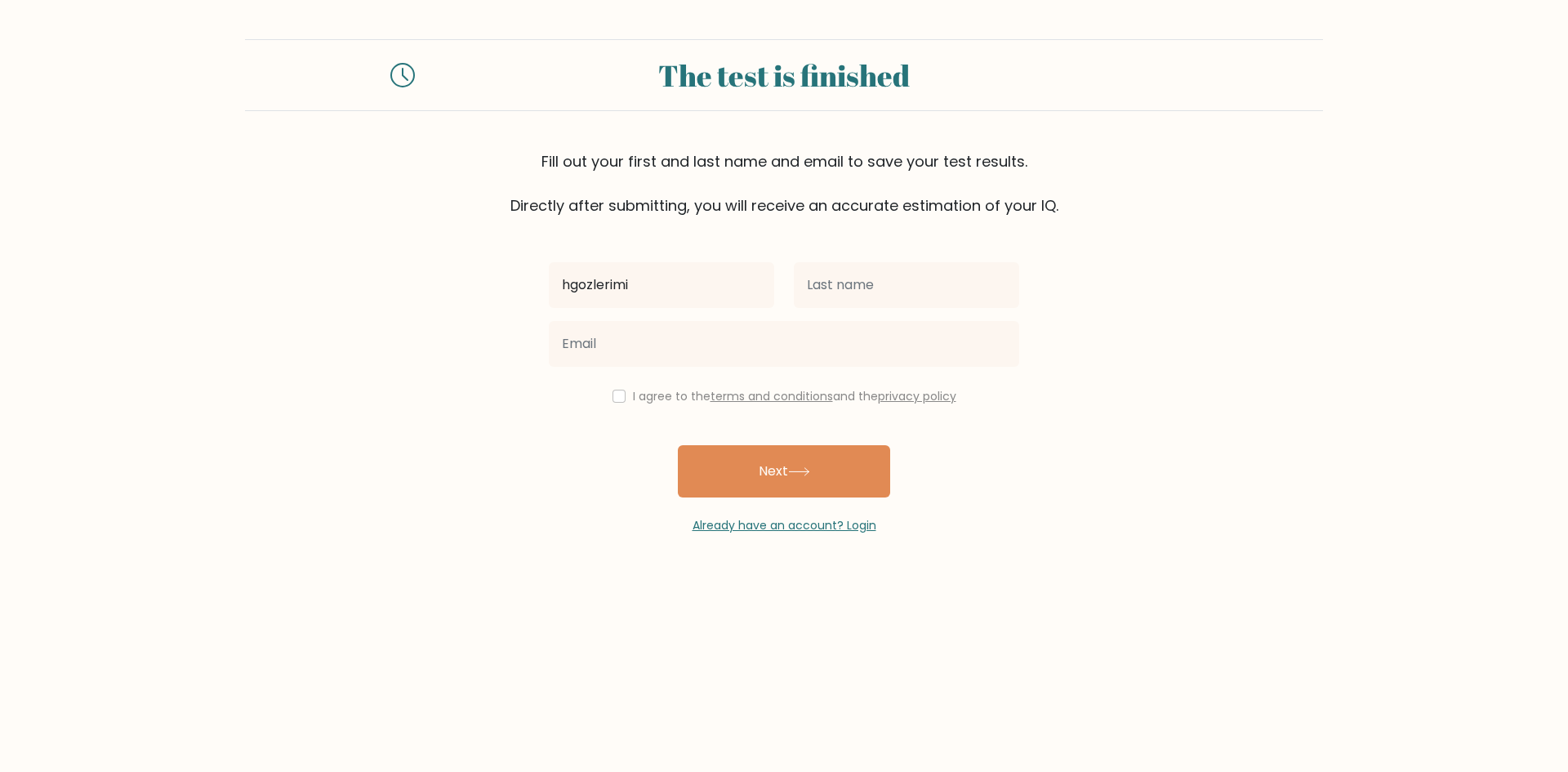
type input "hgozlerimi"
type input "skcemlenskaydi"
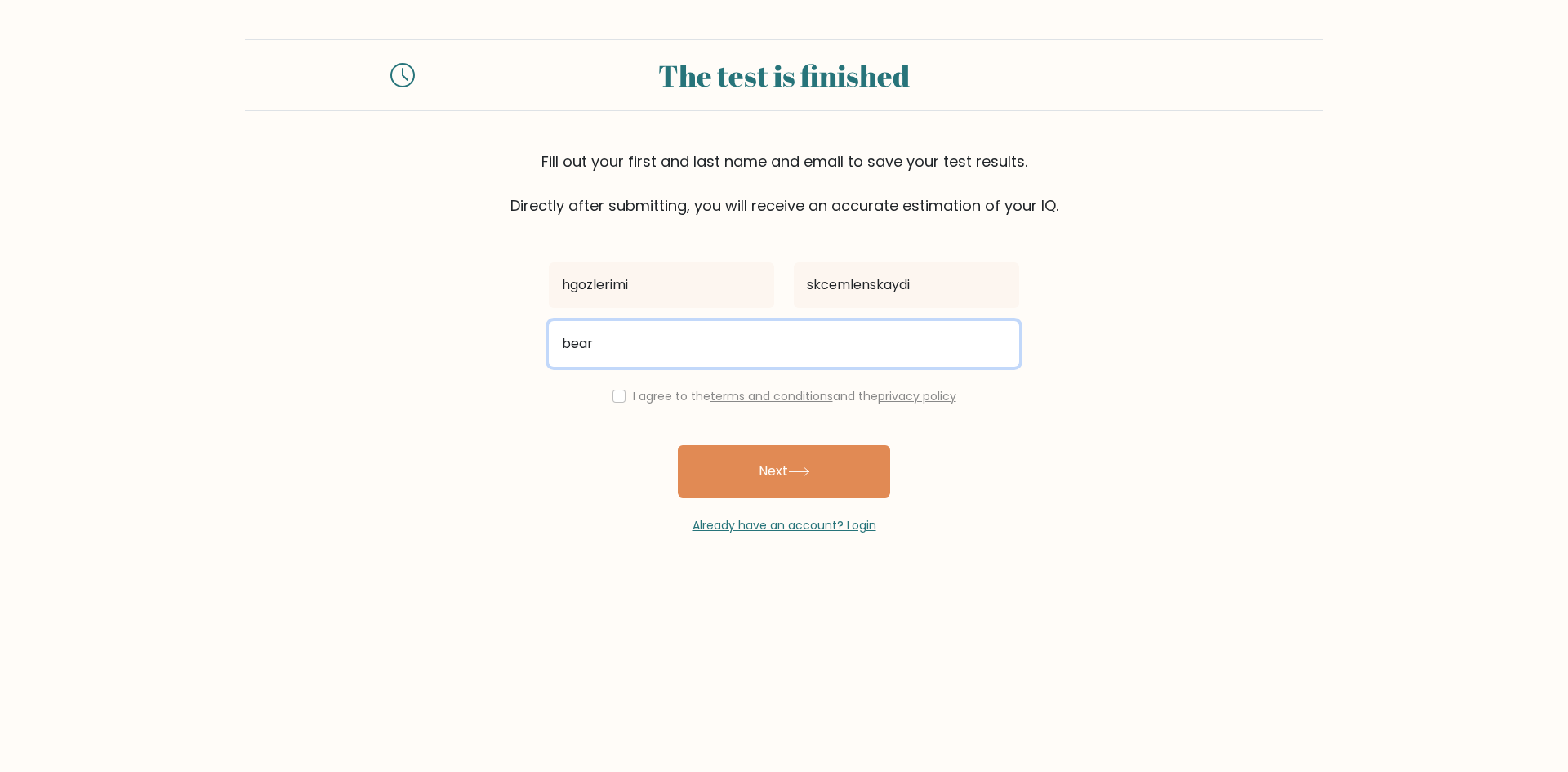
type input "beardodavinci@gmail.com"
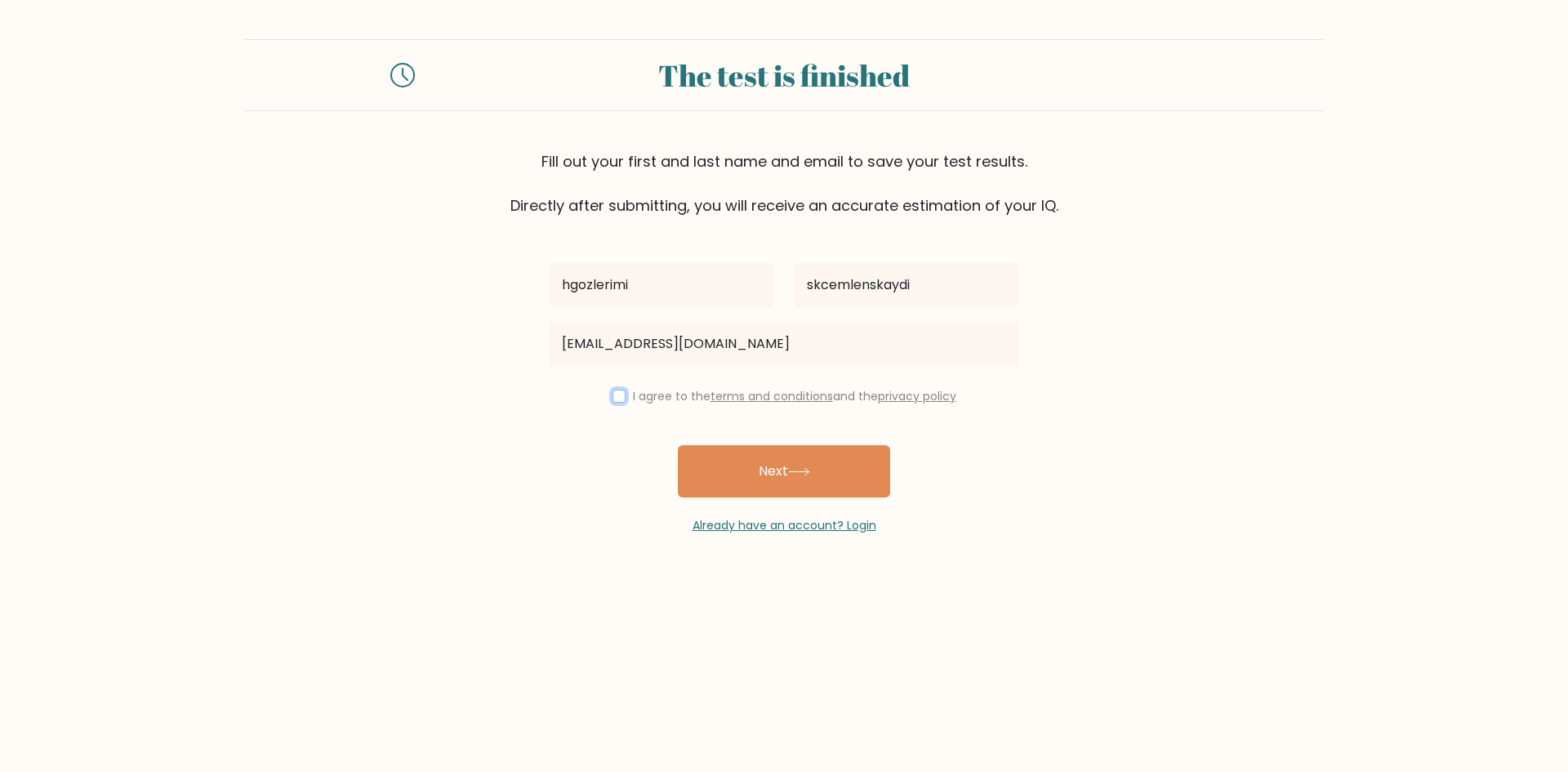
click at [619, 398] on input "checkbox" at bounding box center [619, 396] width 13 height 13
checkbox input "true"
click at [780, 463] on button "Next" at bounding box center [783, 471] width 212 height 52
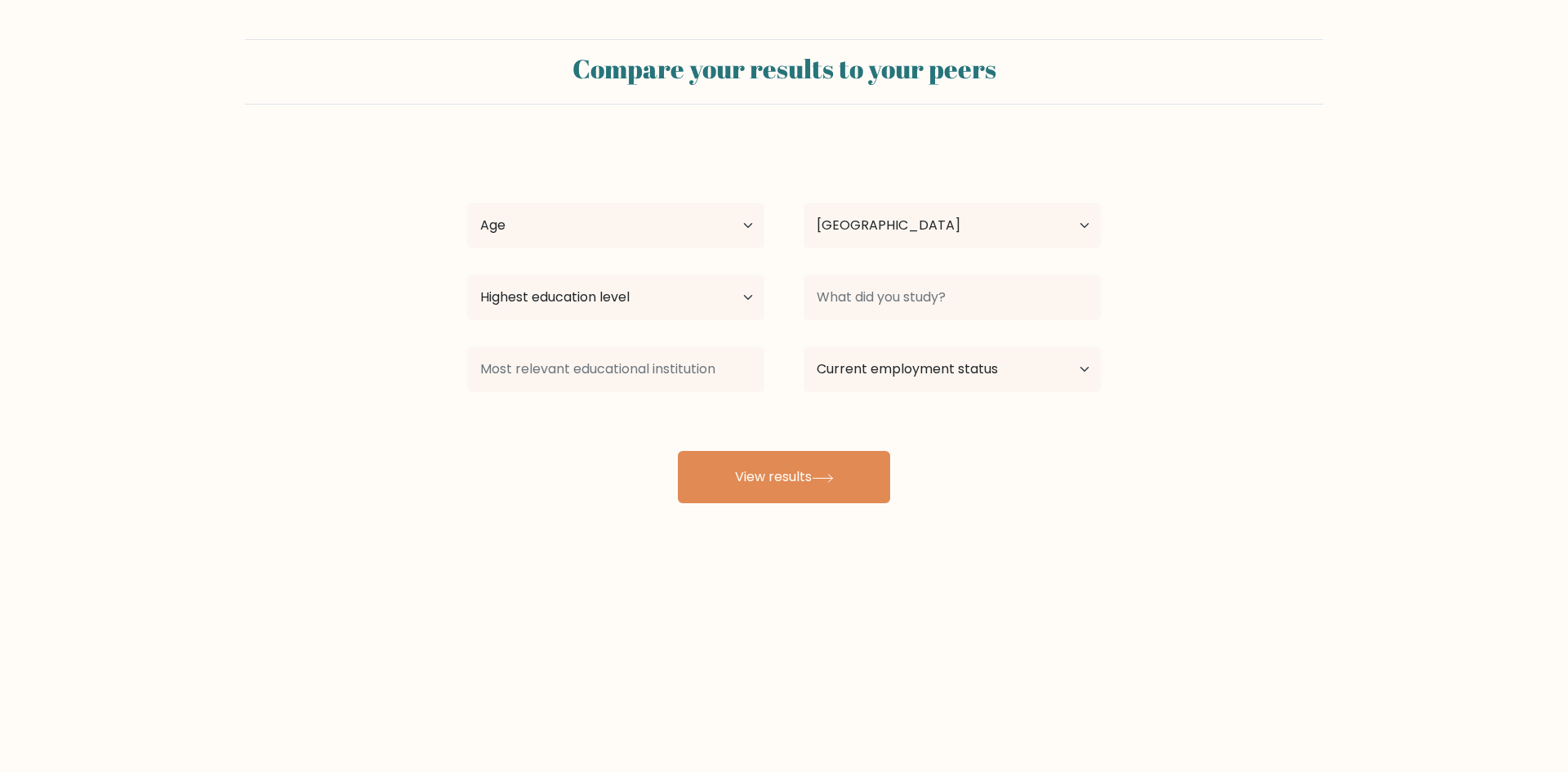
select select "TR"
click at [631, 227] on select "Age Under 18 years old 18-24 years old 25-34 years old 35-44 years old 45-54 ye…" at bounding box center [615, 225] width 297 height 46
select select "18_24"
click at [467, 202] on select "Age Under 18 years old 18-24 years old 25-34 years old 35-44 years old 45-54 ye…" at bounding box center [615, 225] width 297 height 46
click at [890, 241] on select "Country Afghanistan Albania Algeria American Samoa Andorra Angola Anguilla Anta…" at bounding box center [952, 225] width 297 height 46
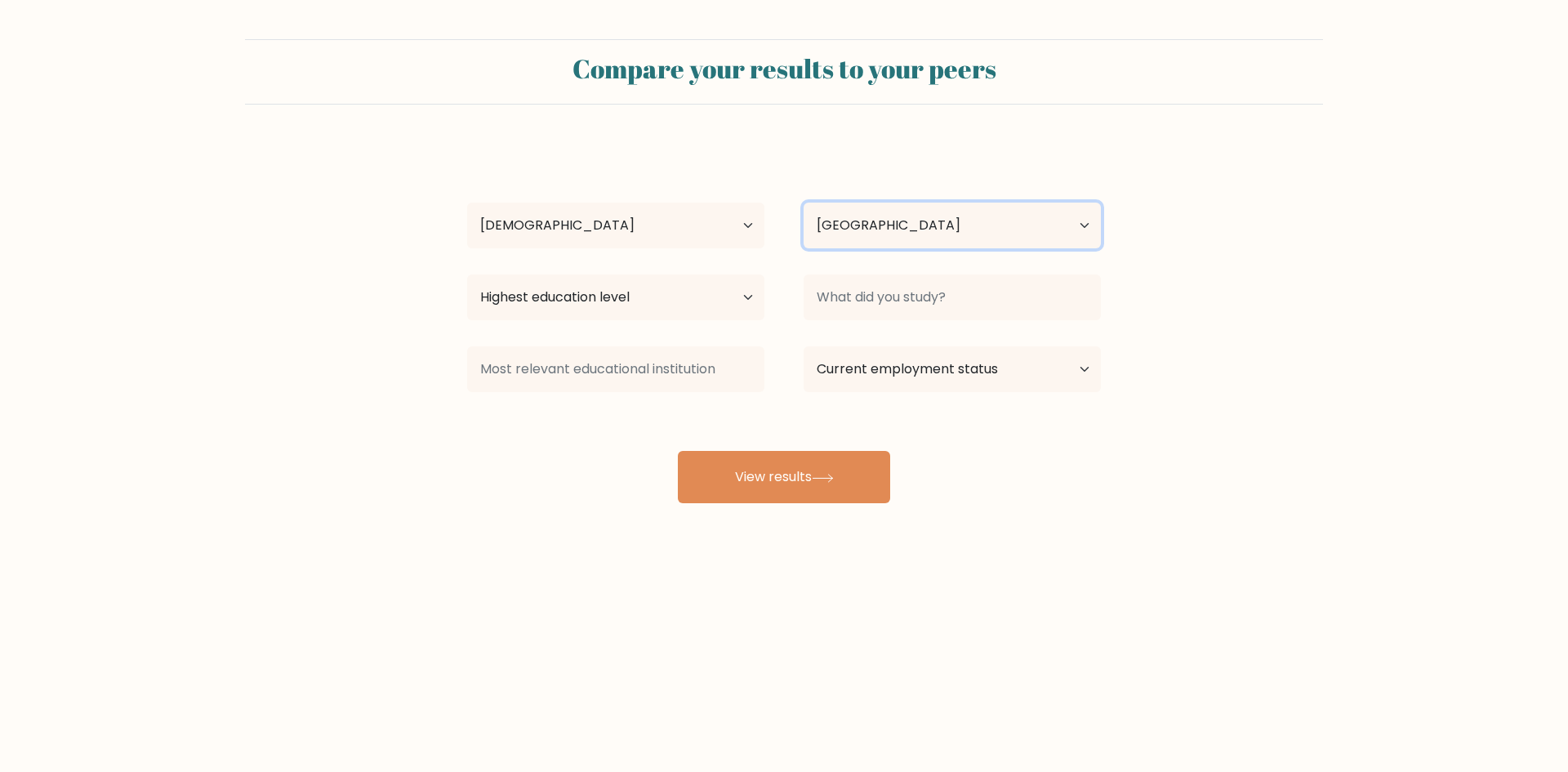
click at [890, 241] on select "Country Afghanistan Albania Algeria American Samoa Andorra Angola Anguilla Anta…" at bounding box center [952, 225] width 297 height 46
click at [619, 303] on select "Highest education level No schooling Primary Lower Secondary Upper Secondary Oc…" at bounding box center [615, 297] width 297 height 46
select select "bachelors_degree"
click at [467, 274] on select "Highest education level No schooling Primary Lower Secondary Upper Secondary Oc…" at bounding box center [615, 297] width 297 height 46
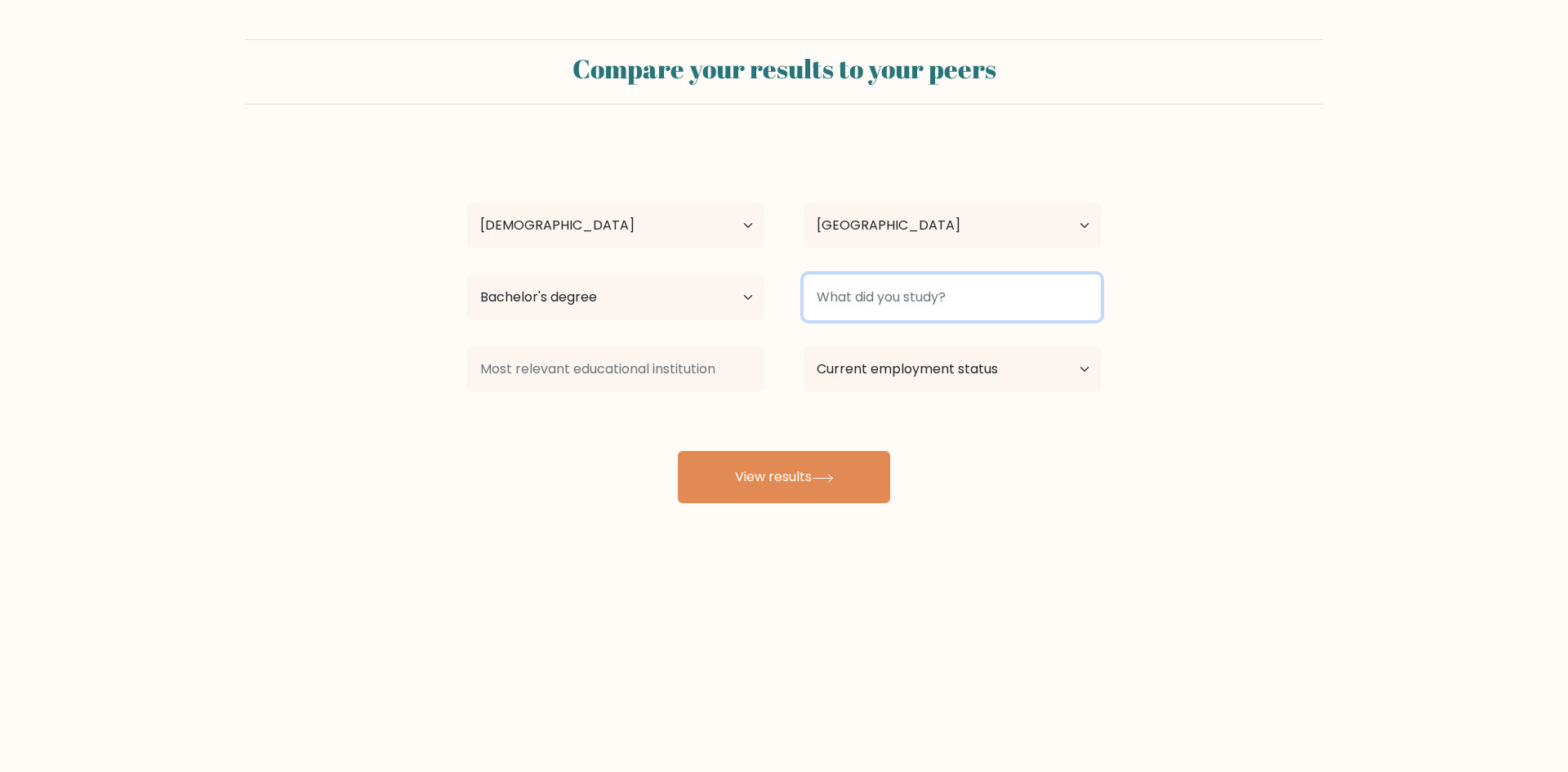
click at [858, 289] on input at bounding box center [952, 297] width 297 height 46
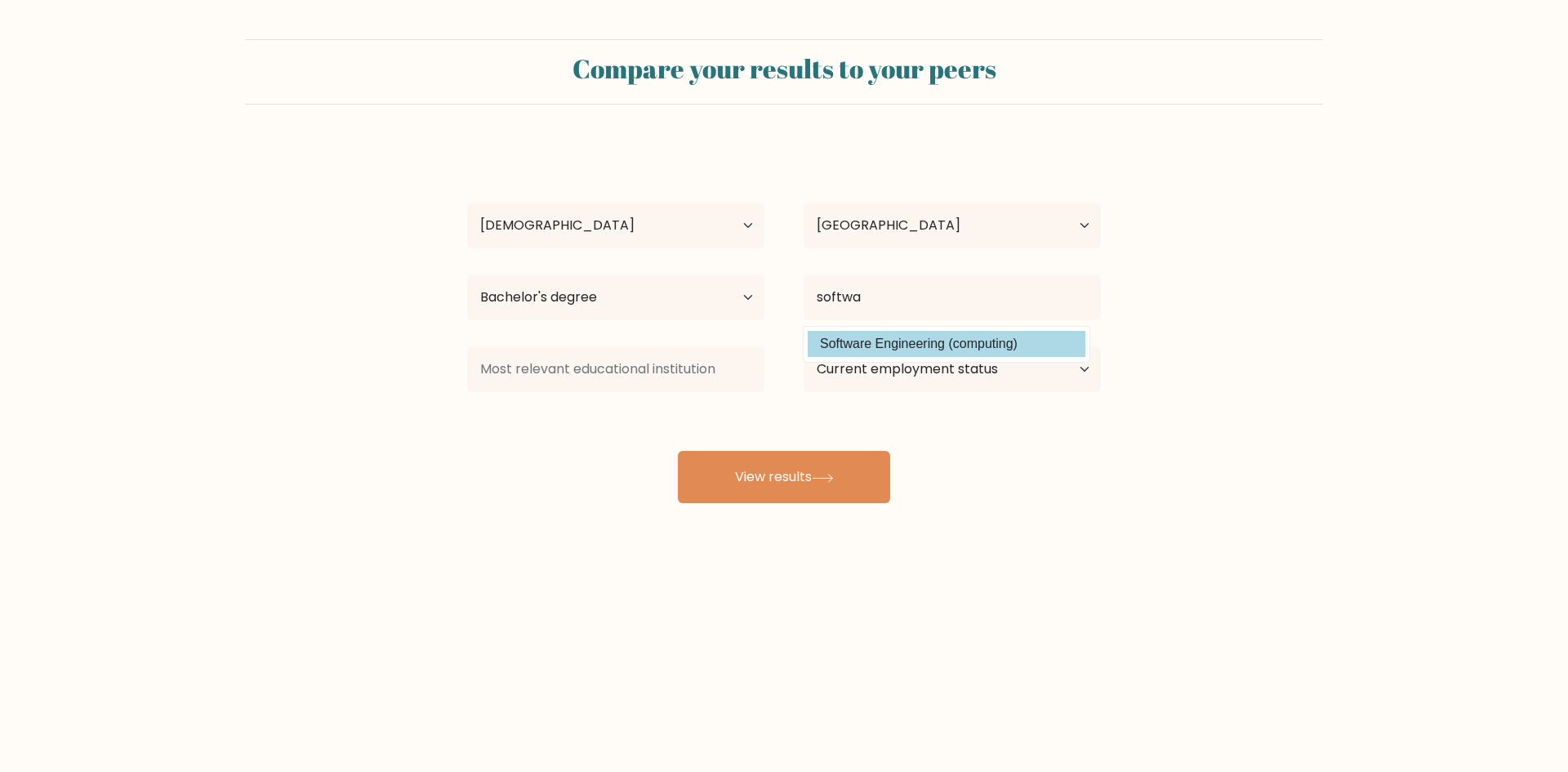
click at [866, 344] on option "Software Engineering (computing)" at bounding box center [946, 343] width 278 height 26
type input "Software Engineering"
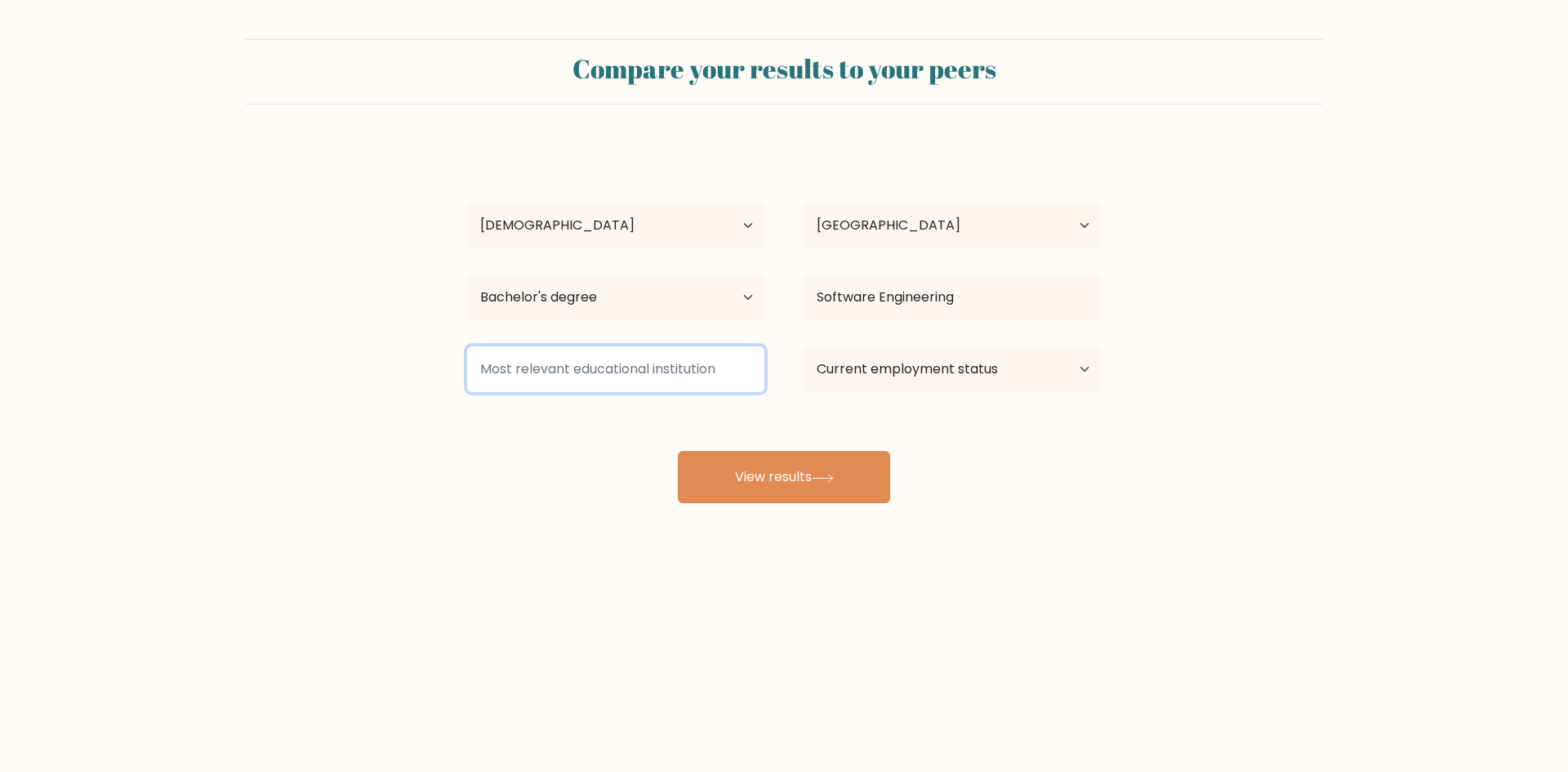
click at [670, 365] on input at bounding box center [615, 369] width 297 height 46
click at [971, 376] on select "Current employment status Employed Student Retired Other / prefer not to answer" at bounding box center [952, 369] width 297 height 46
select select "student"
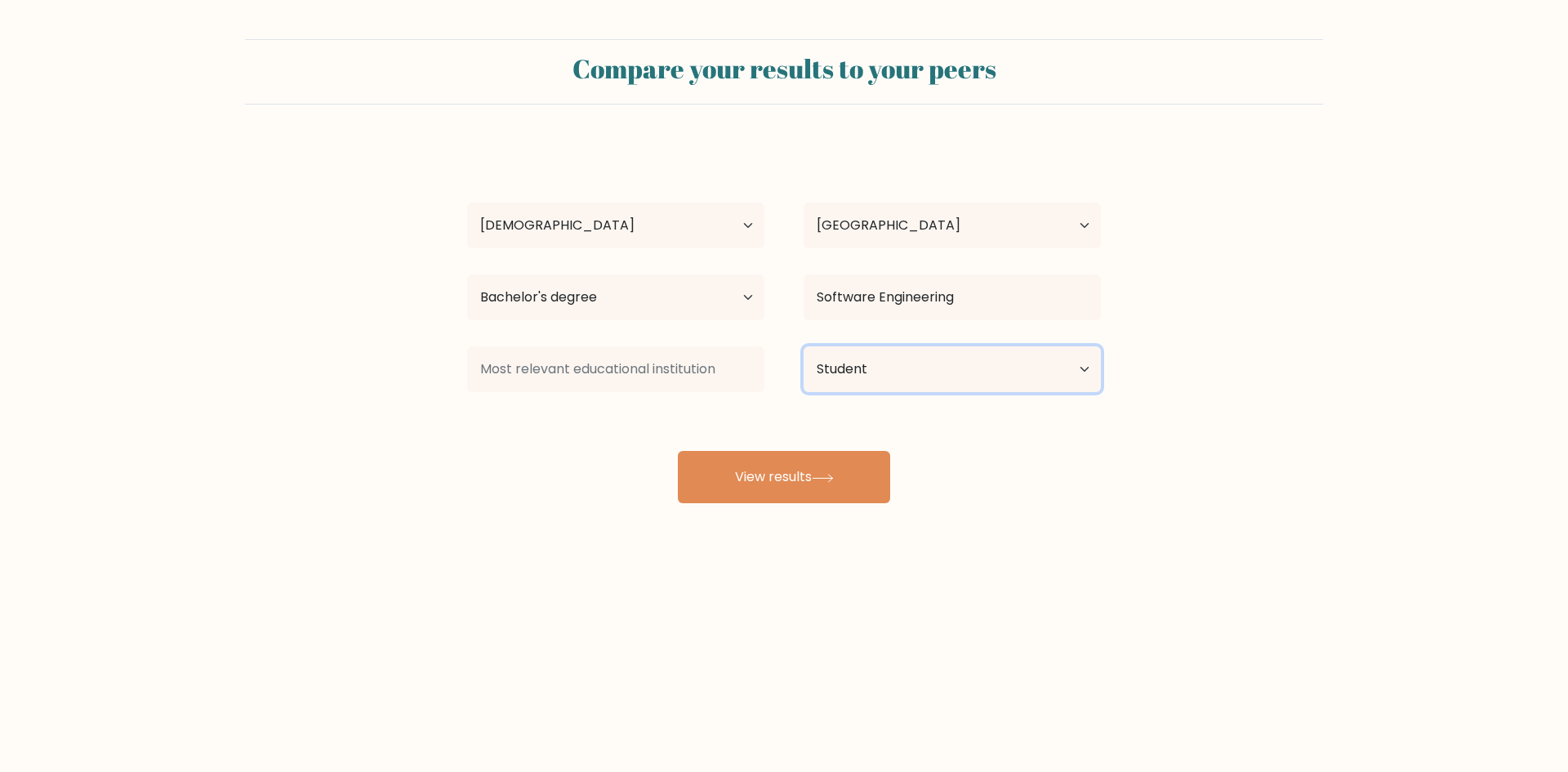
click at [804, 346] on select "Current employment status Employed Student Retired Other / prefer not to answer" at bounding box center [952, 369] width 297 height 46
click at [740, 484] on button "View results" at bounding box center [783, 477] width 212 height 52
click at [683, 365] on input at bounding box center [615, 369] width 297 height 46
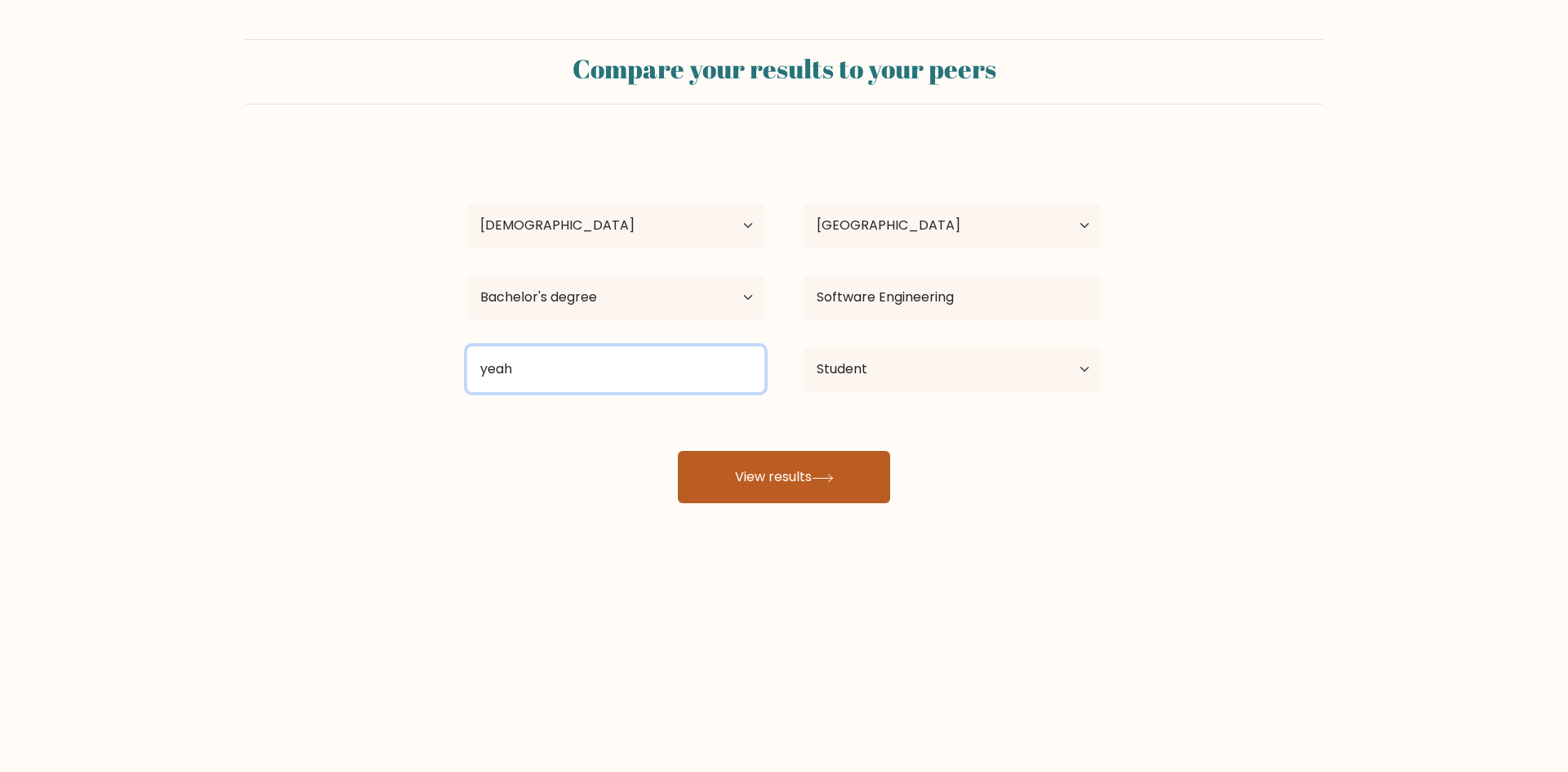
type input "yeah"
click at [819, 472] on button "View results" at bounding box center [783, 477] width 212 height 52
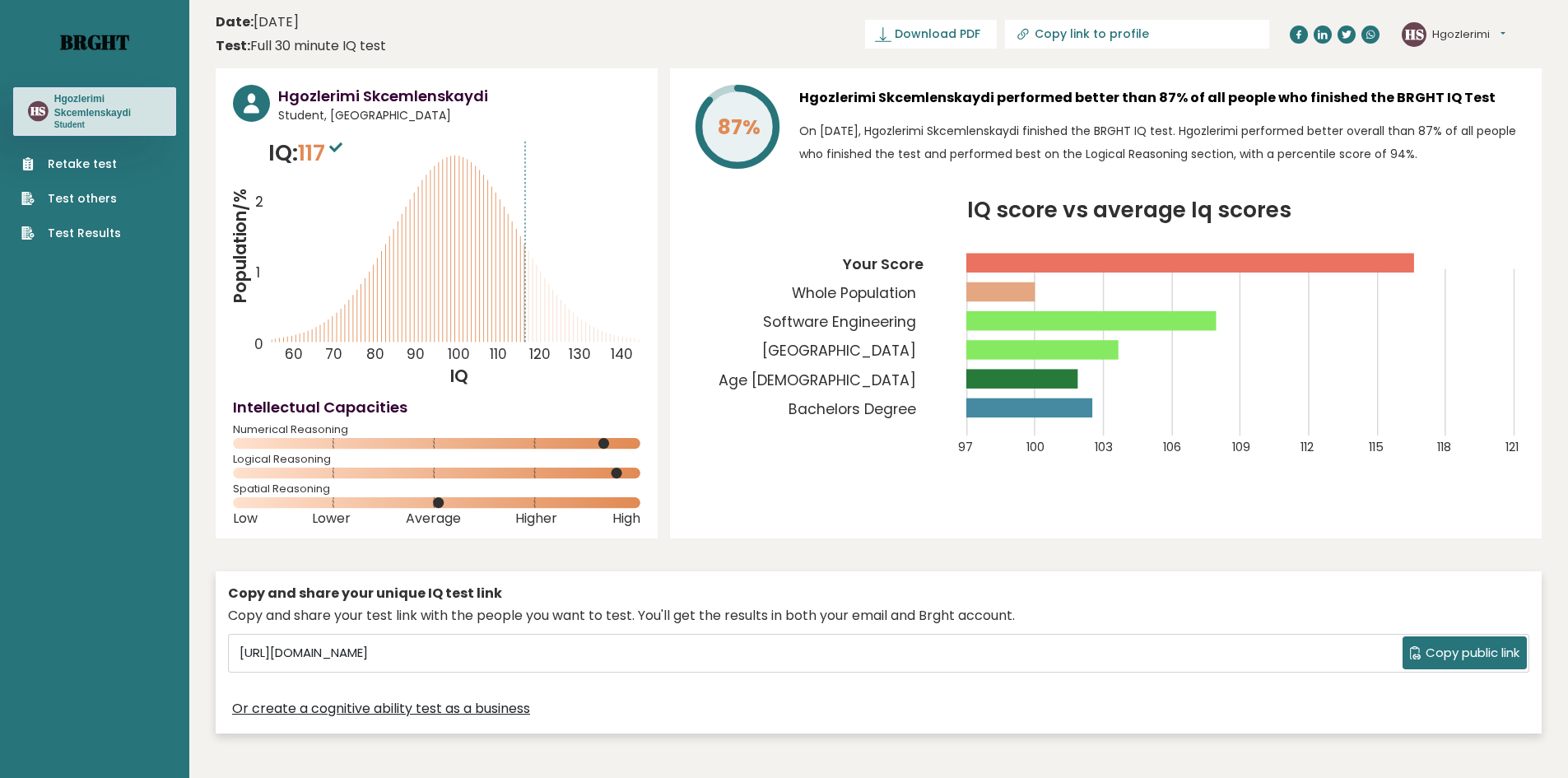
click at [99, 44] on link "Brght" at bounding box center [94, 41] width 69 height 26
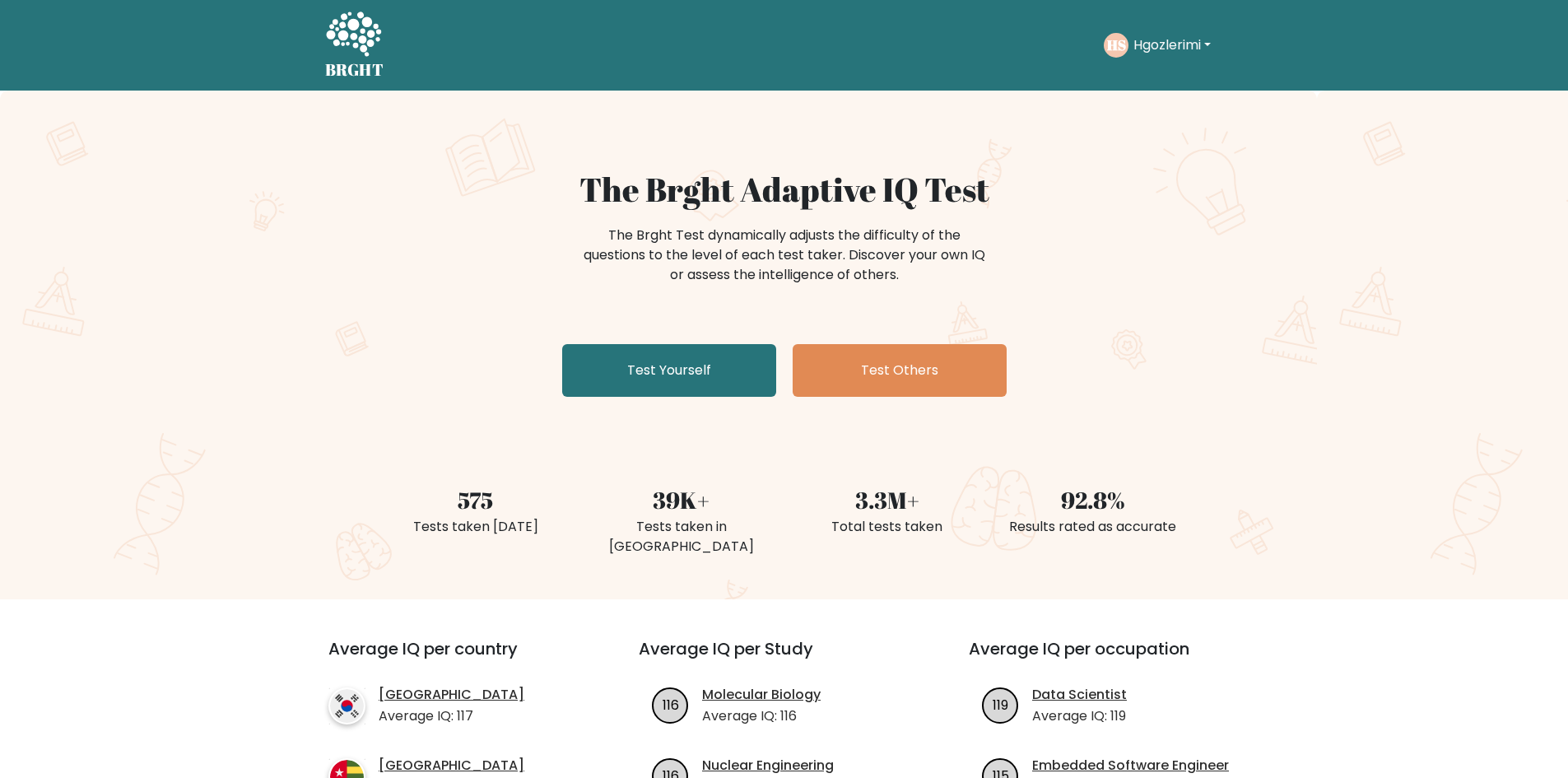
click at [177, 274] on div "The Brght Adaptive IQ Test The Brght Test dynamically adjusts the difficulty of…" at bounding box center [784, 344] width 1568 height 509
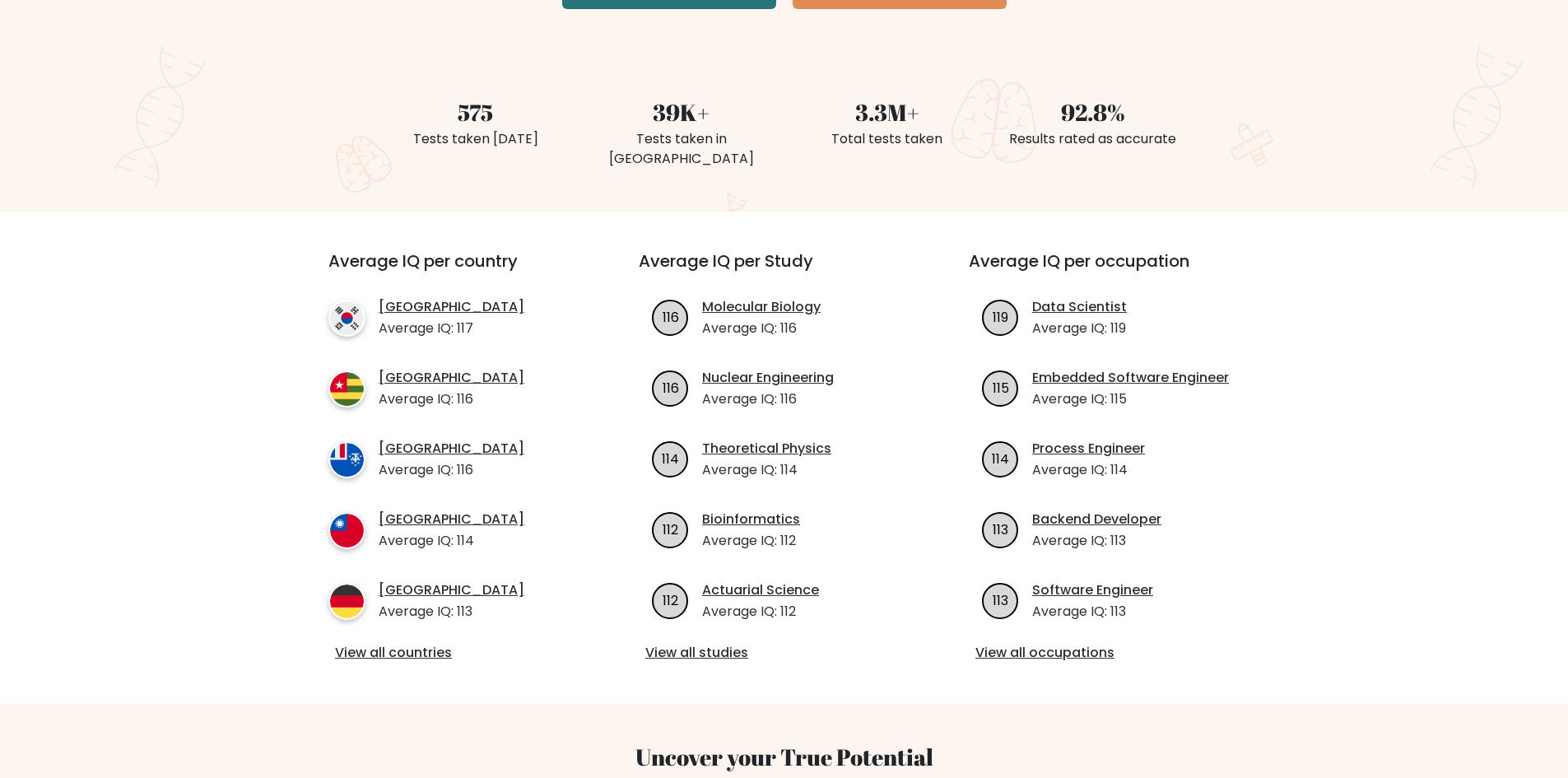
scroll to position [439, 0]
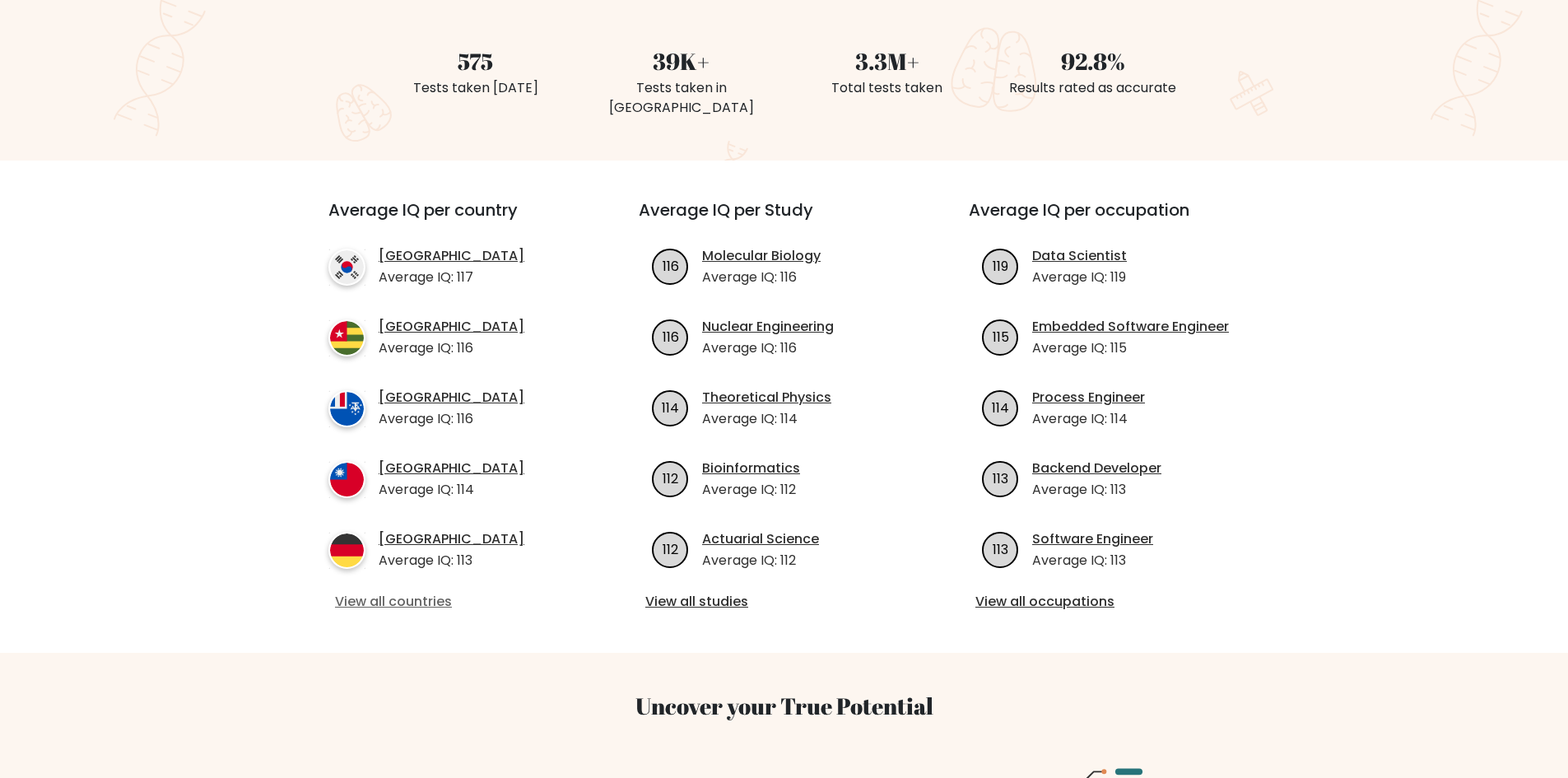
click at [392, 592] on link "View all countries" at bounding box center [454, 602] width 238 height 20
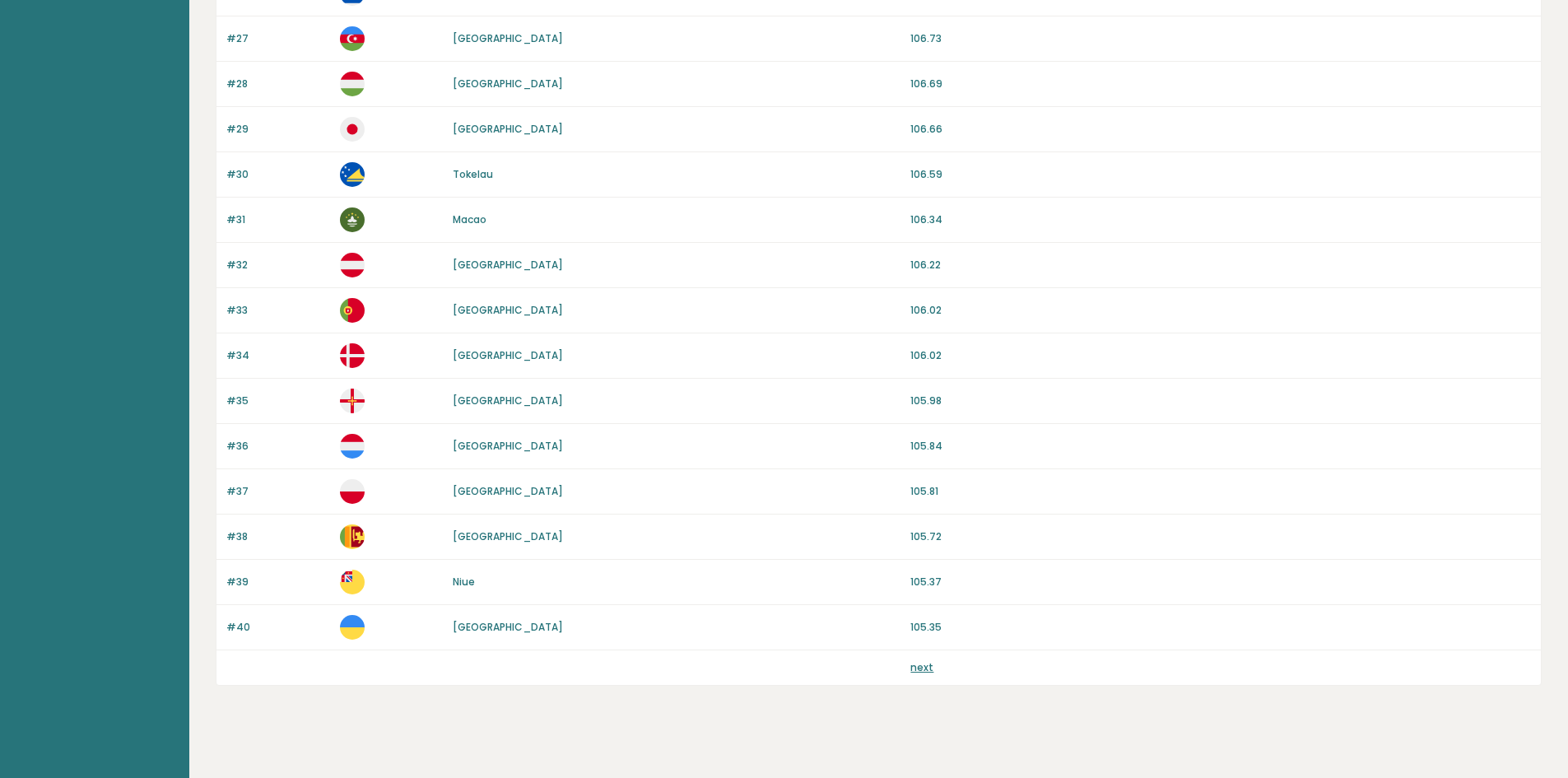
scroll to position [1385, 0]
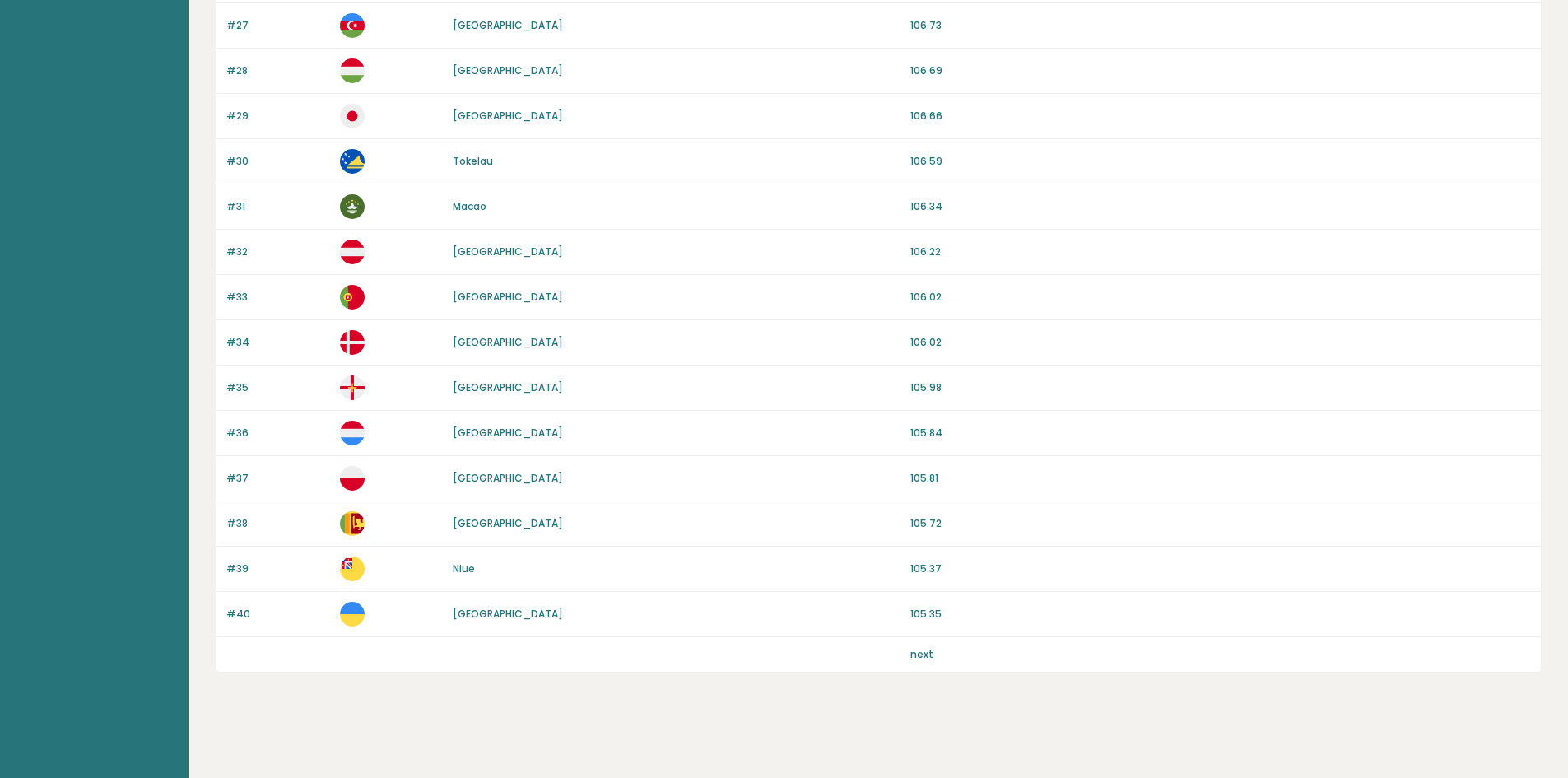
click at [923, 661] on link "next" at bounding box center [923, 655] width 23 height 14
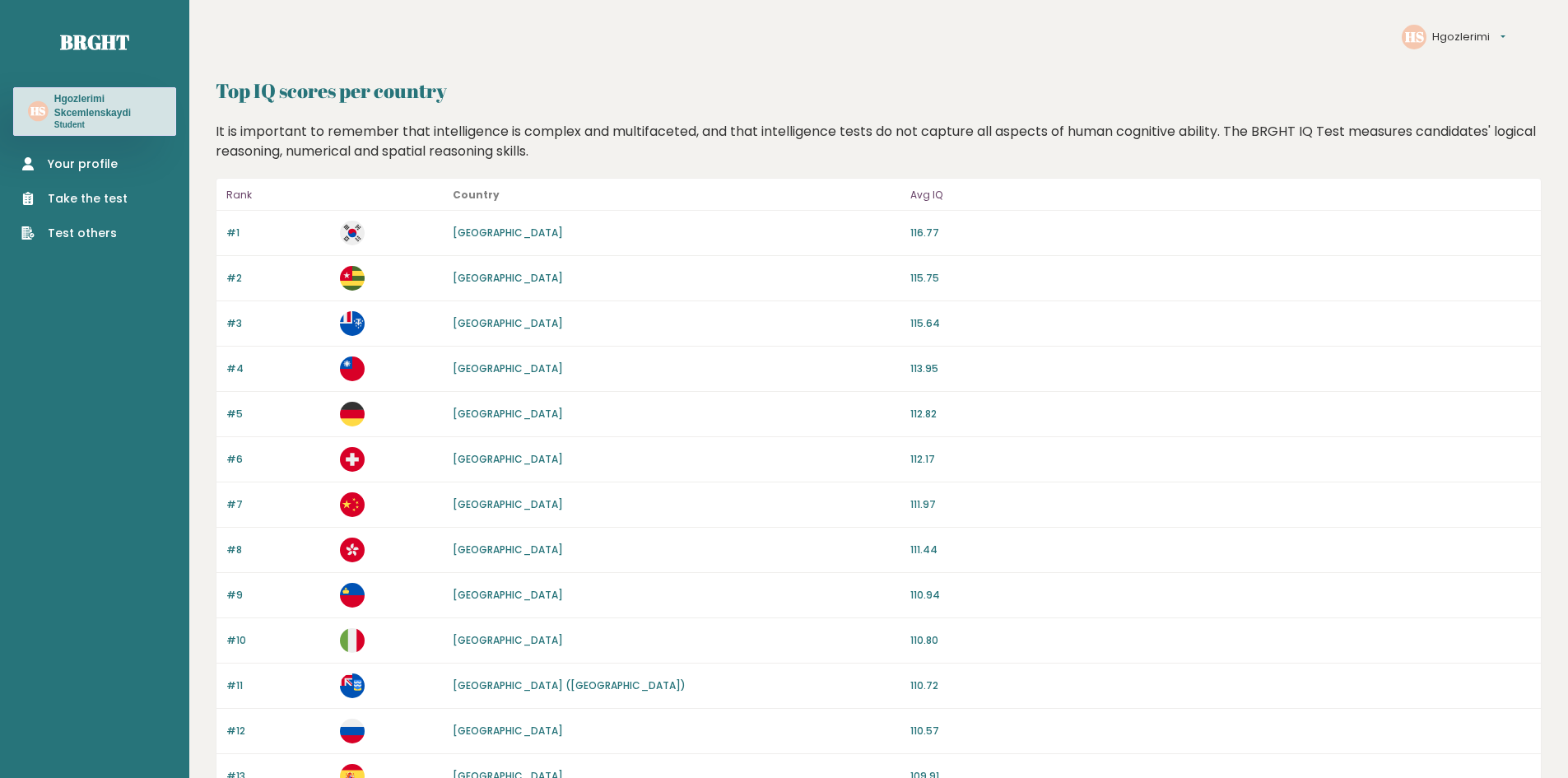
scroll to position [1385, 0]
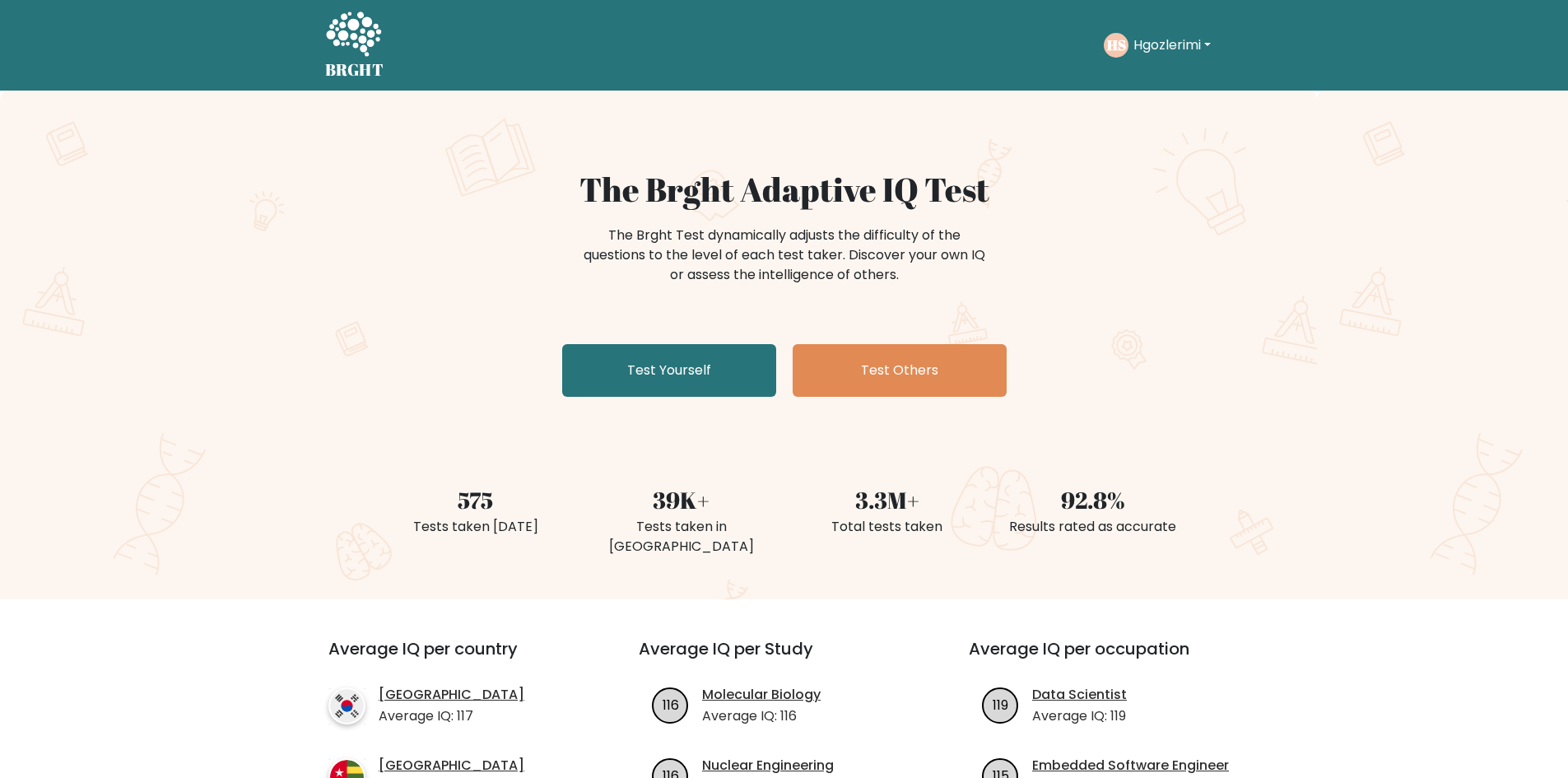
click at [1149, 30] on div "HS Hgozlerimi Dashboard Profile Settings Logout" at bounding box center [1174, 45] width 140 height 38
click at [1148, 55] on button "Hgozlerimi" at bounding box center [1173, 46] width 88 height 21
click at [1161, 77] on link "Dashboard" at bounding box center [1170, 80] width 131 height 26
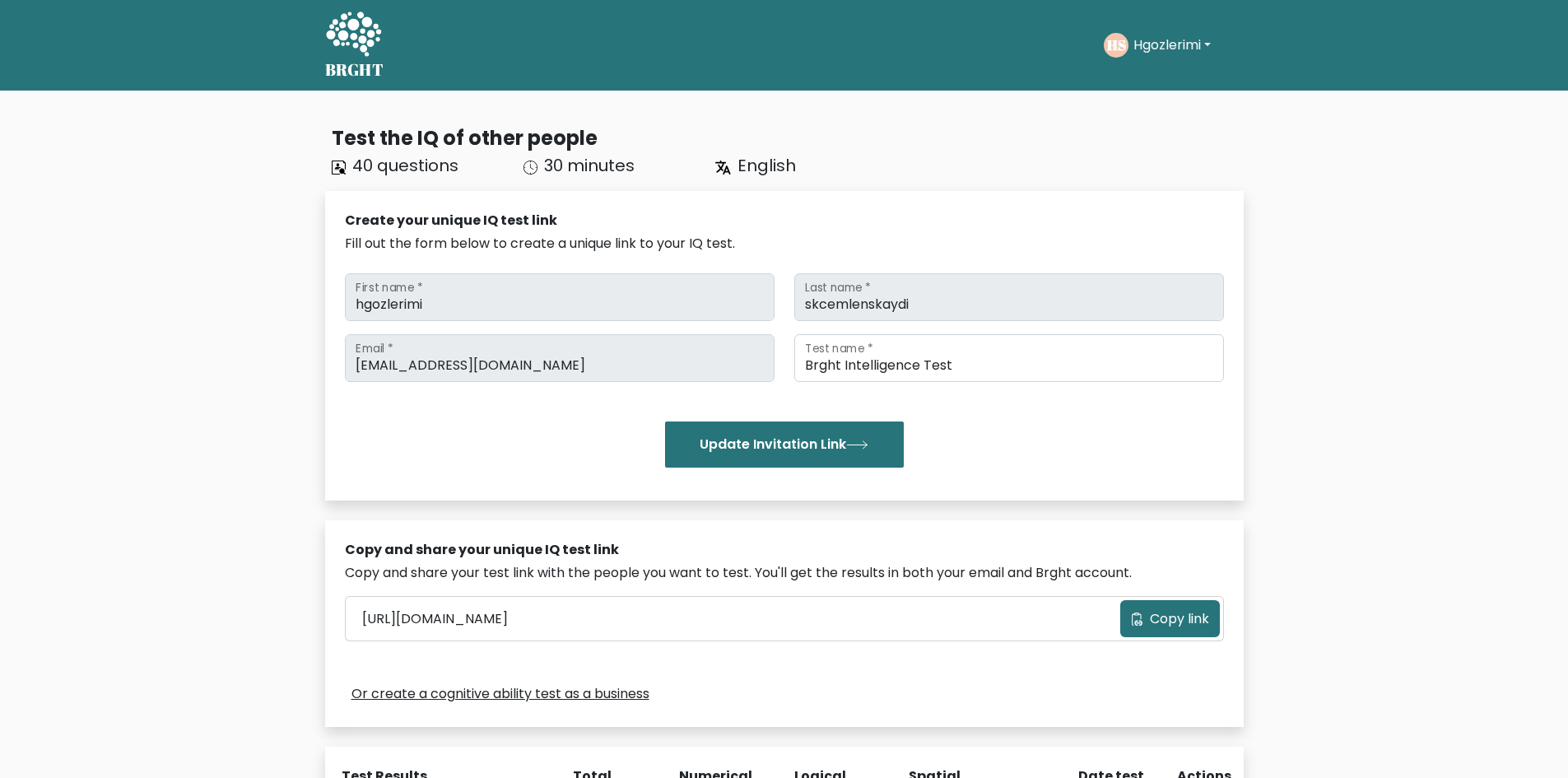
click at [1168, 37] on button "Hgozlerimi" at bounding box center [1173, 46] width 88 height 21
click at [1168, 99] on link "Profile" at bounding box center [1170, 106] width 131 height 26
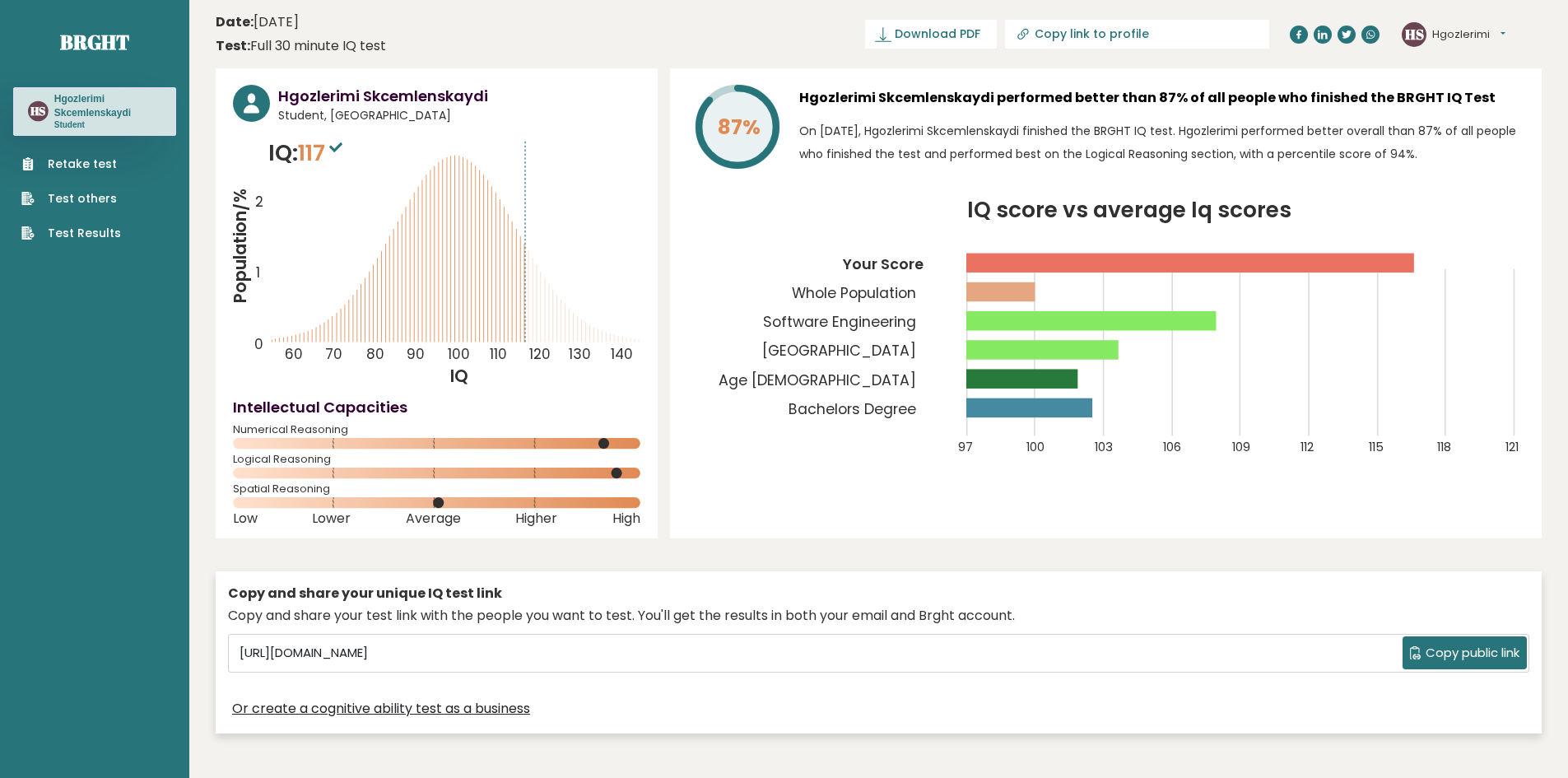
click at [38, 227] on link "Test Results" at bounding box center [71, 233] width 99 height 17
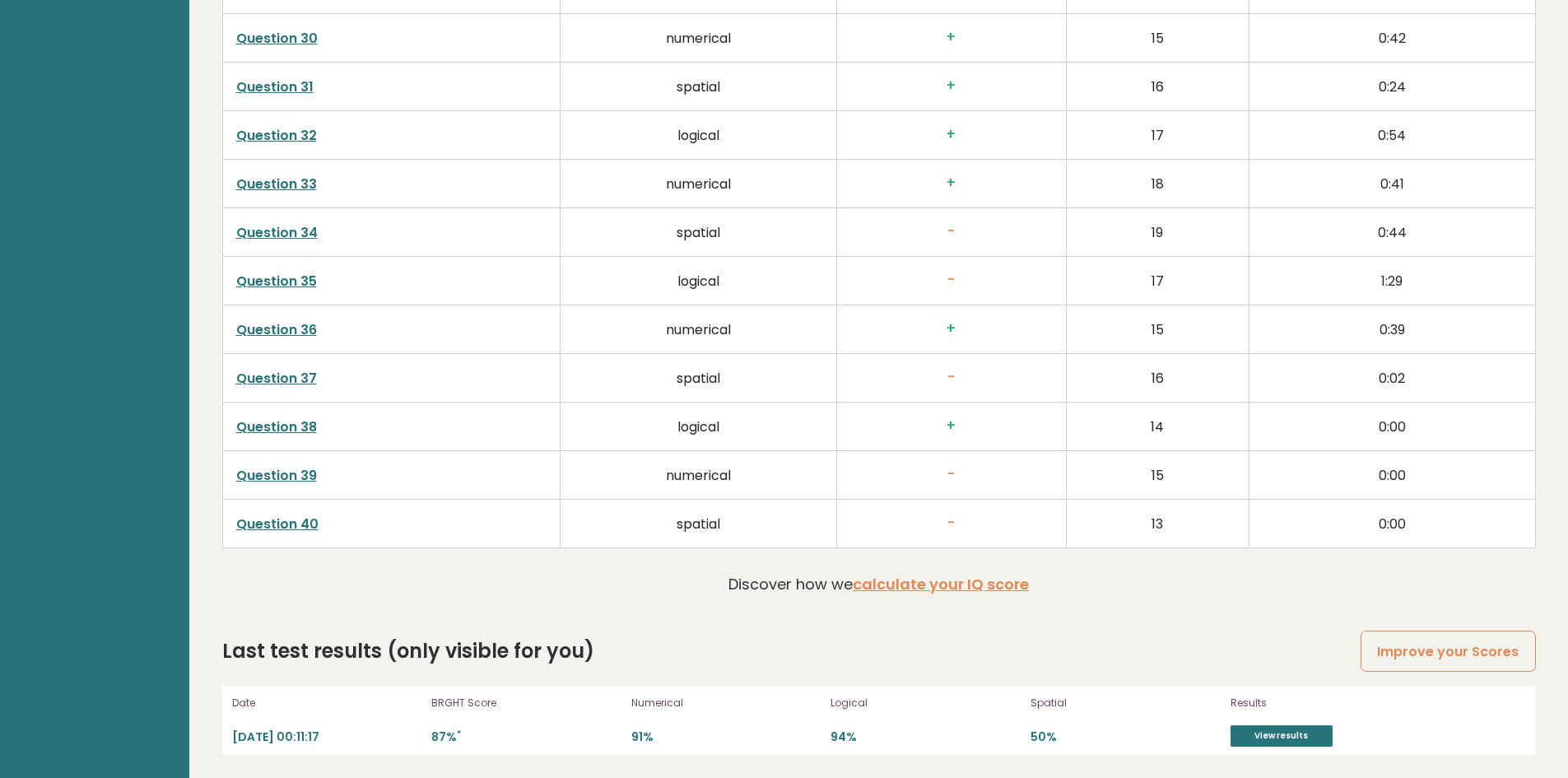
scroll to position [4211, 0]
click at [1243, 735] on link "View results" at bounding box center [1282, 734] width 102 height 21
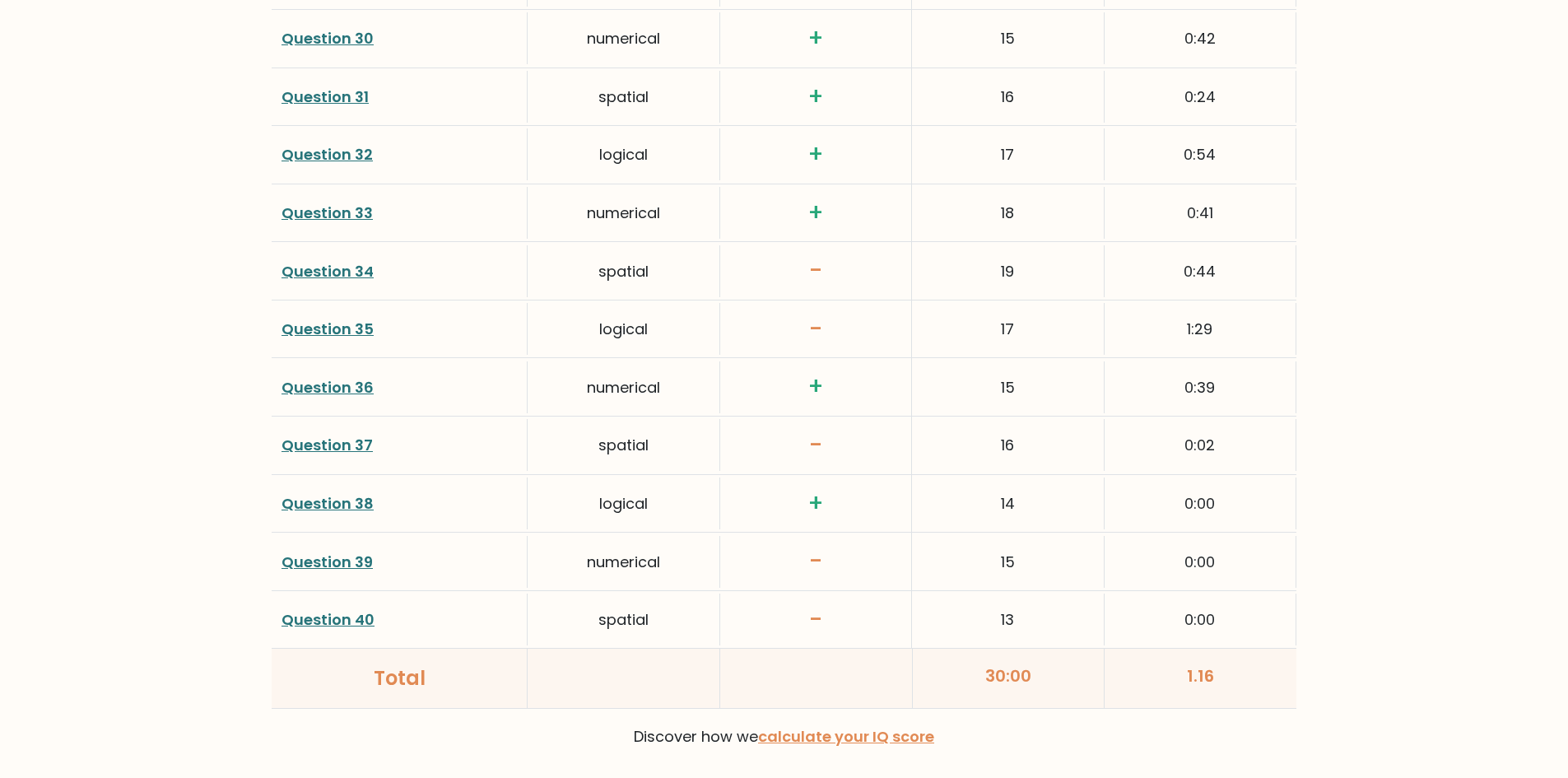
scroll to position [4190, 0]
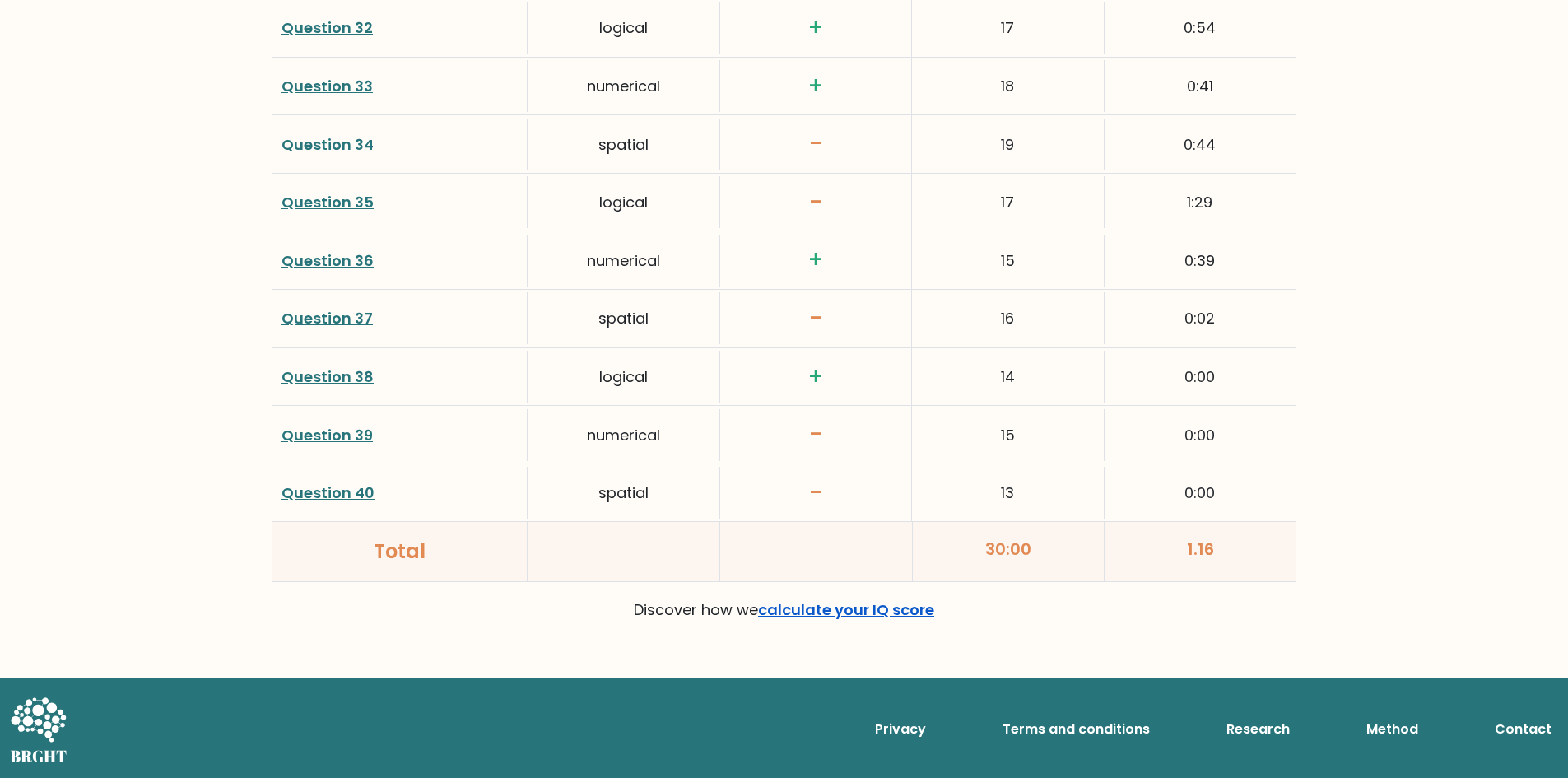
click at [838, 609] on link "calculate your IQ score" at bounding box center [846, 609] width 176 height 21
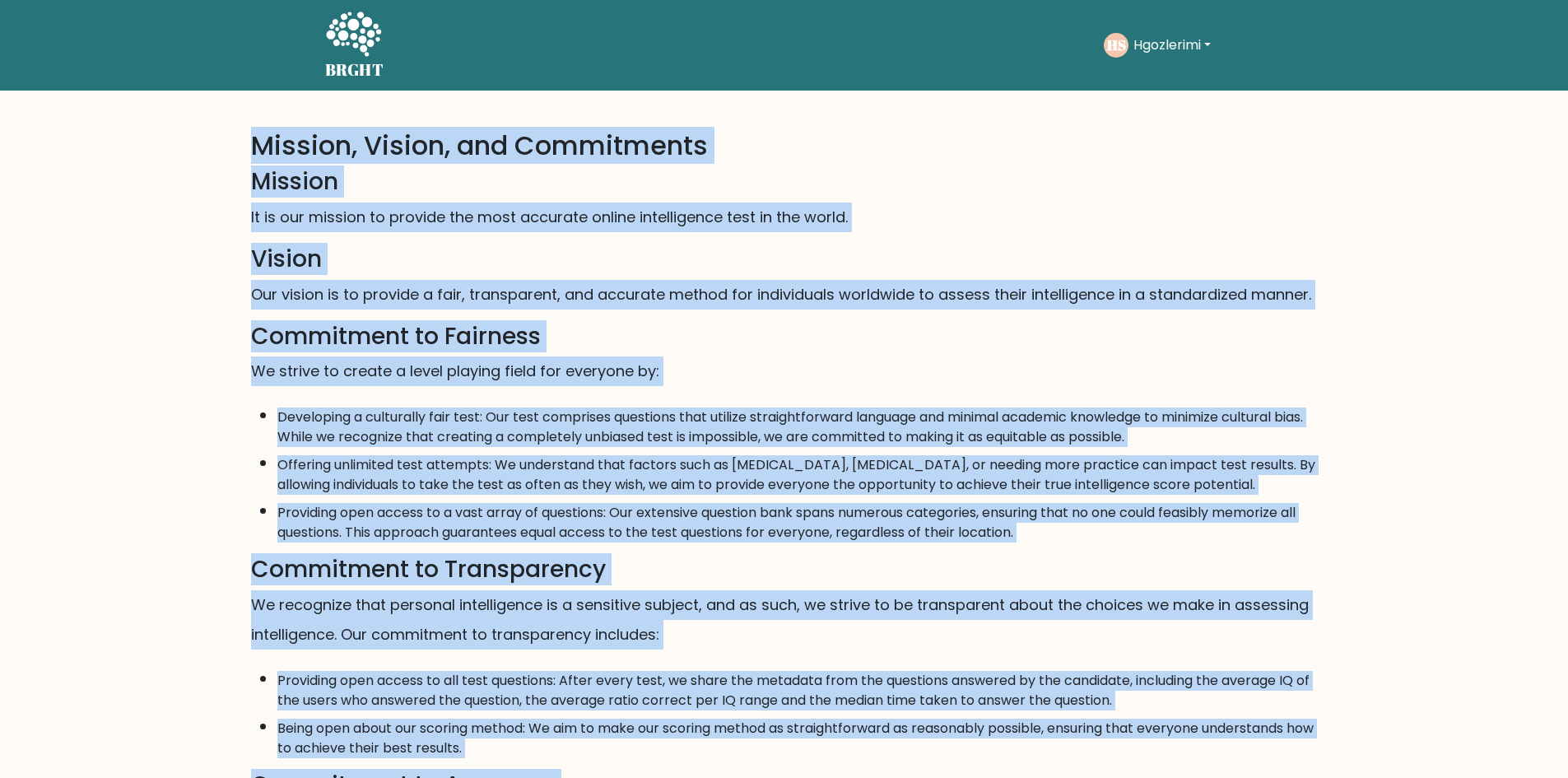
drag, startPoint x: 1094, startPoint y: 630, endPoint x: 234, endPoint y: 151, distance: 984.4
copy div "Mission, Vision, and Commitments Mission It is our mission to provide the most …"
